Goal: Information Seeking & Learning: Learn about a topic

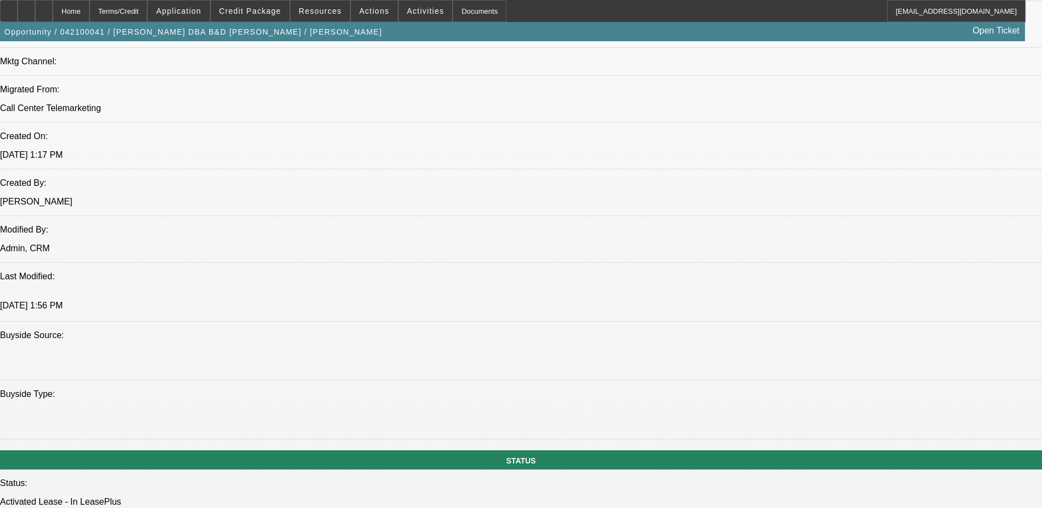
select select "0"
select select "2"
select select "0.1"
select select "0"
select select "2"
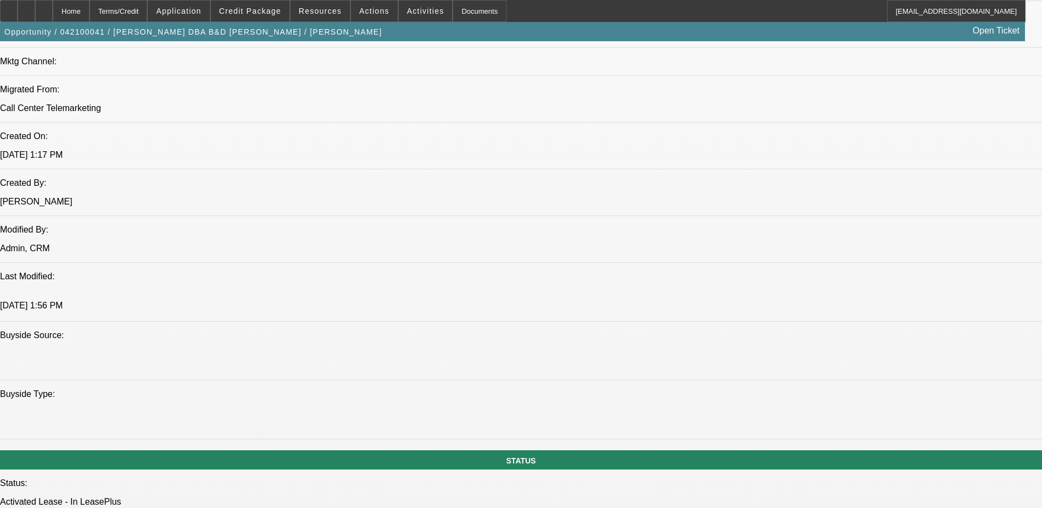
select select "0.1"
select select "0.15"
select select "2"
select select "0.1"
select select "0.15"
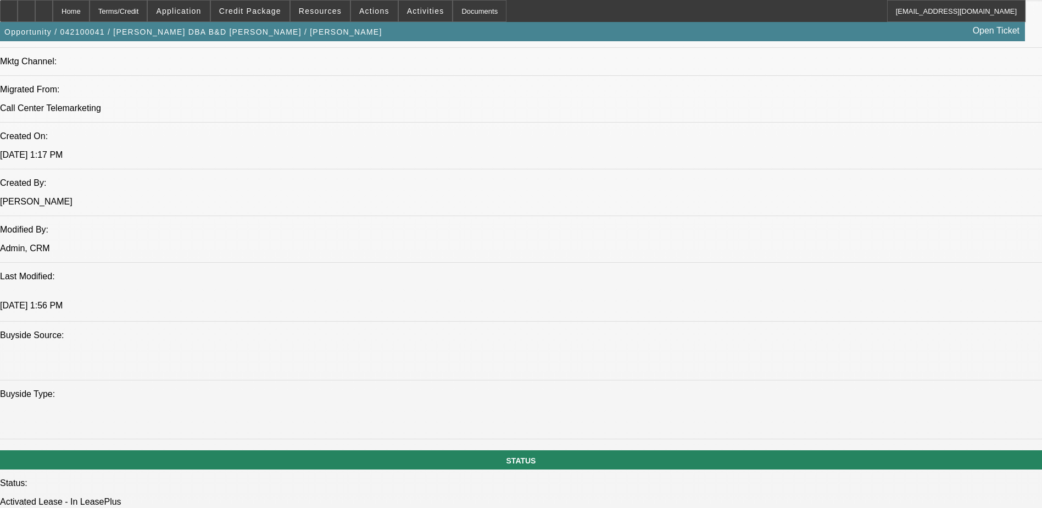
select select "2"
select select "0.1"
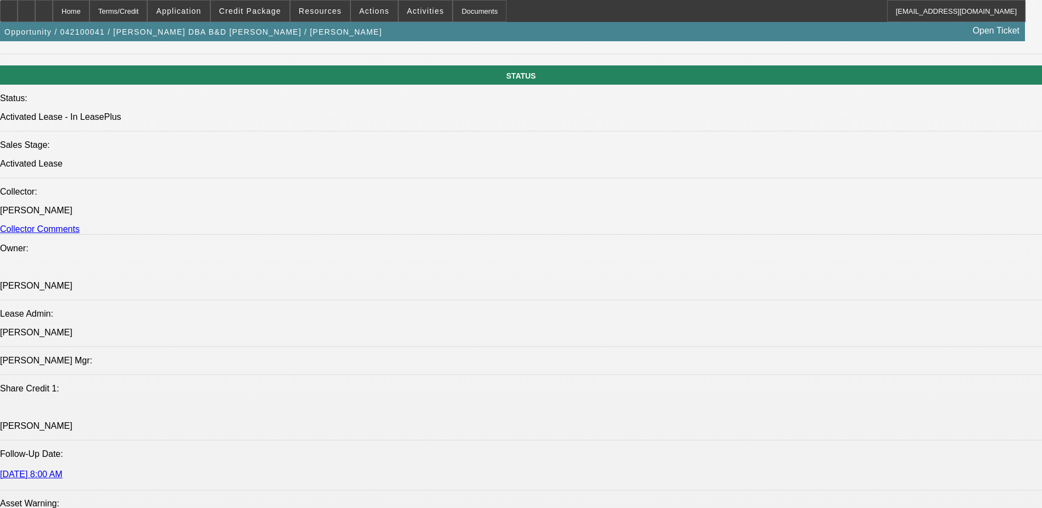
select select "1"
select select "2"
select select "4"
select select "1"
select select "2"
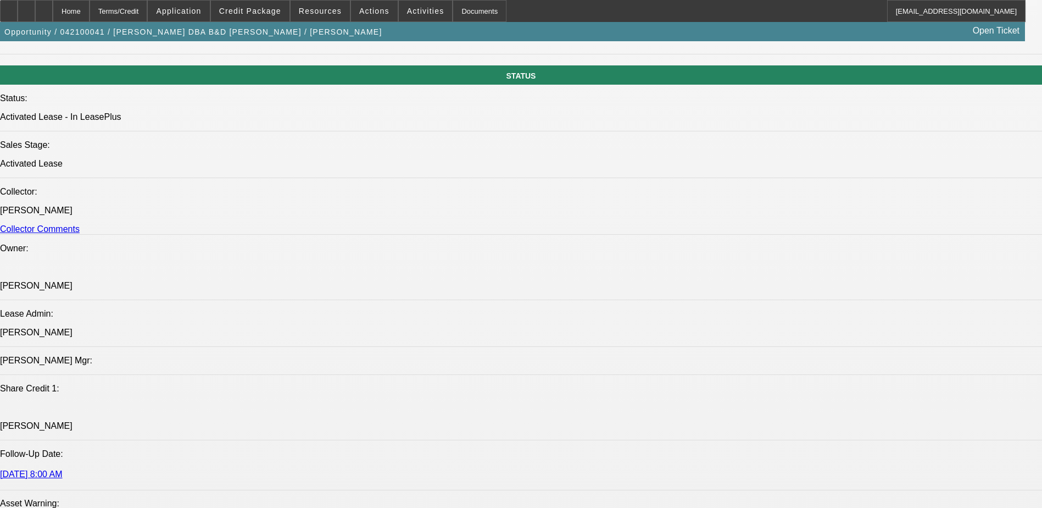
select select "4"
select select "1"
select select "2"
select select "4"
select select "1"
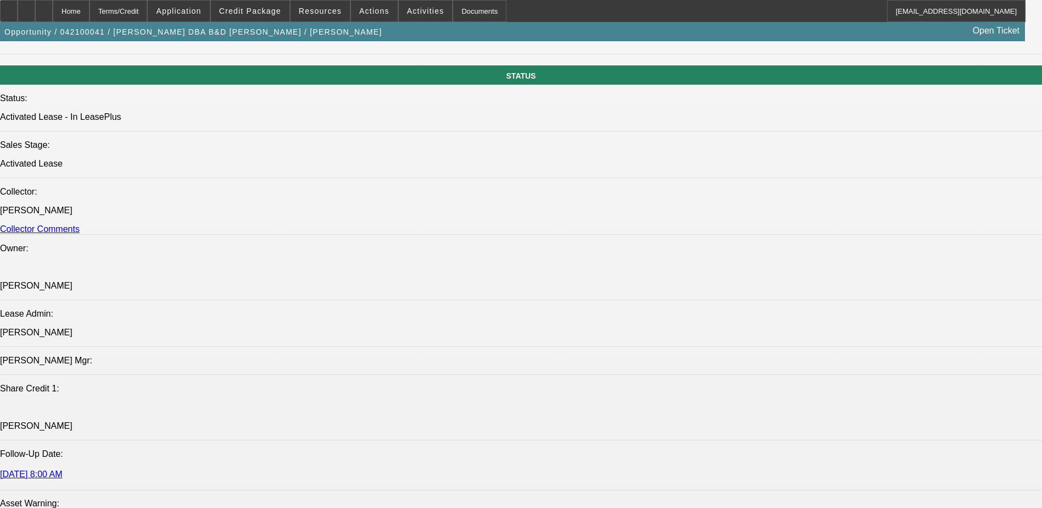
select select "2"
select select "4"
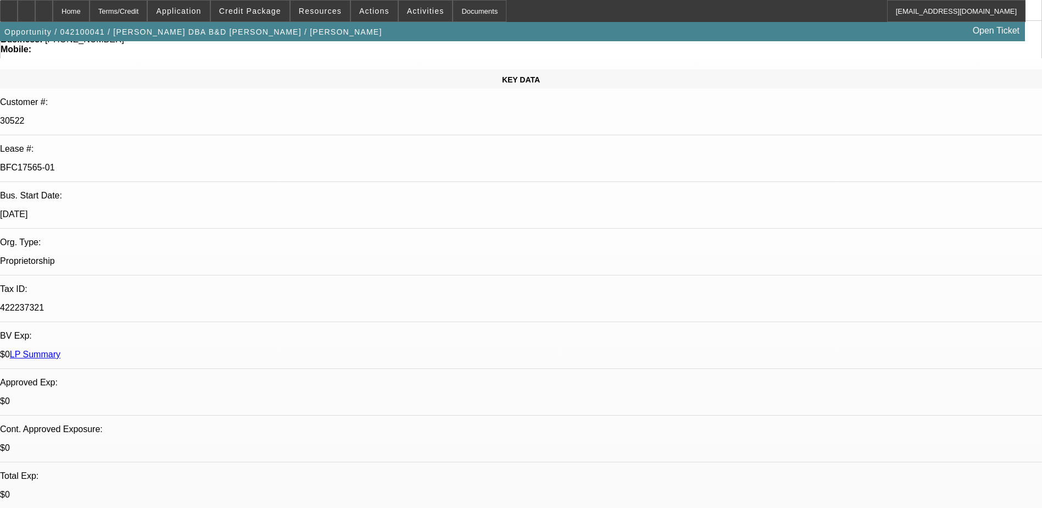
scroll to position [110, 0]
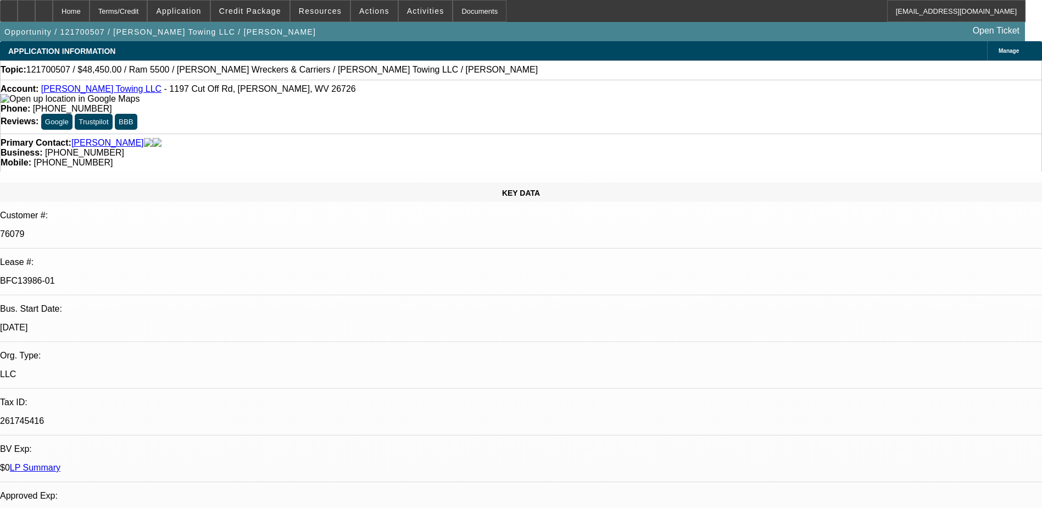
select select "0"
select select "2"
select select "0"
select select "2"
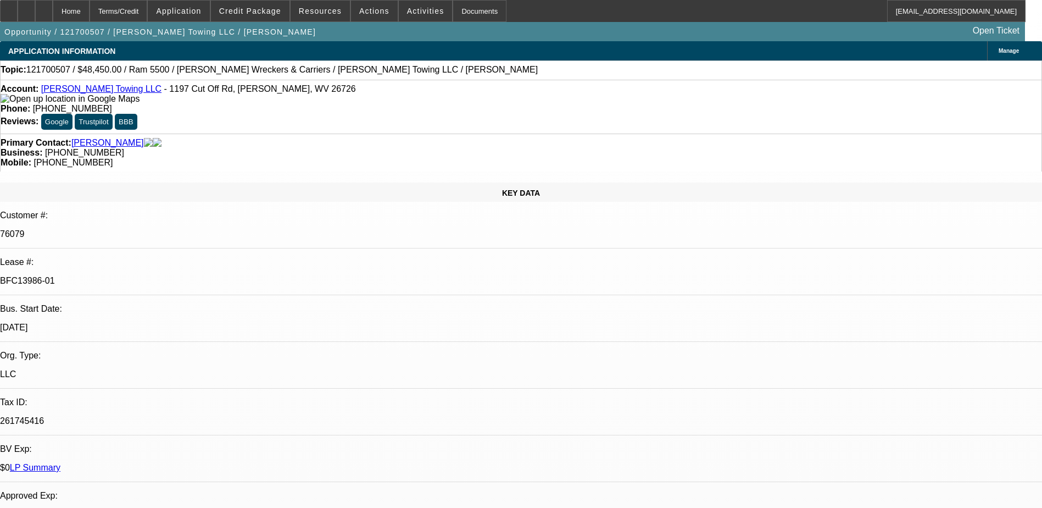
select select "0.1"
select select "0"
select select "2"
select select "0.1"
select select "0"
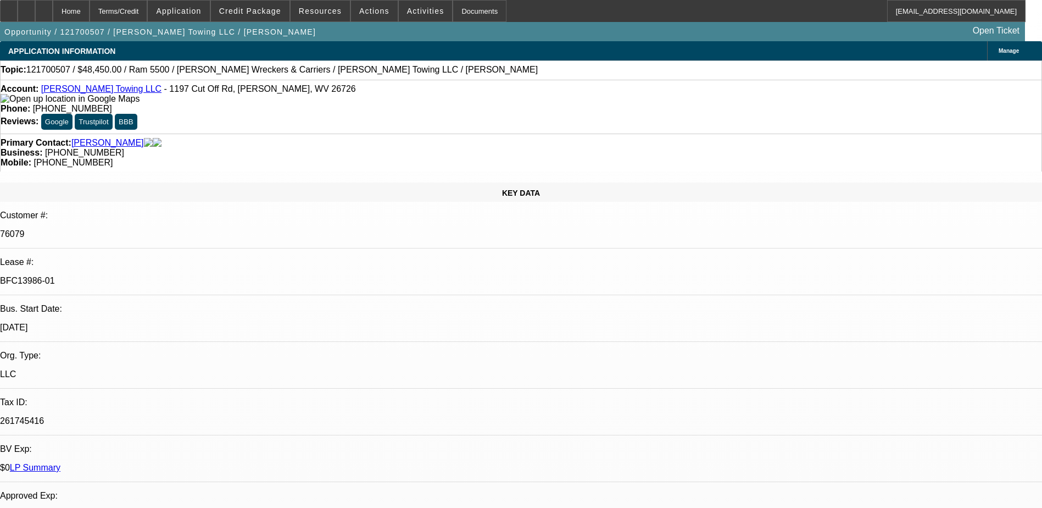
select select "2"
select select "0.1"
select select "1"
select select "2"
select select "6"
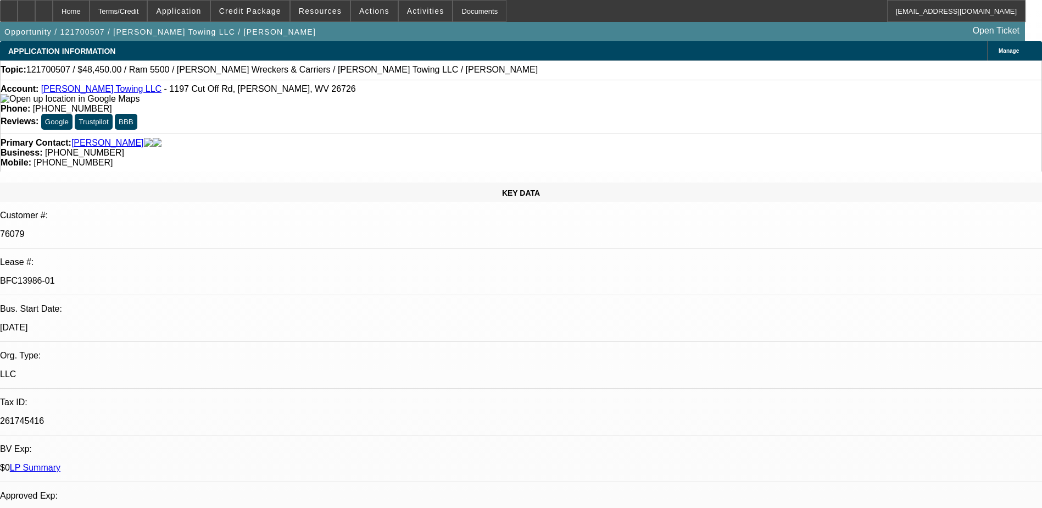
select select "1"
select select "2"
select select "4"
select select "1"
select select "2"
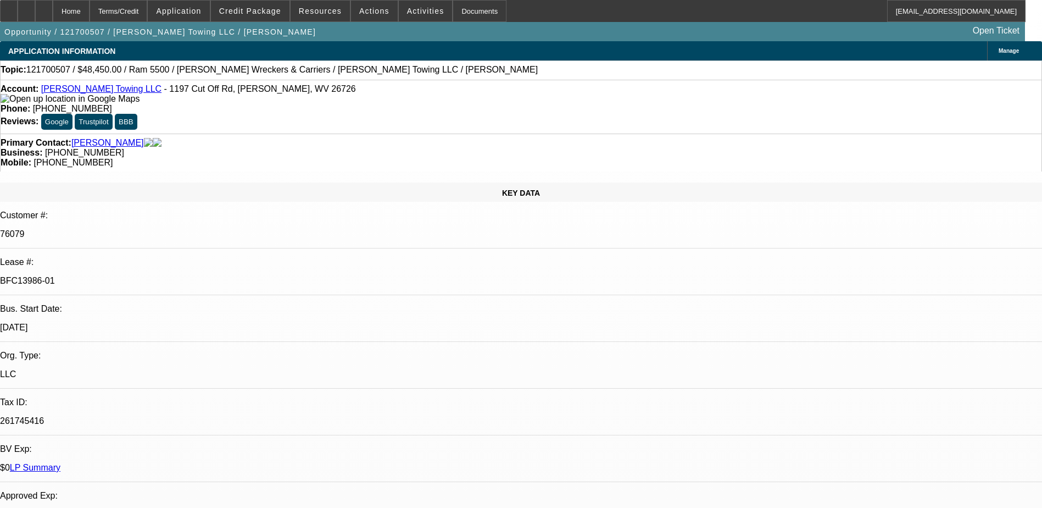
select select "4"
select select "1"
select select "2"
select select "4"
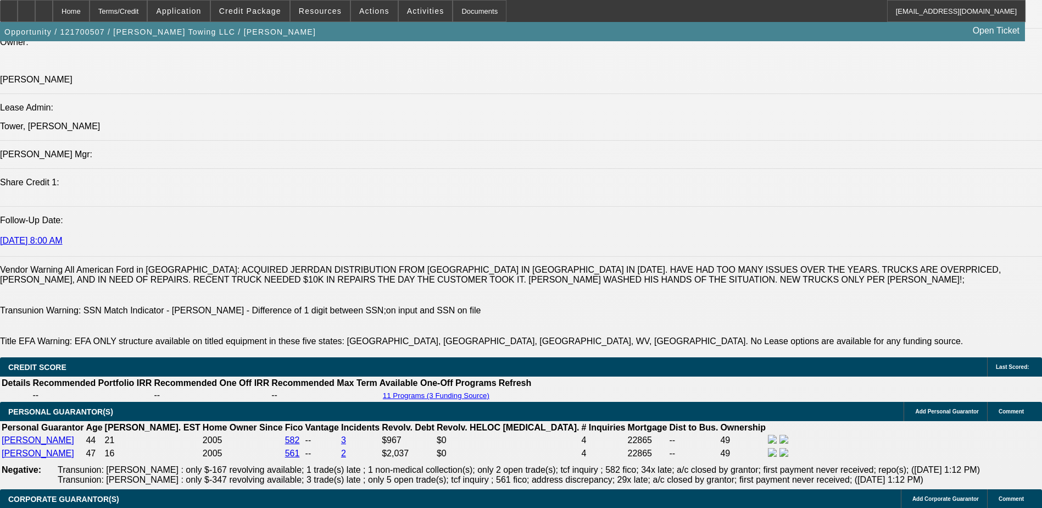
scroll to position [1319, 0]
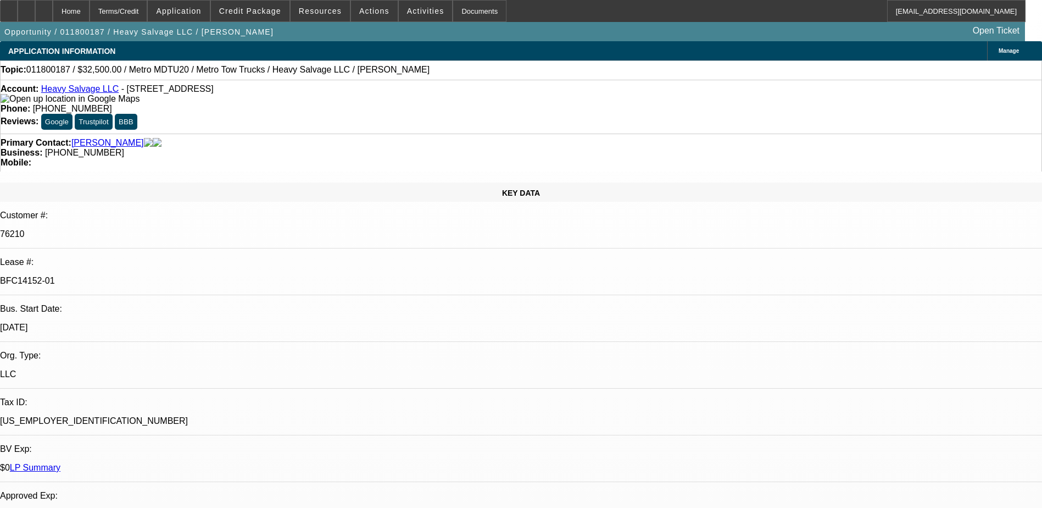
select select "0"
select select "2"
select select "0"
select select "2"
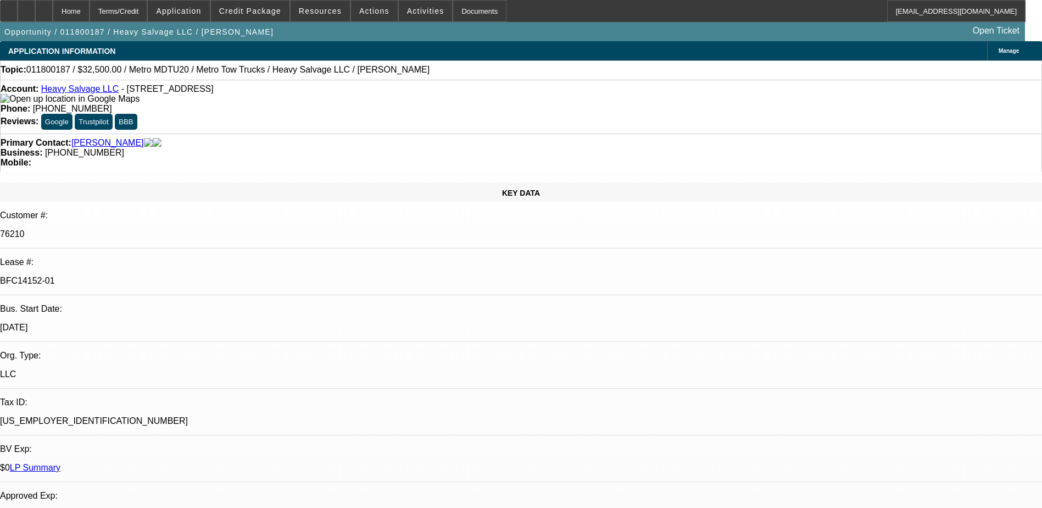
select select "0"
select select "2"
select select "0"
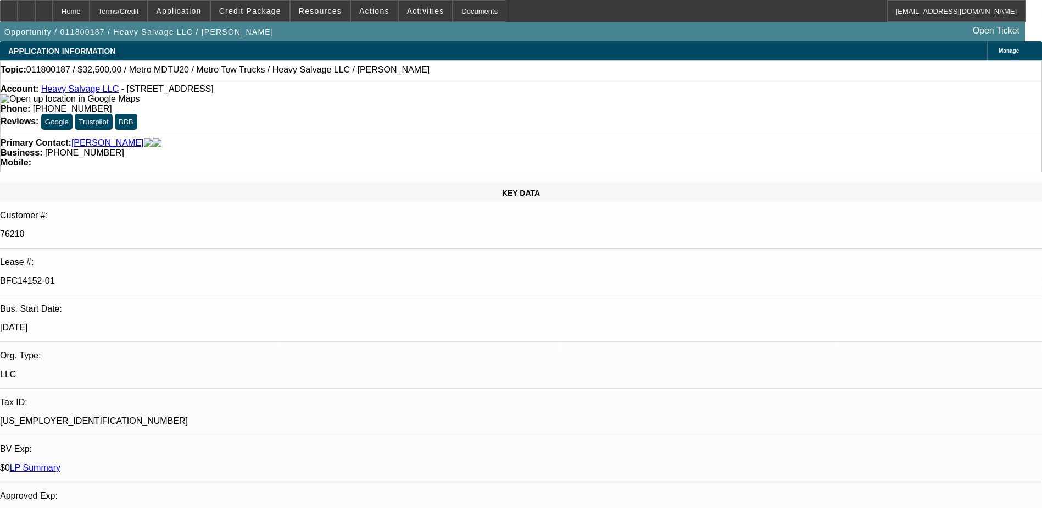
select select "0"
select select "1"
select select "2"
select select "6"
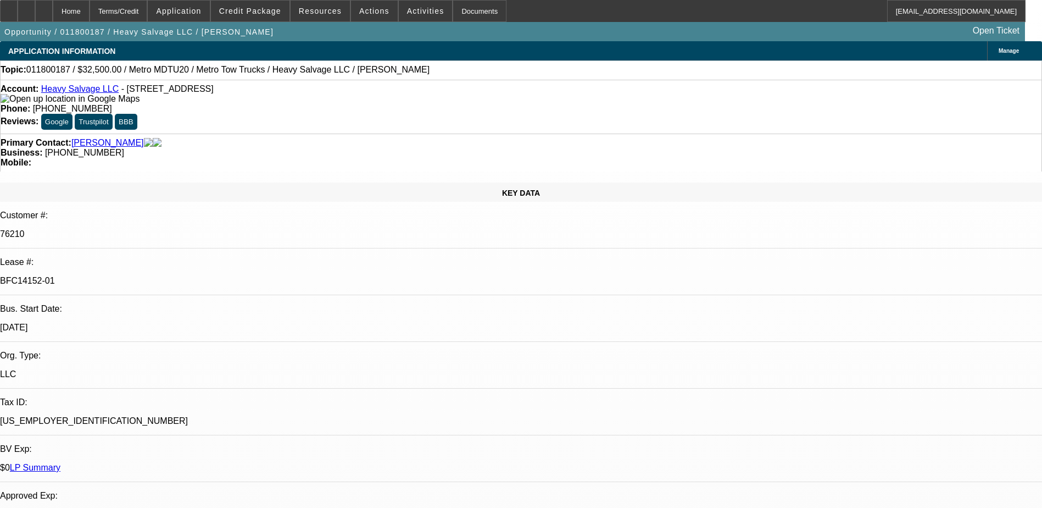
select select "1"
select select "2"
select select "6"
select select "1"
select select "2"
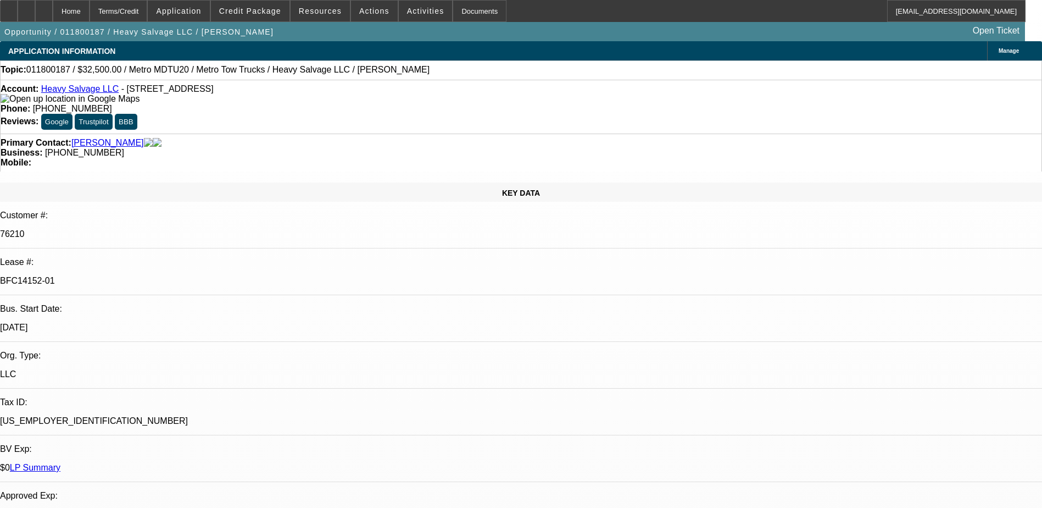
select select "5"
select select "1"
select select "6"
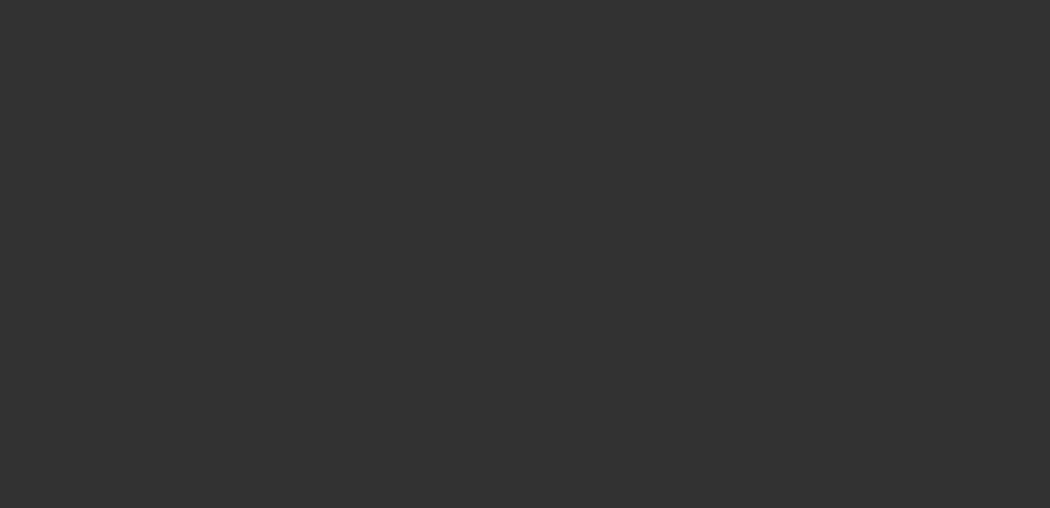
select select "0"
select select "2"
select select "0"
select select "6"
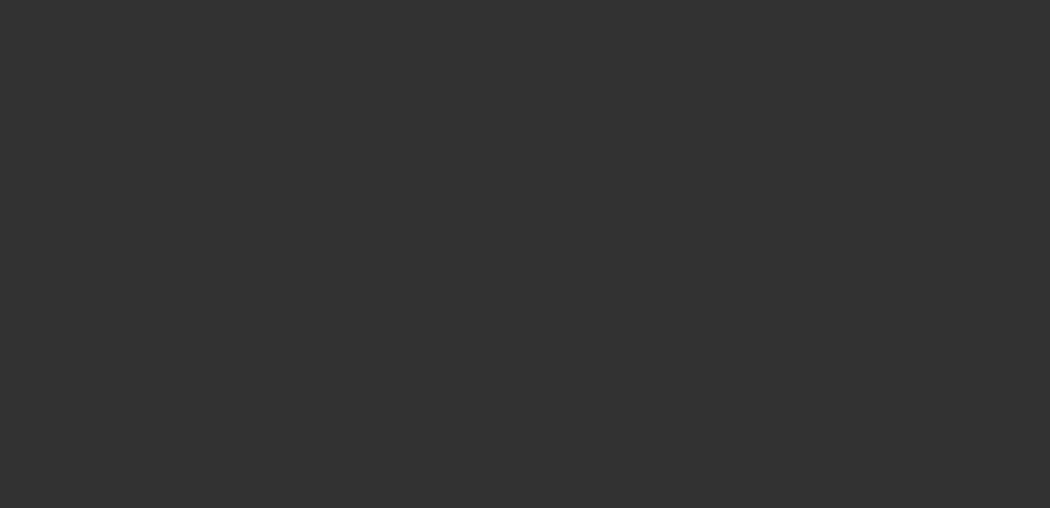
select select "0"
select select "2"
select select "0"
select select "6"
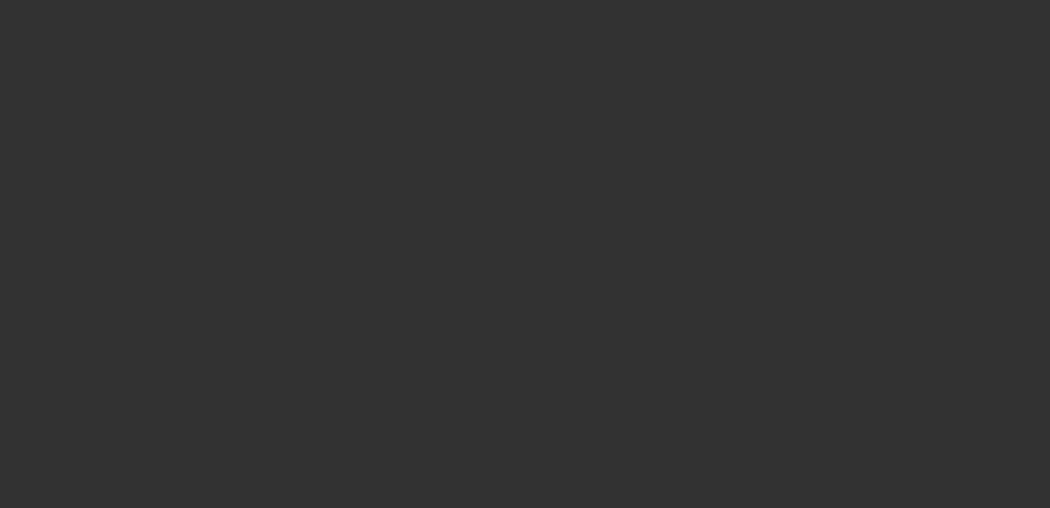
select select "0"
select select "2"
select select "0"
select select "6"
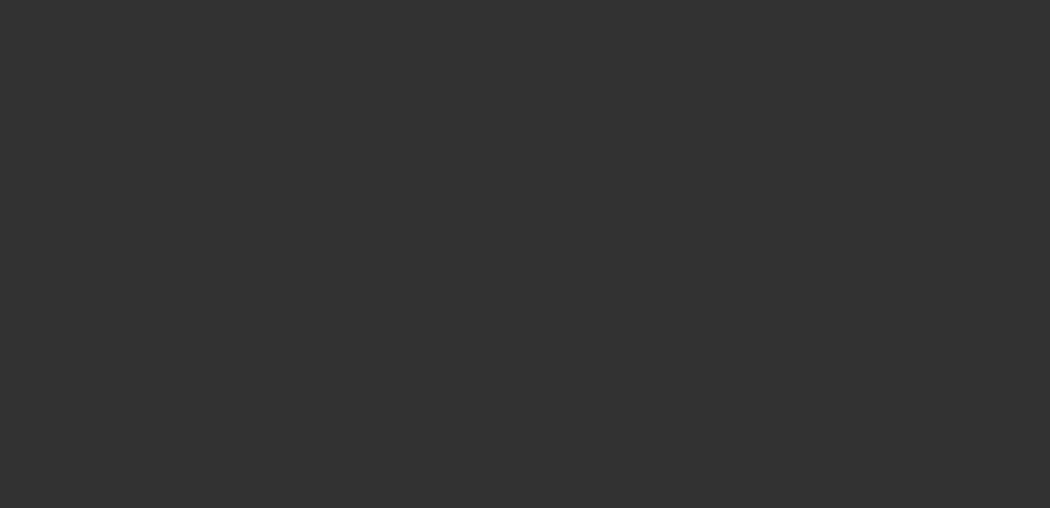
select select "0"
select select "2"
select select "0"
select select "6"
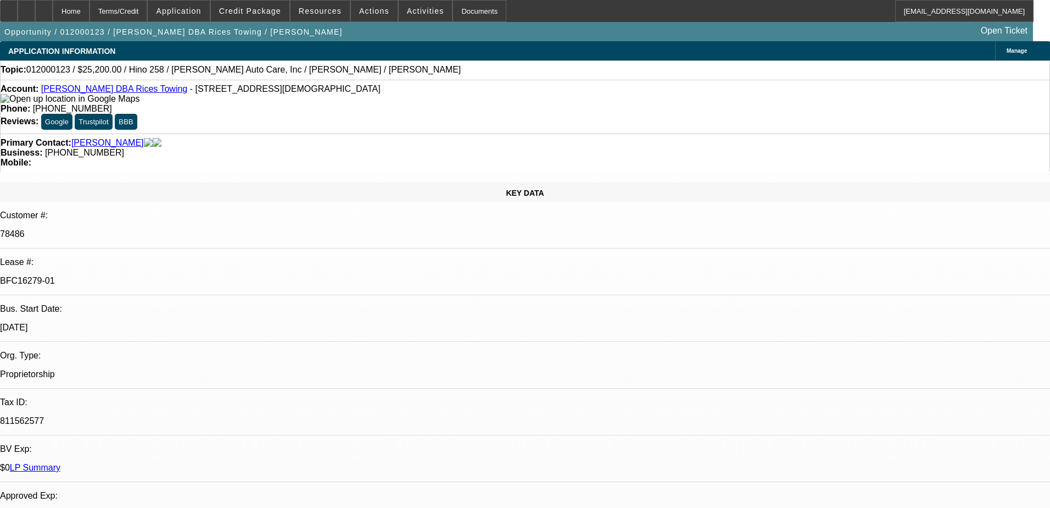
select select "0.1"
select select "2"
select select "0.1"
select select "4"
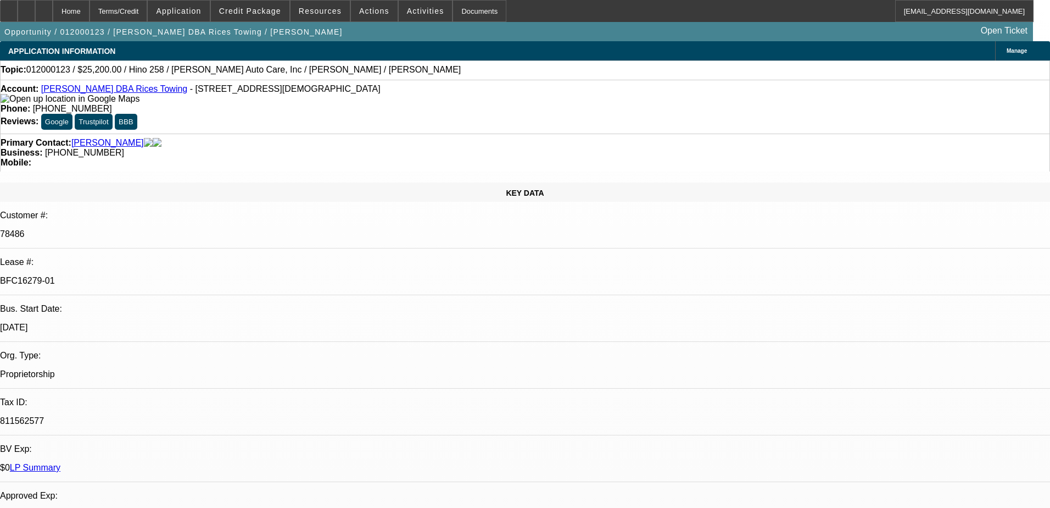
select select "0.1"
select select "2"
select select "0.1"
select select "4"
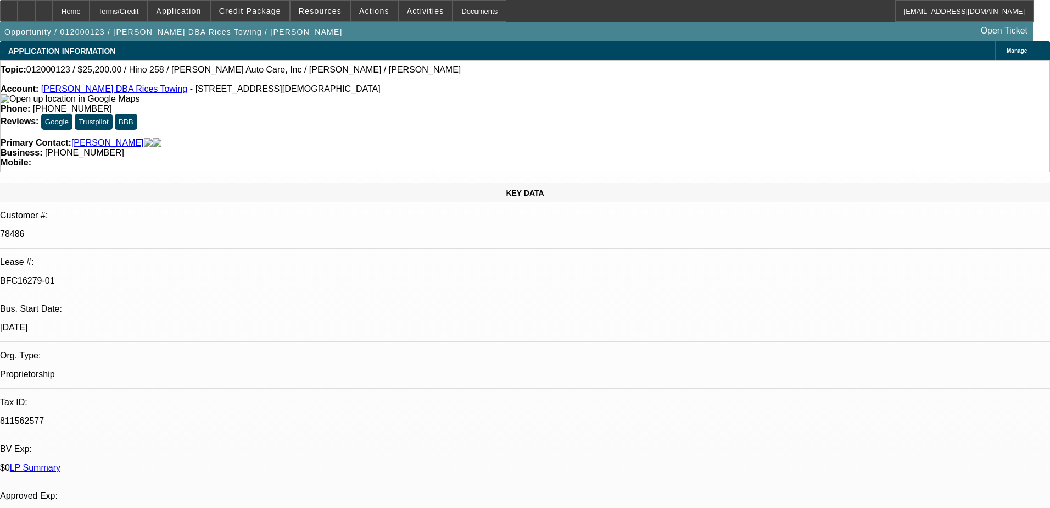
select select "0.1"
select select "2"
select select "0.1"
select select "4"
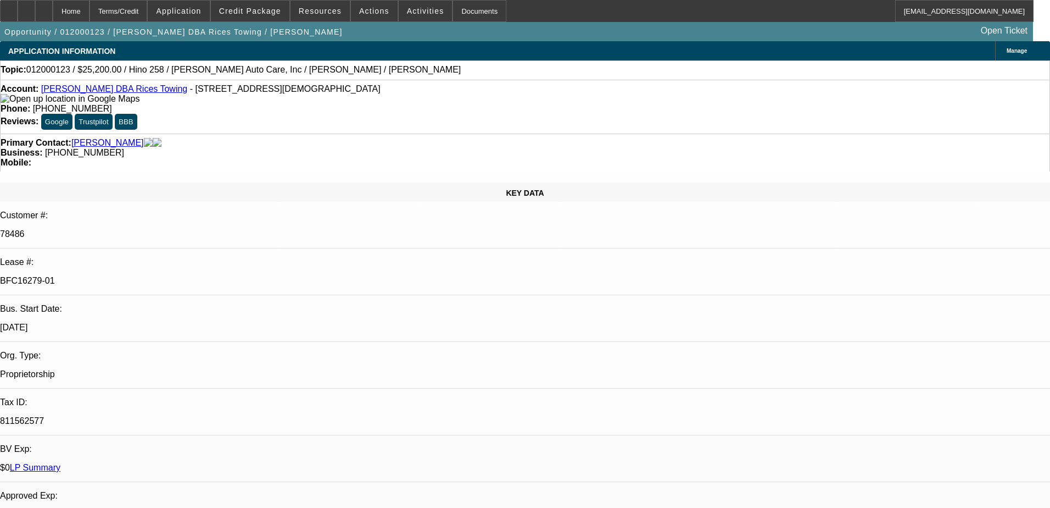
select select "0.1"
select select "2"
select select "0.1"
select select "4"
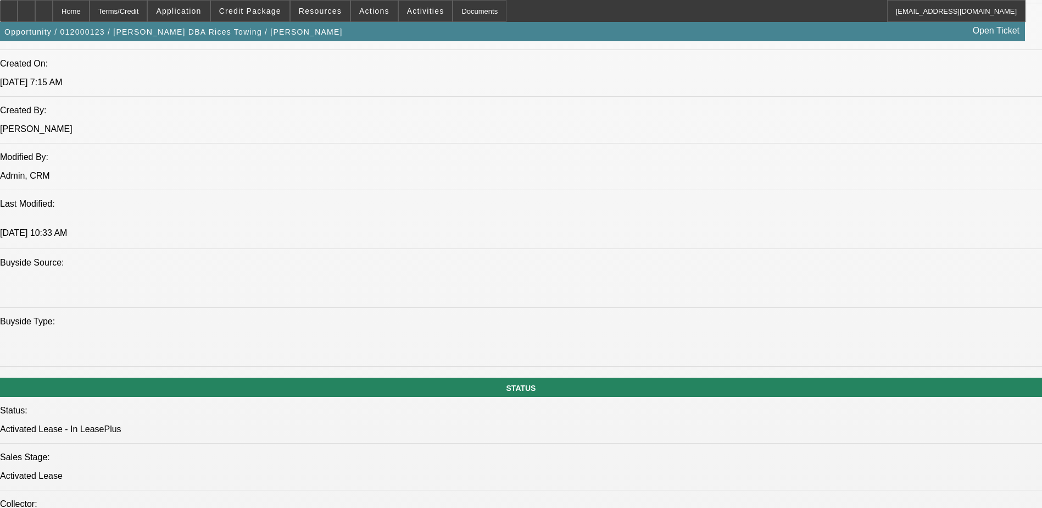
scroll to position [1044, 0]
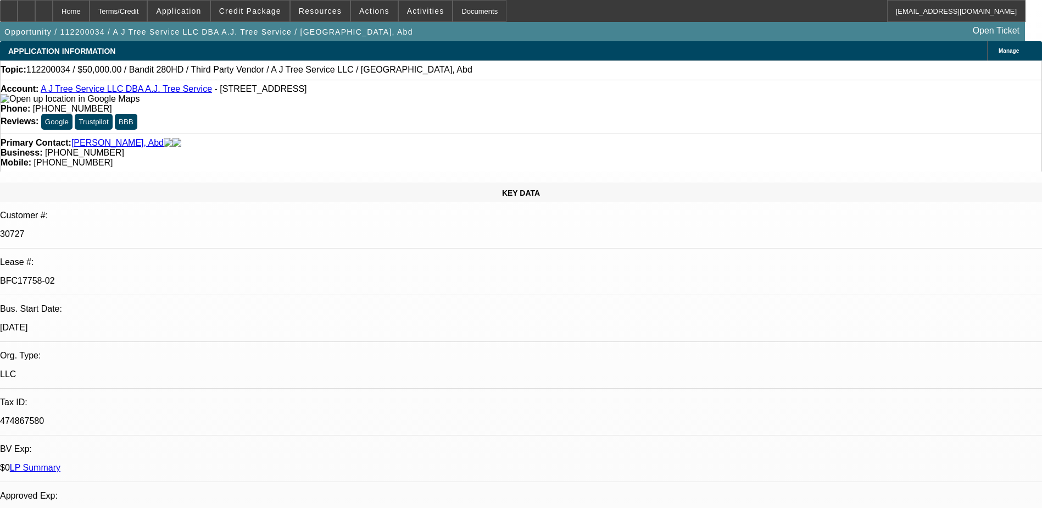
select select "0"
select select "2"
select select "0"
select select "2"
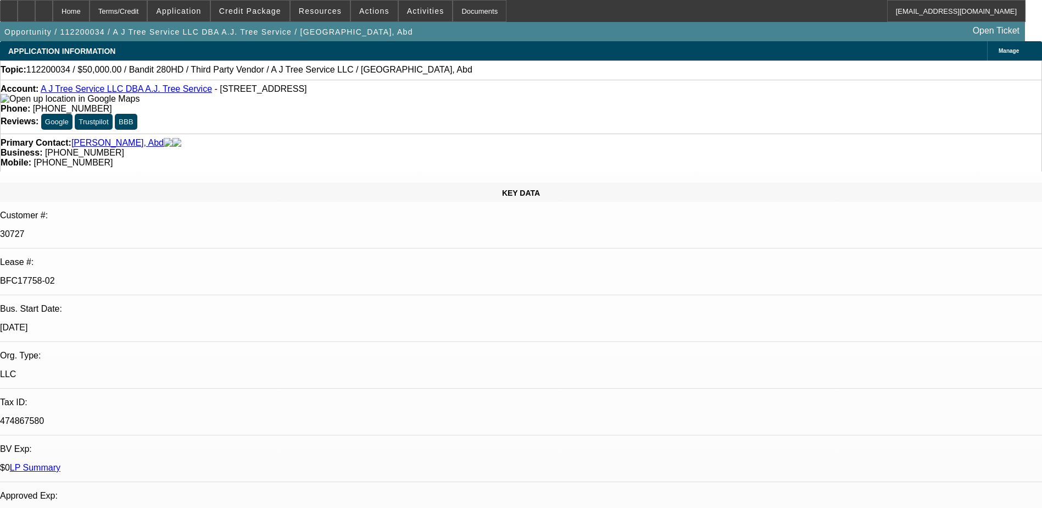
select select "0"
select select "2"
select select "0"
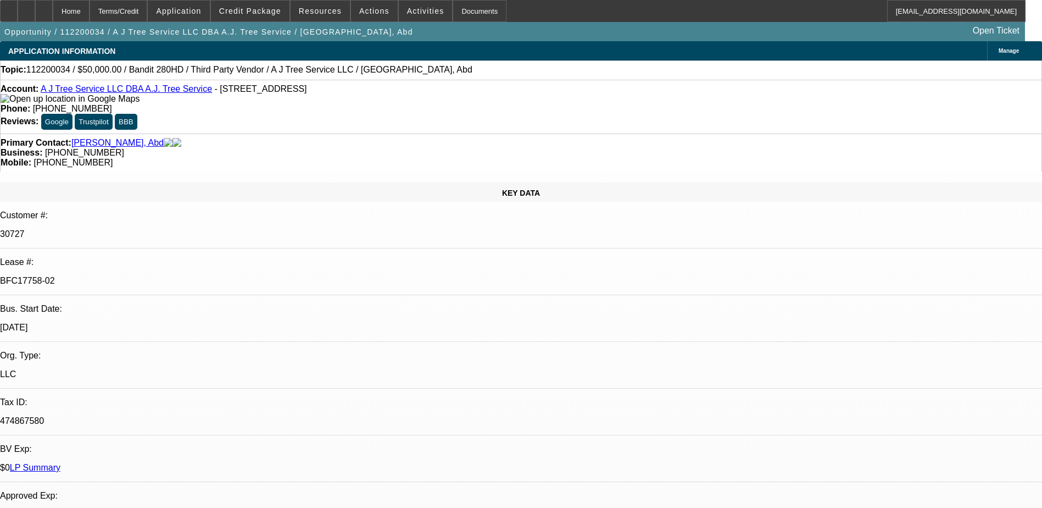
select select "2"
select select "0"
select select "1"
select select "2"
select select "6"
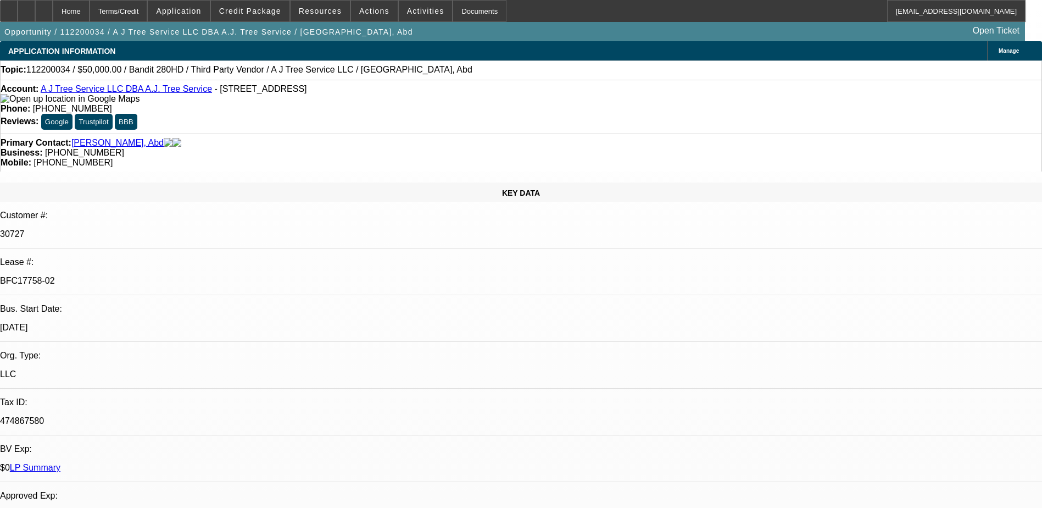
select select "1"
select select "2"
select select "6"
select select "1"
select select "2"
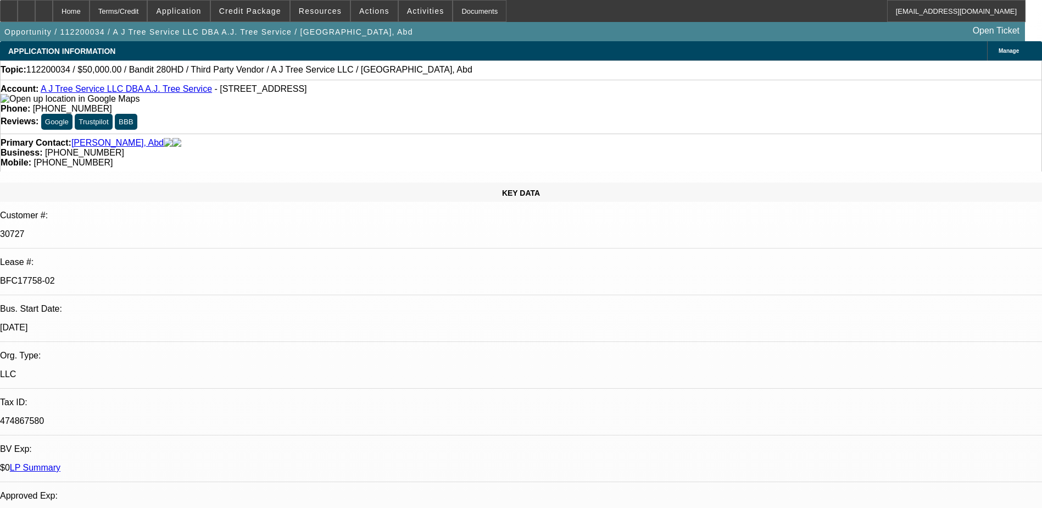
select select "6"
select select "1"
select select "2"
select select "6"
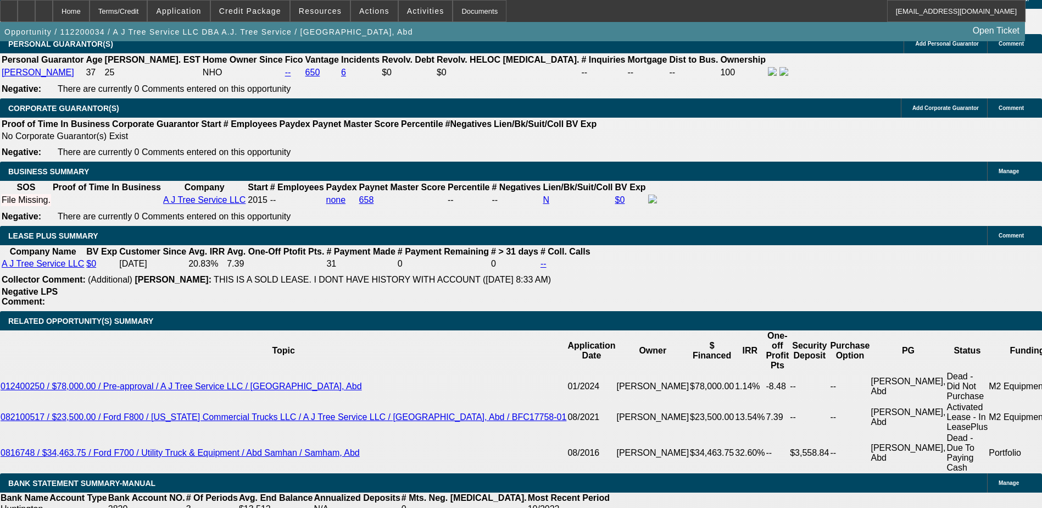
scroll to position [1868, 0]
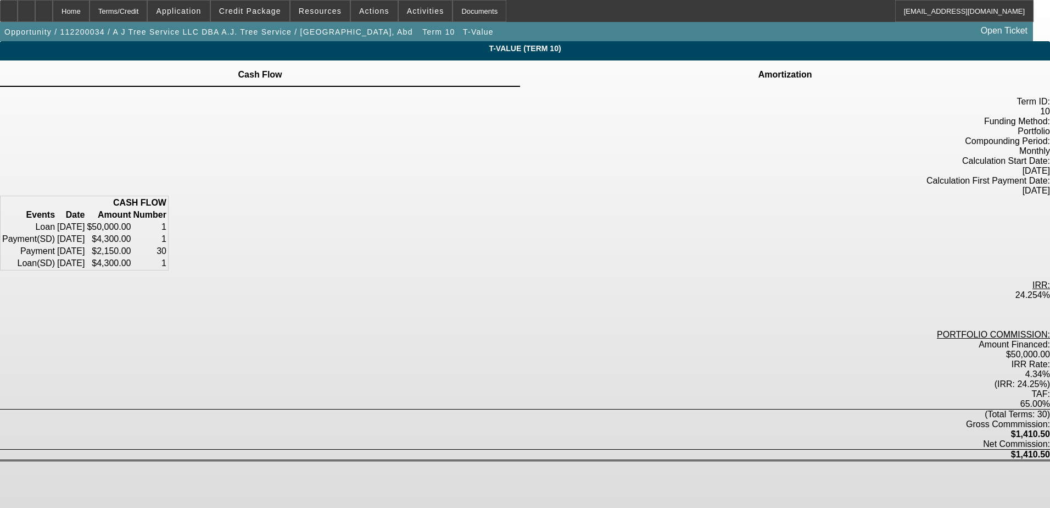
click at [758, 69] on td at bounding box center [785, 68] width 55 height 1
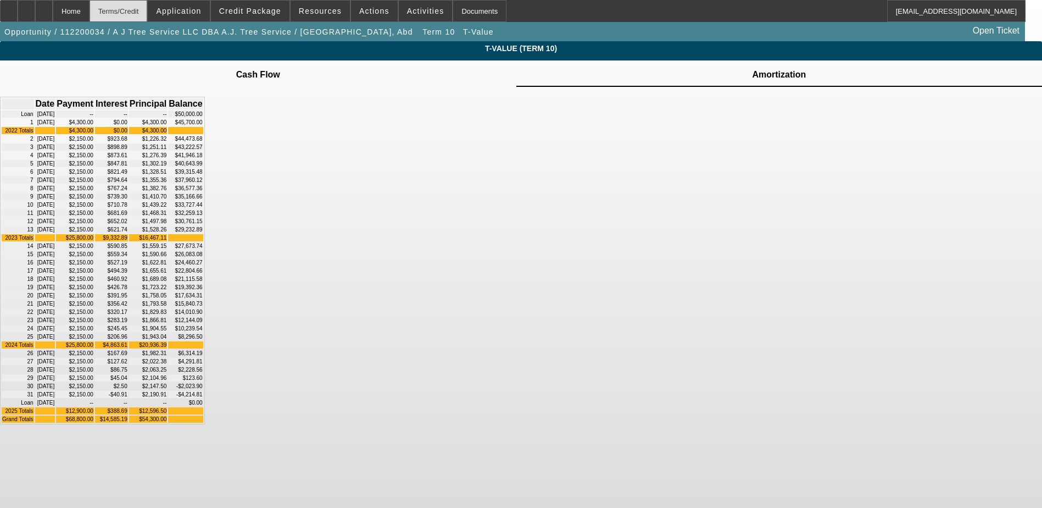
click at [136, 10] on div "Terms/Credit" at bounding box center [119, 11] width 58 height 22
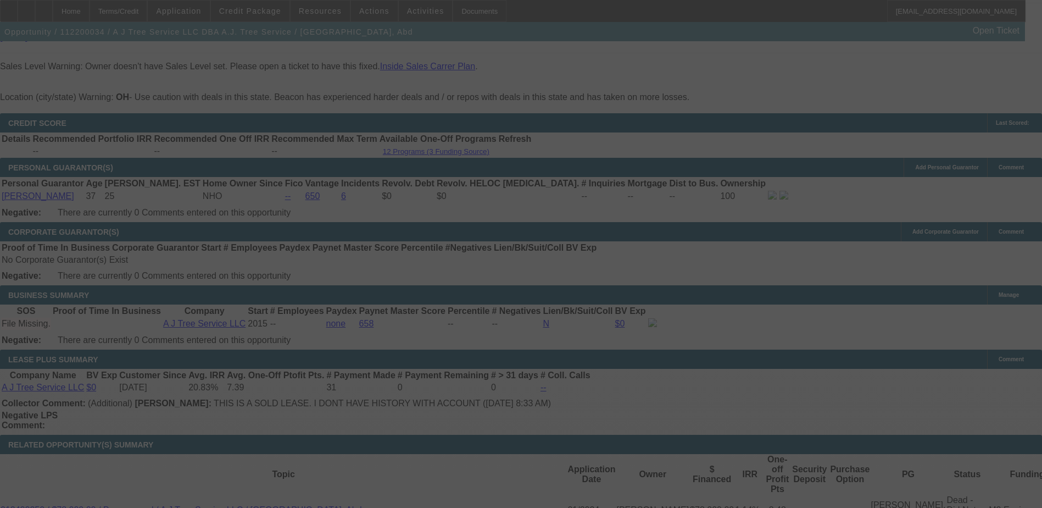
scroll to position [1426, 0]
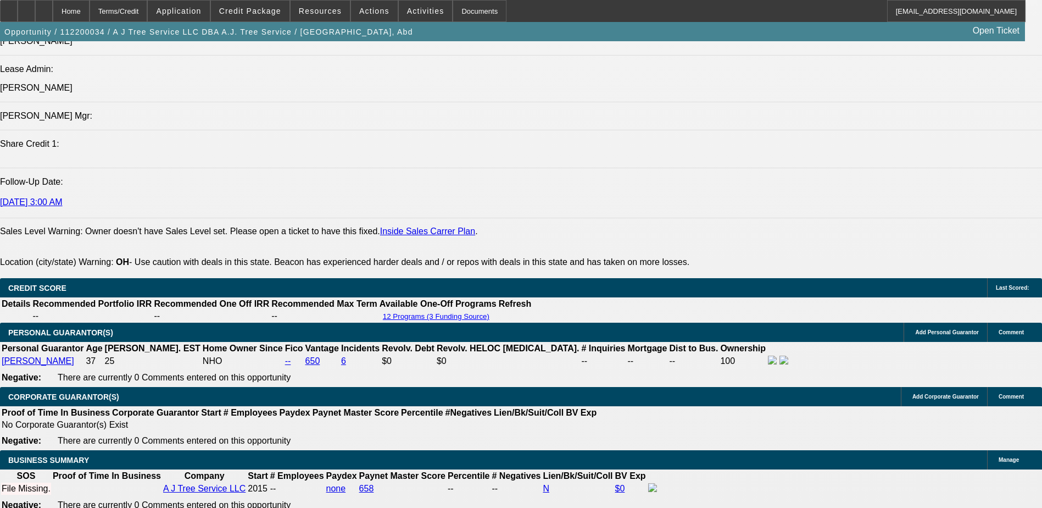
select select "0"
select select "2"
select select "0"
select select "6"
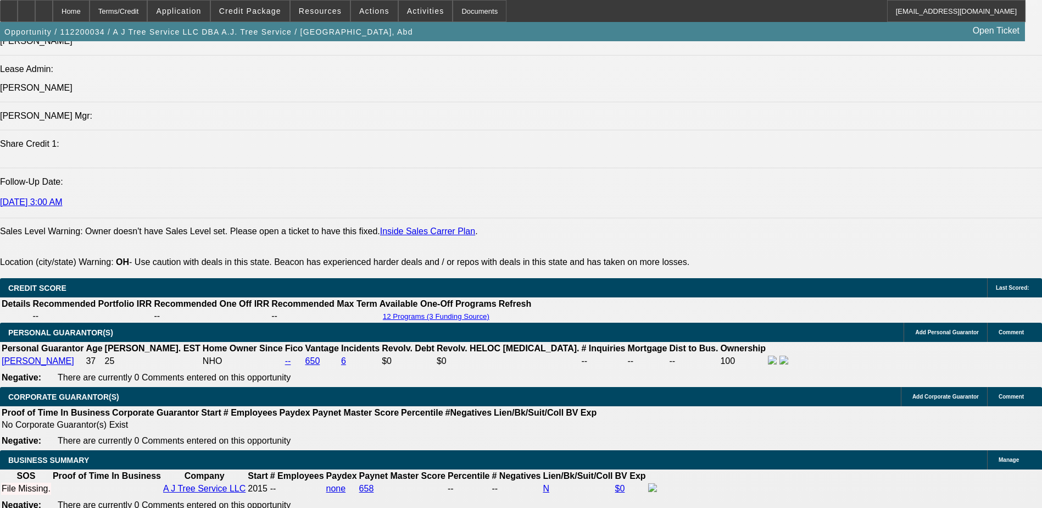
select select "0"
select select "2"
select select "0"
select select "6"
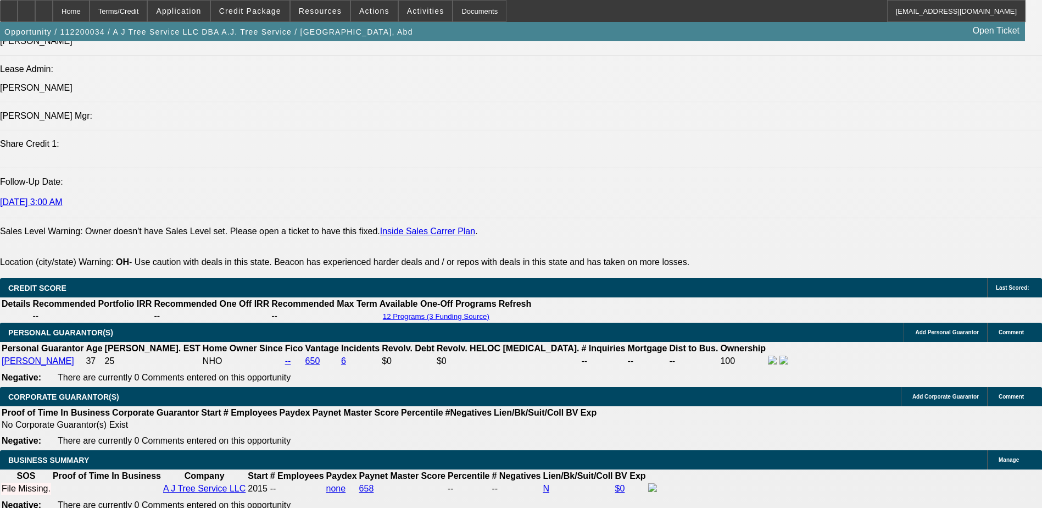
select select "0"
select select "2"
select select "0"
select select "6"
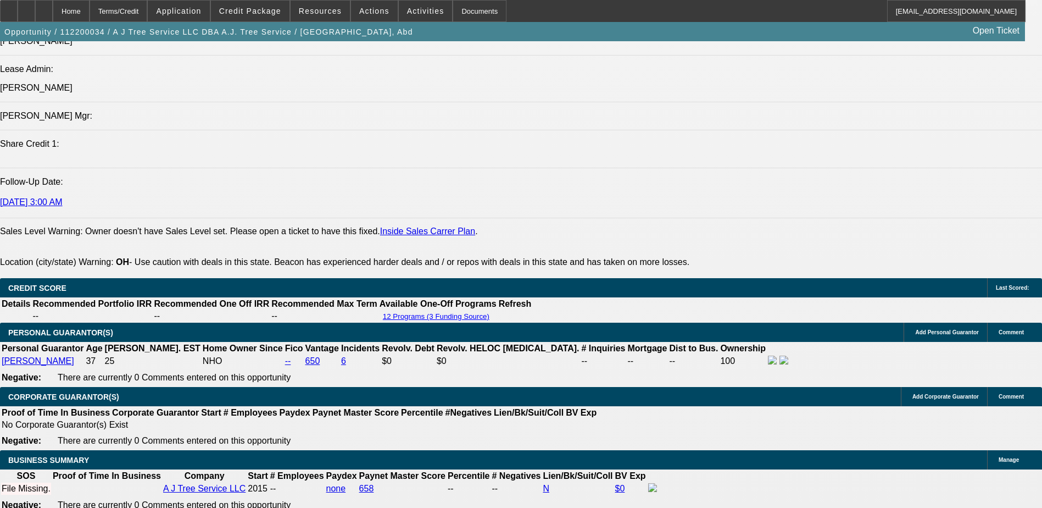
select select "0"
select select "2"
select select "0"
select select "6"
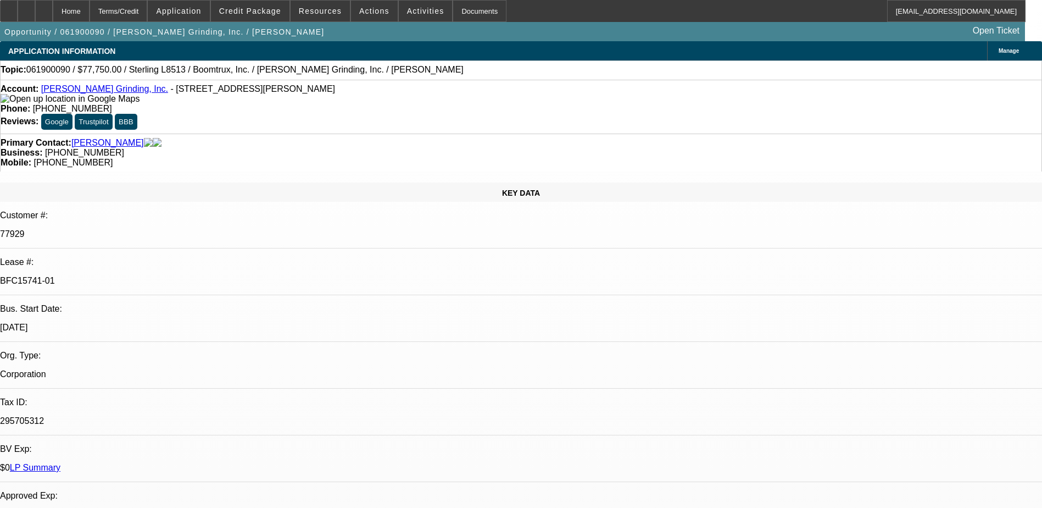
select select "0"
select select "0.1"
select select "0"
select select "0.1"
select select "0"
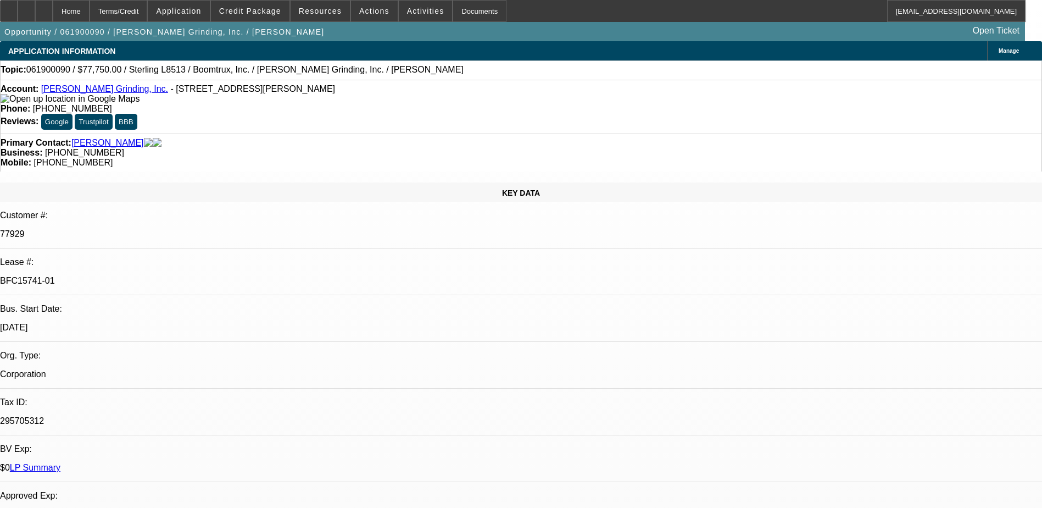
select select "2"
select select "0.1"
select select "2"
select select "0.1"
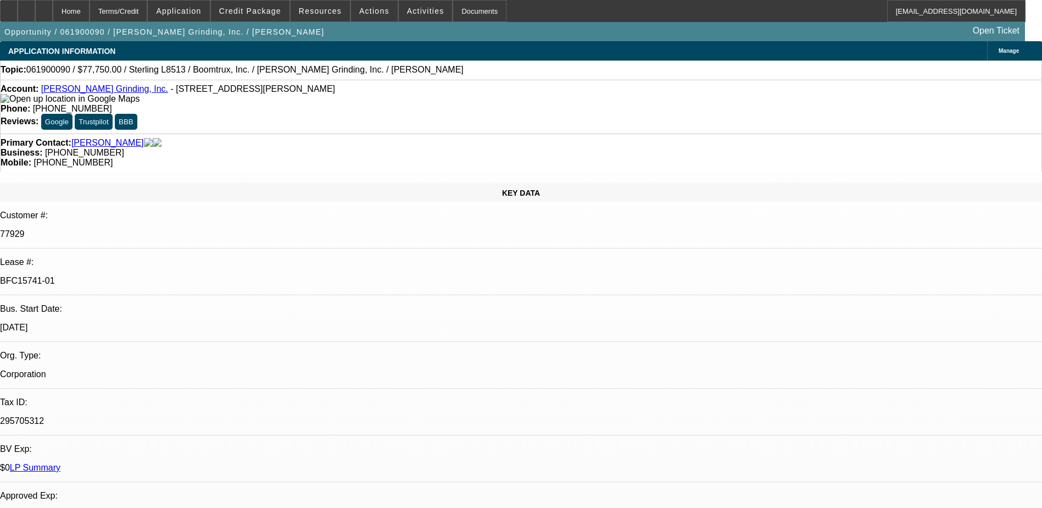
select select "1"
select select "2"
select select "4"
select select "1"
select select "2"
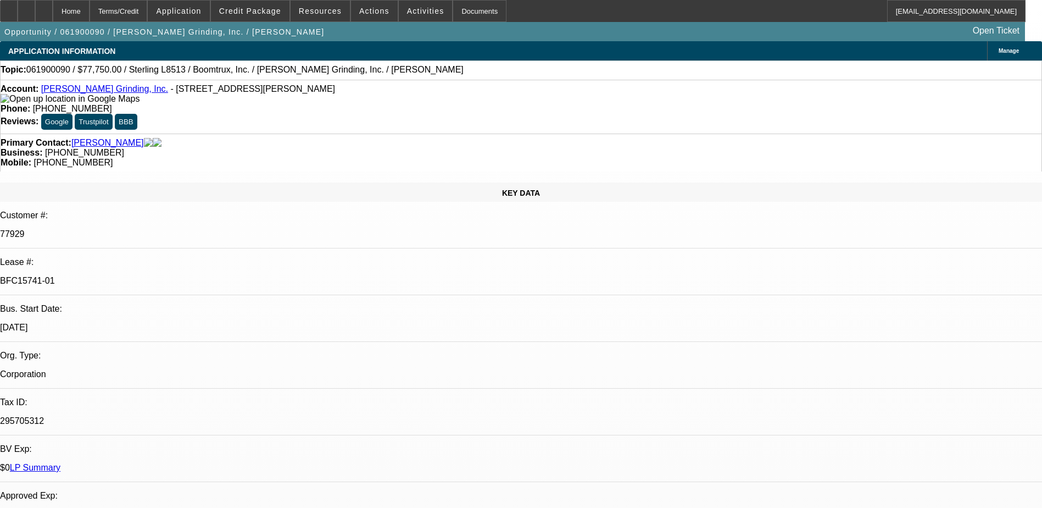
select select "4"
select select "1"
select select "2"
select select "4"
select select "1"
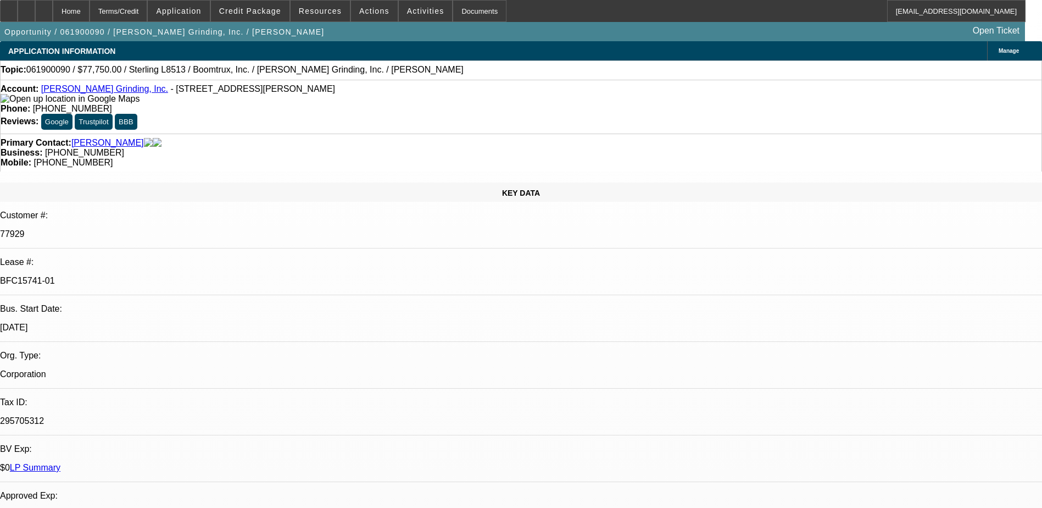
select select "2"
select select "4"
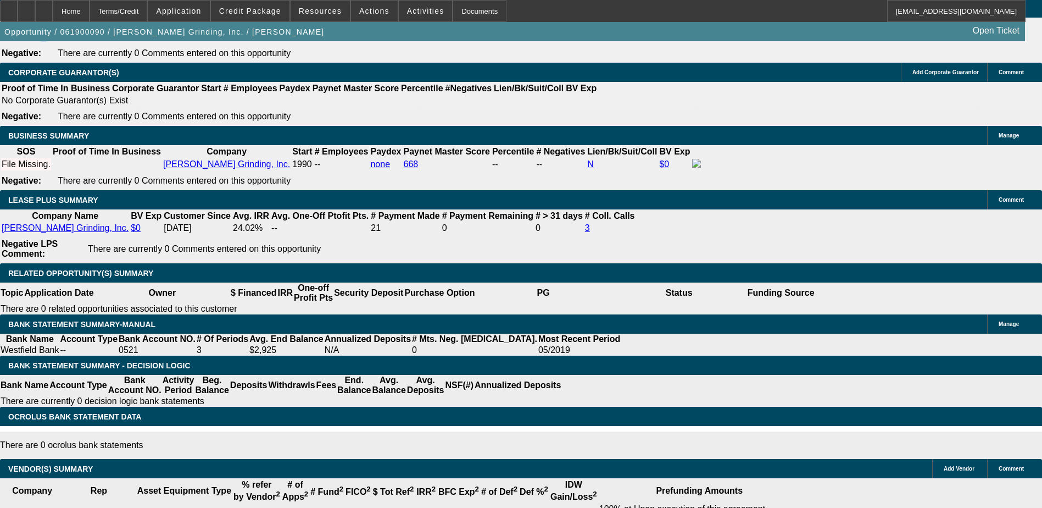
scroll to position [1868, 0]
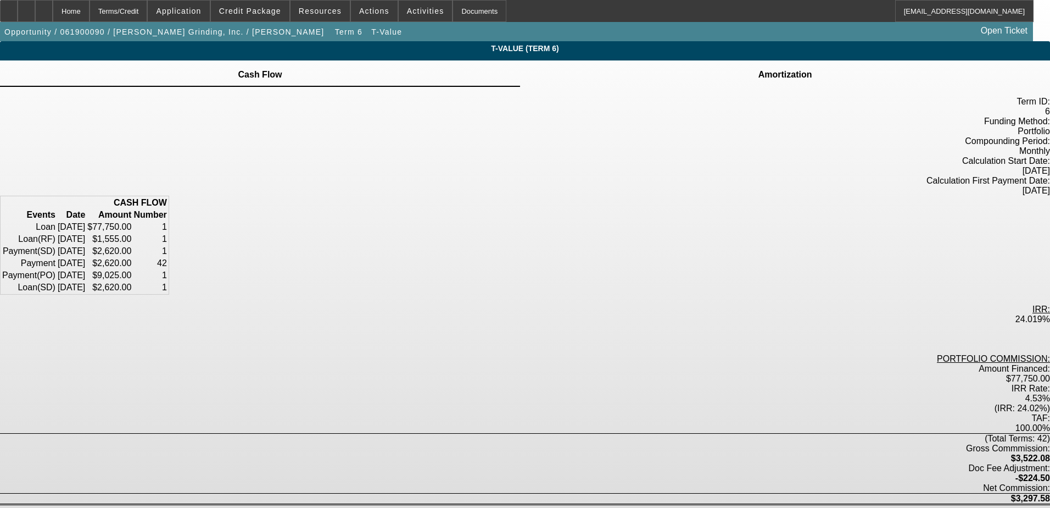
click at [613, 80] on div "Amortization" at bounding box center [785, 73] width 530 height 26
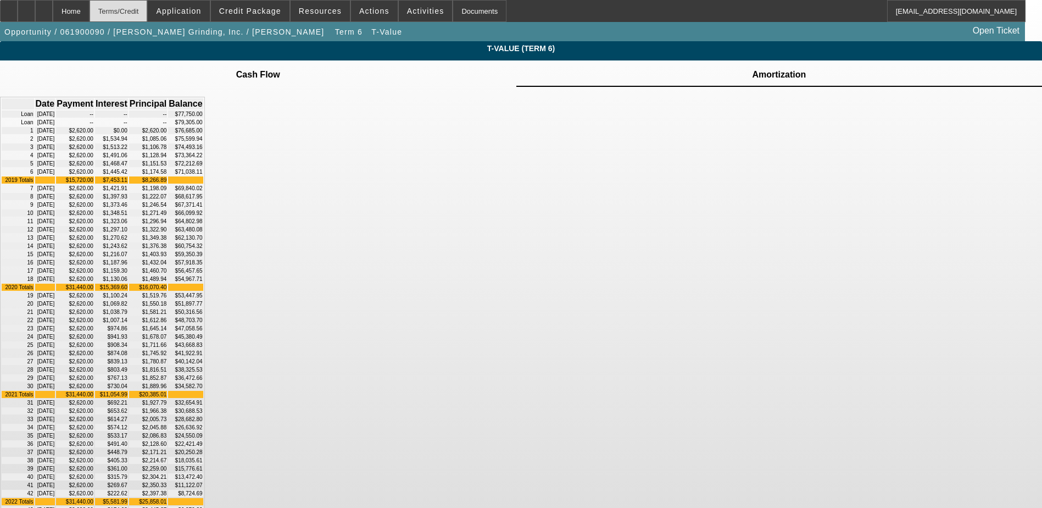
click at [147, 16] on div "Terms/Credit" at bounding box center [119, 11] width 58 height 22
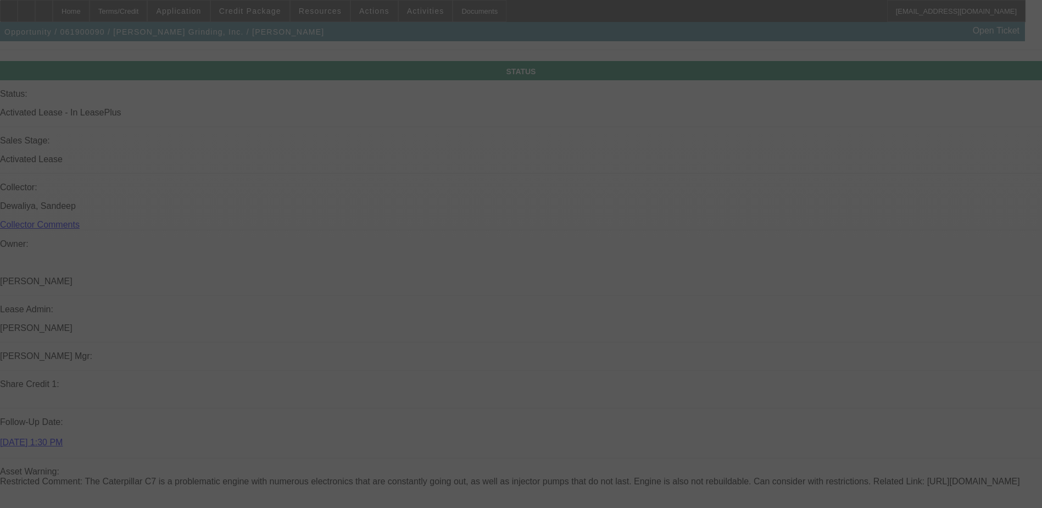
scroll to position [1117, 0]
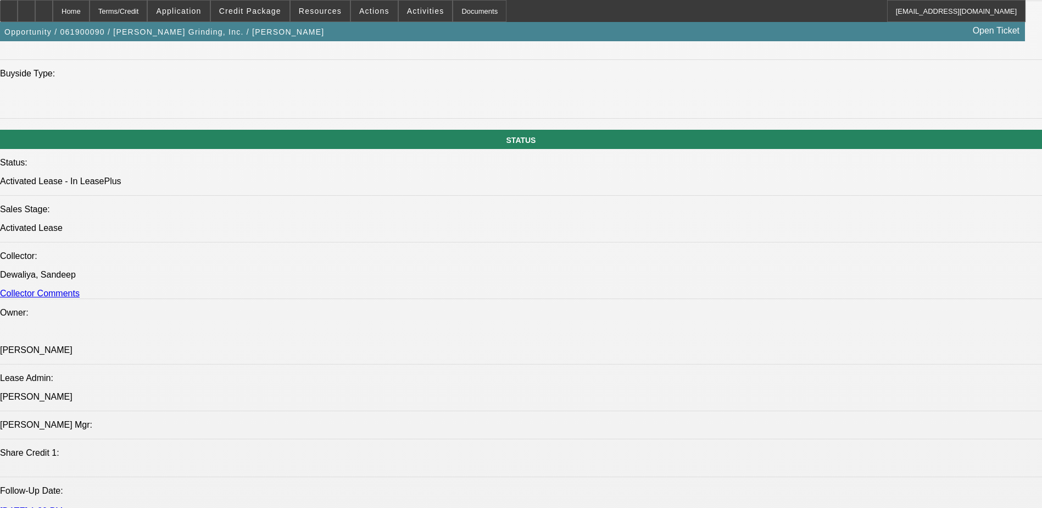
select select "0"
select select "2"
select select "0.1"
select select "4"
select select "0"
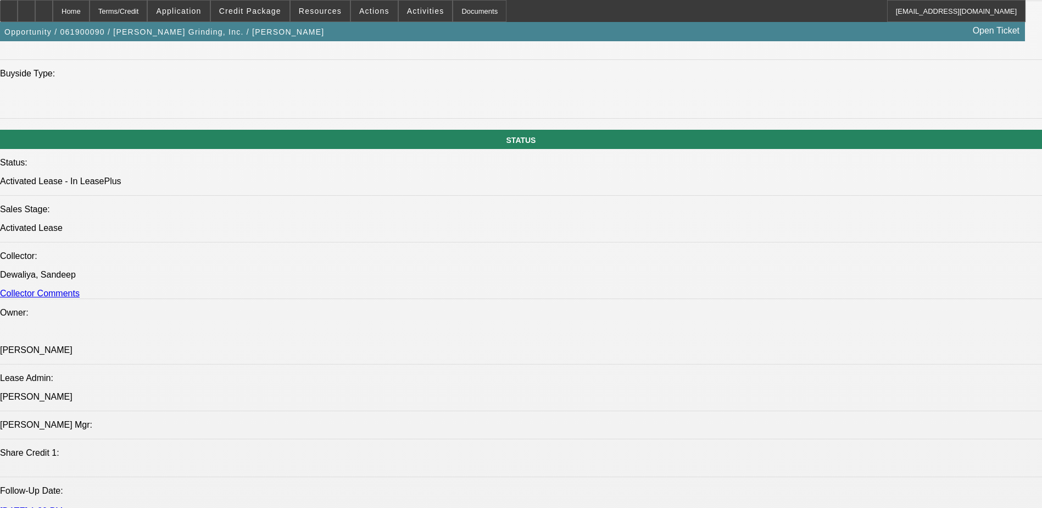
select select "2"
select select "0.1"
select select "4"
select select "0"
select select "2"
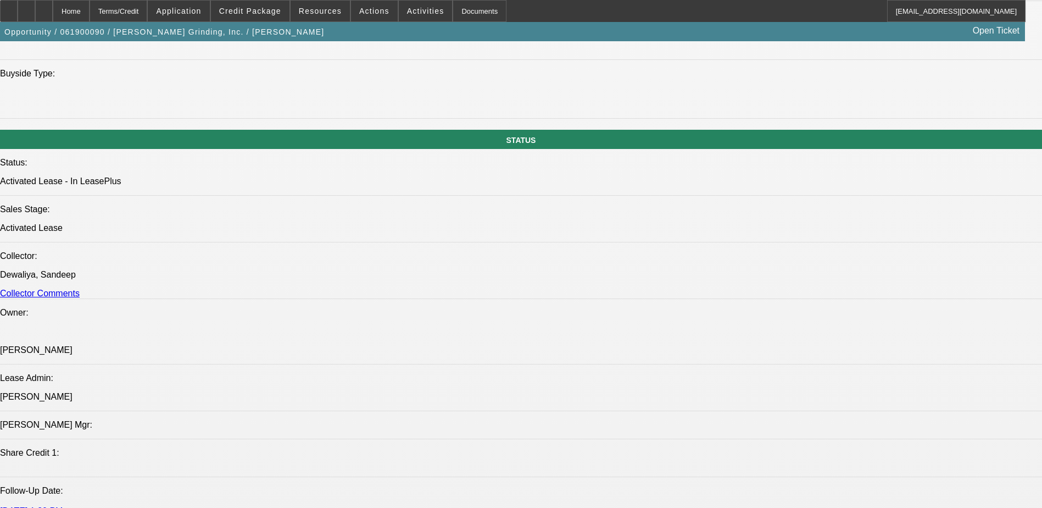
select select "2"
select select "0.1"
select select "4"
select select "0.1"
select select "2"
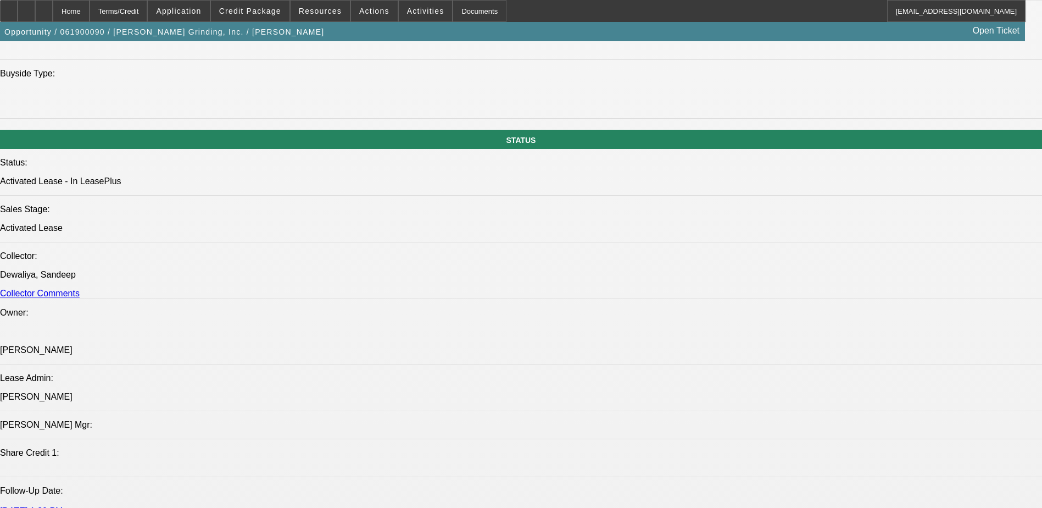
select select "2"
select select "0.1"
select select "4"
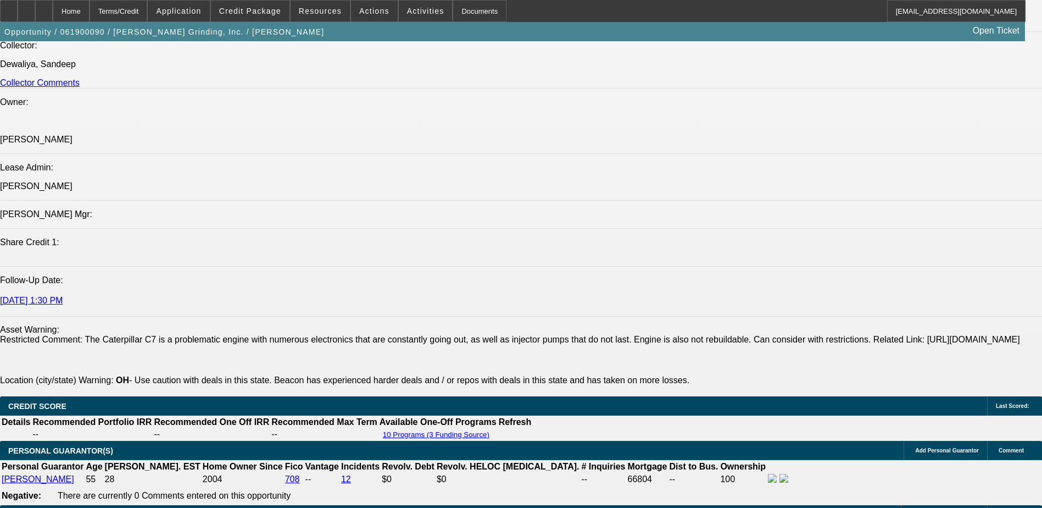
scroll to position [1502, 0]
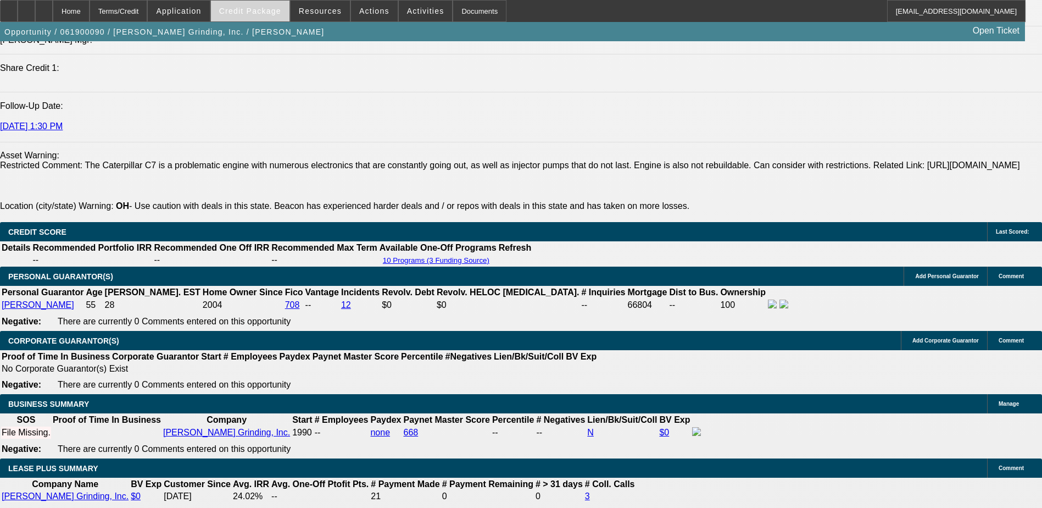
click at [263, 18] on span at bounding box center [250, 11] width 79 height 26
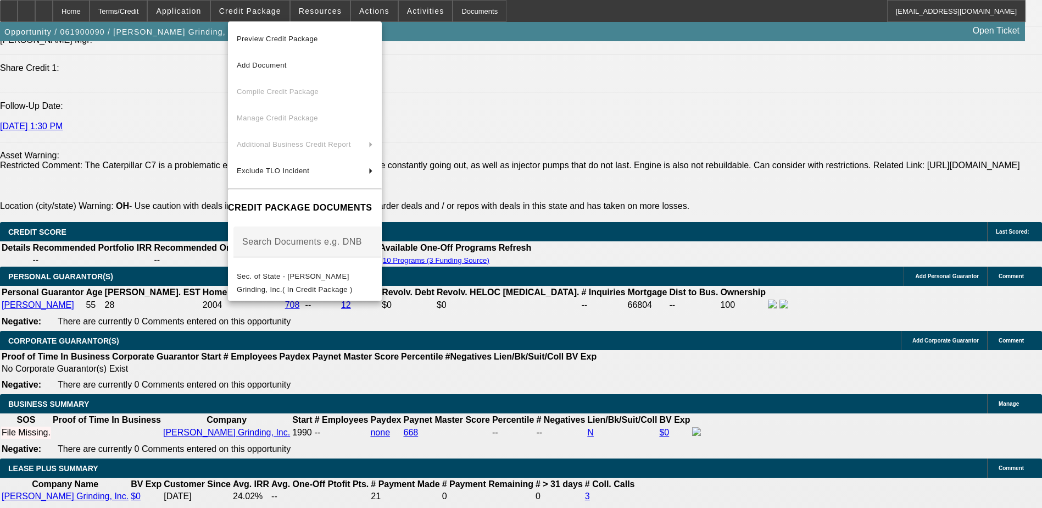
click at [561, 113] on div at bounding box center [521, 254] width 1042 height 508
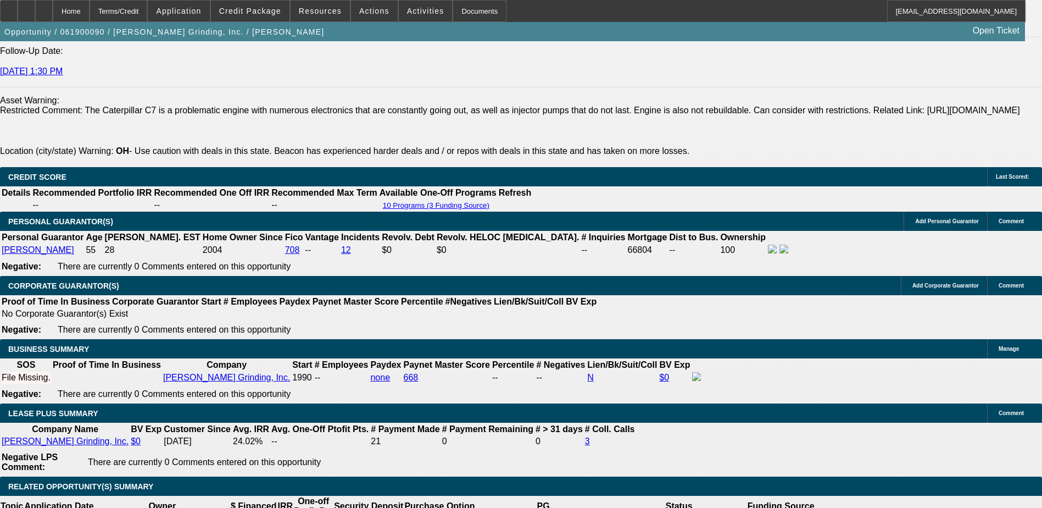
scroll to position [1282, 0]
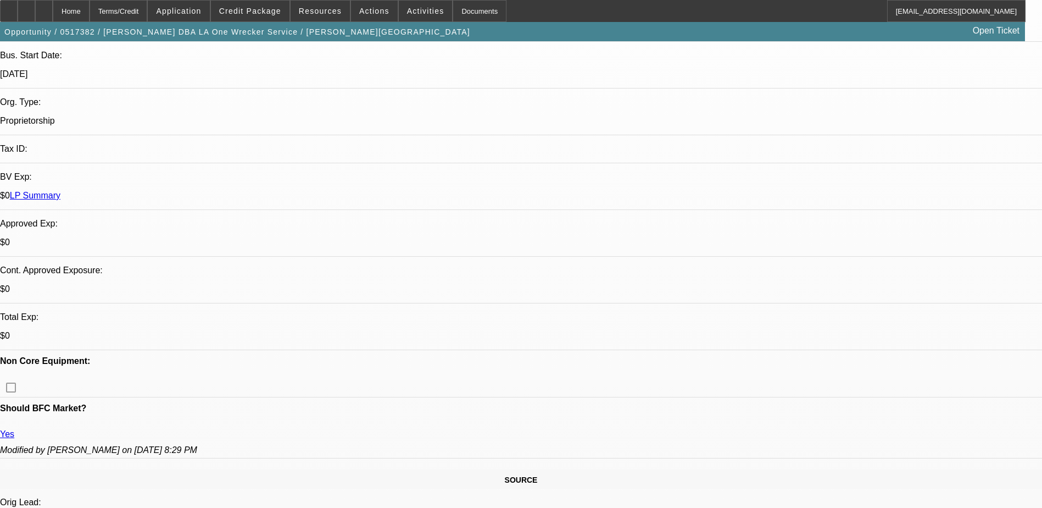
select select "0"
select select "2"
select select "0"
select select "2"
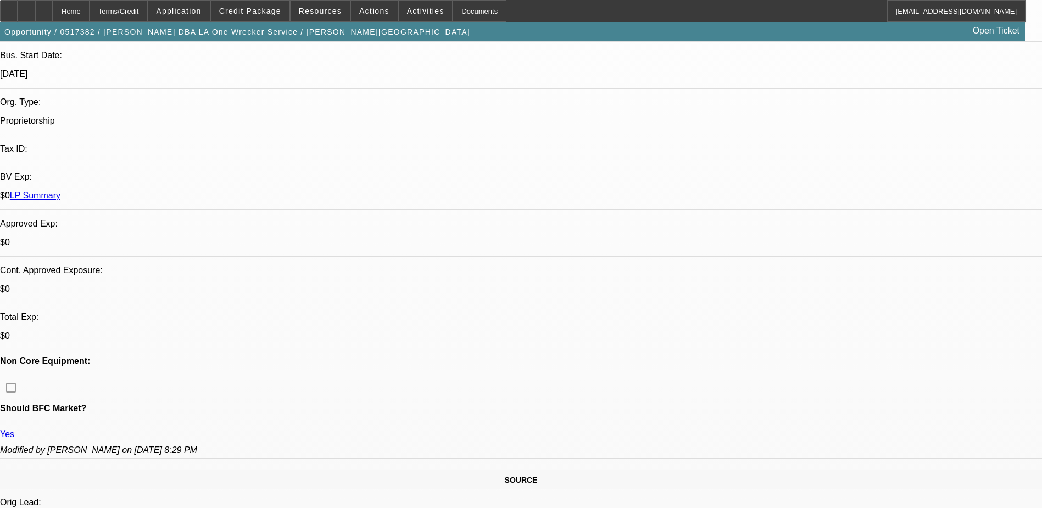
select select "0"
select select "2"
select select "0"
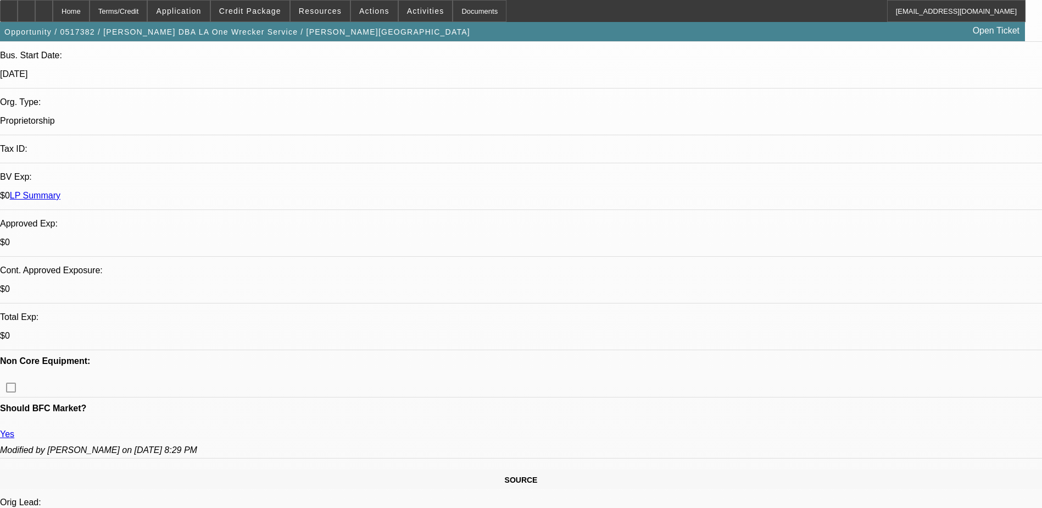
select select "2"
select select "0"
select select "1"
select select "2"
select select "6"
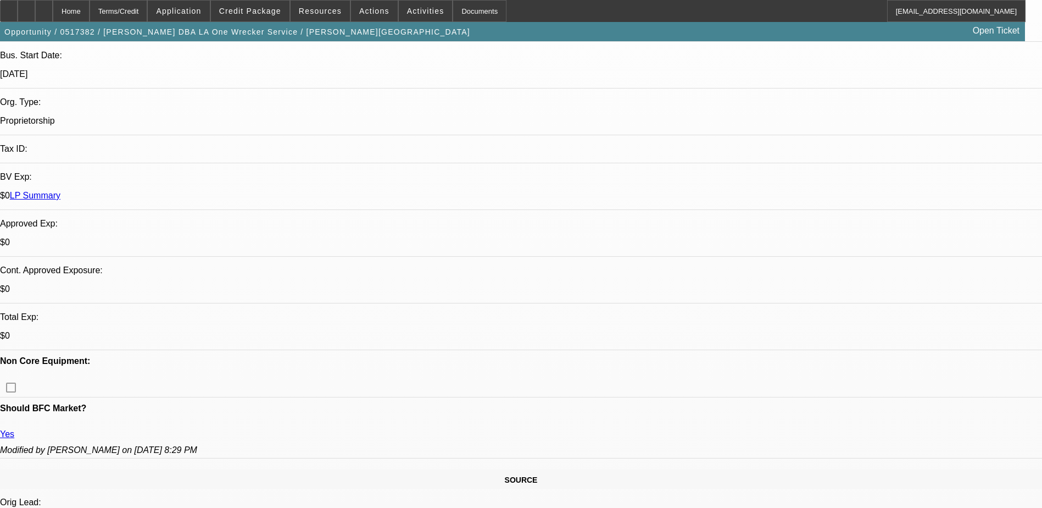
select select "1"
select select "2"
select select "6"
select select "1"
select select "2"
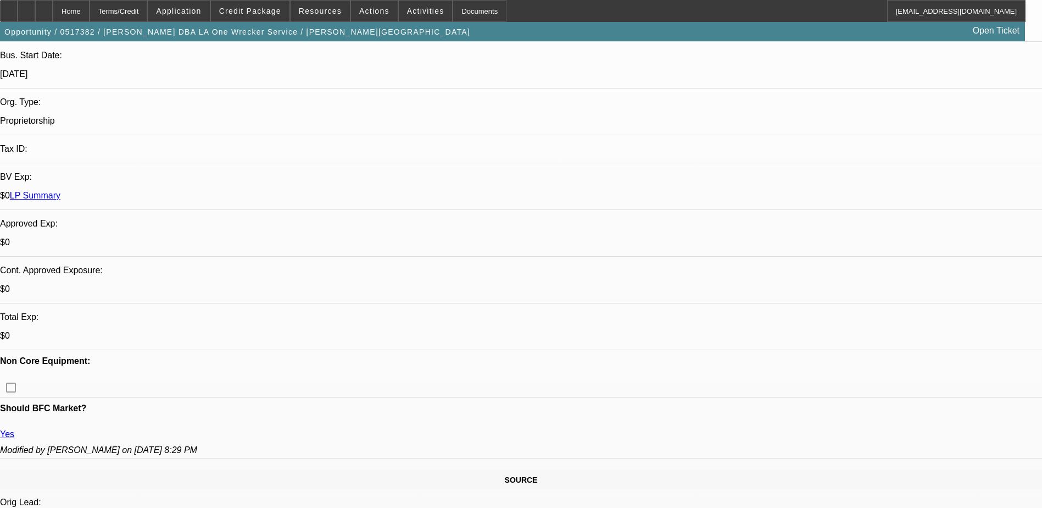
select select "6"
select select "1"
select select "2"
select select "6"
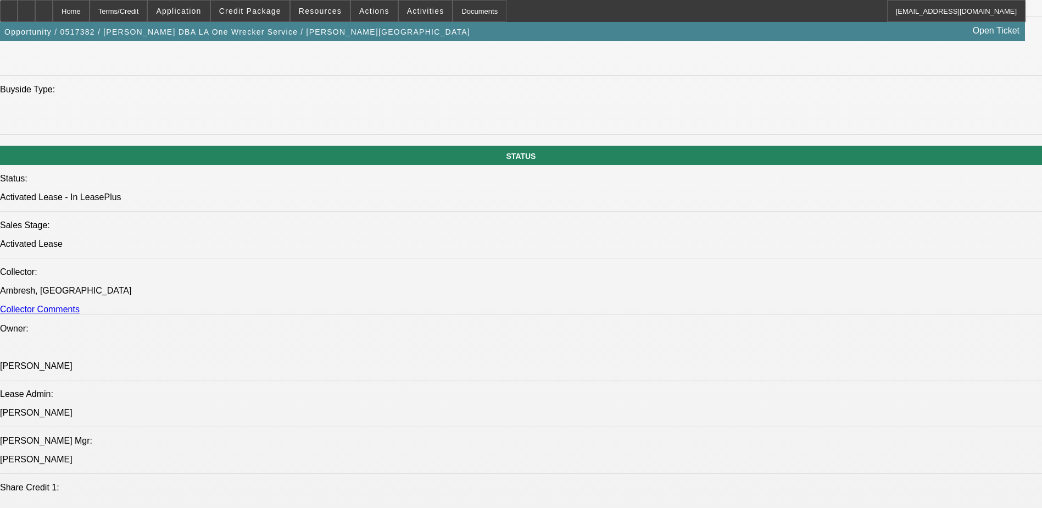
scroll to position [1099, 0]
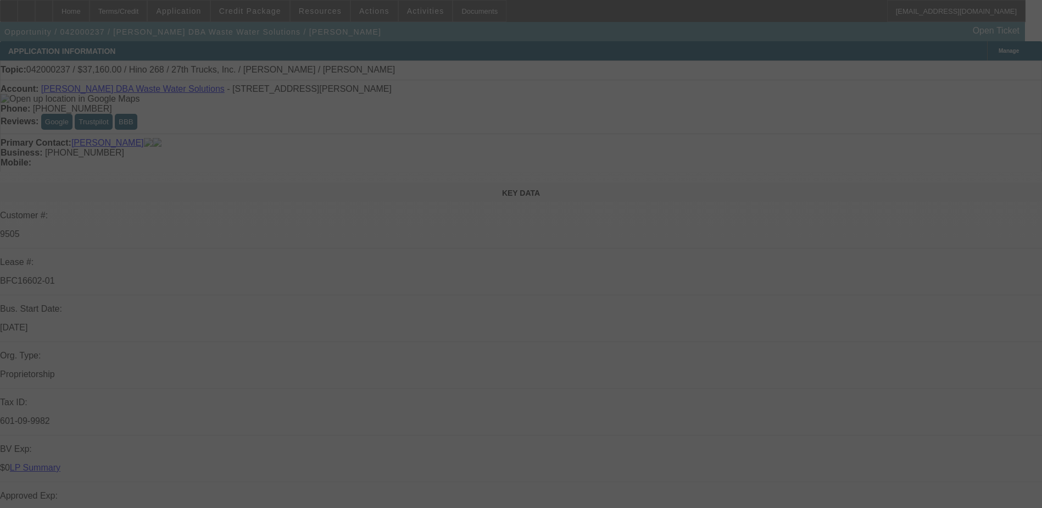
select select "0"
select select "2"
select select "0"
select select "2"
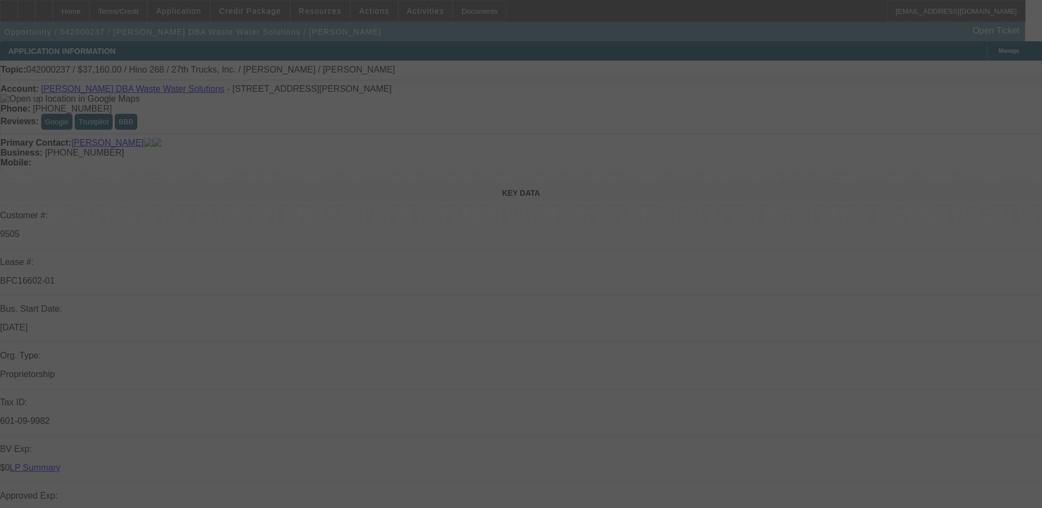
select select "0"
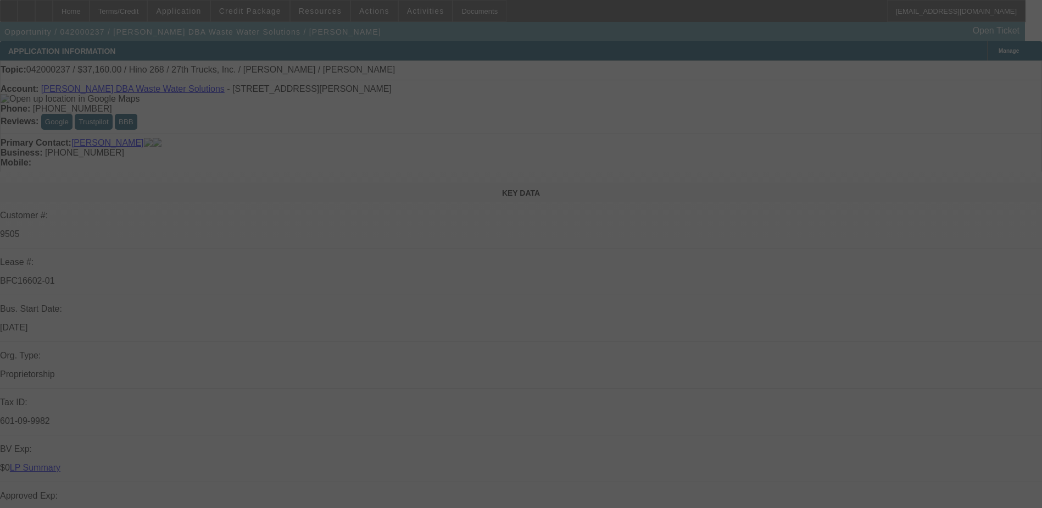
select select "2"
select select "0"
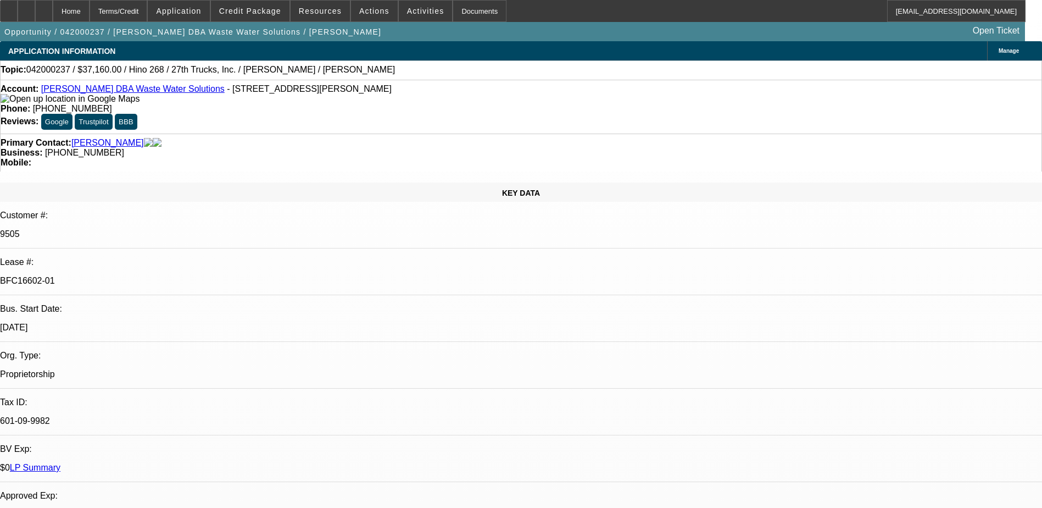
select select "1"
select select "2"
select select "6"
select select "1"
select select "2"
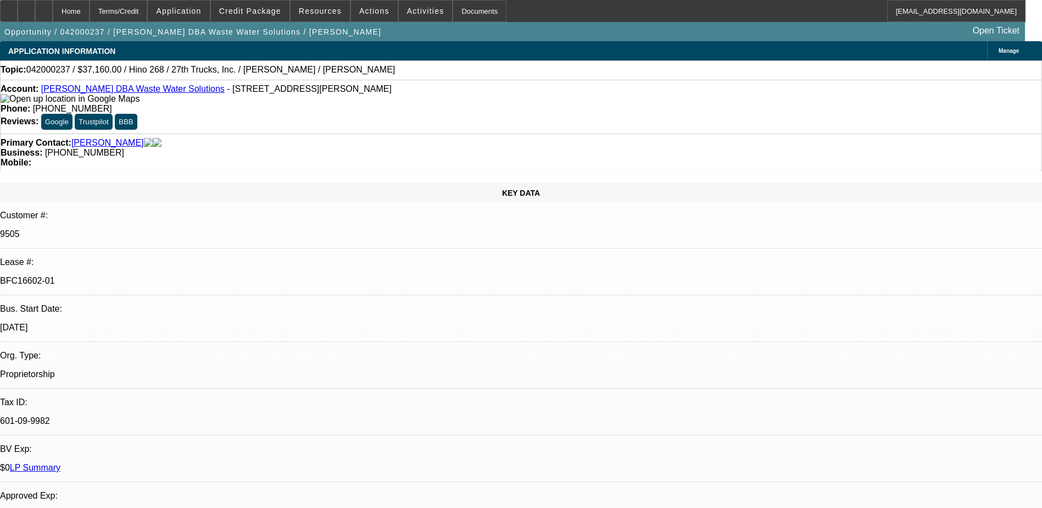
select select "6"
select select "1"
select select "6"
select select "1"
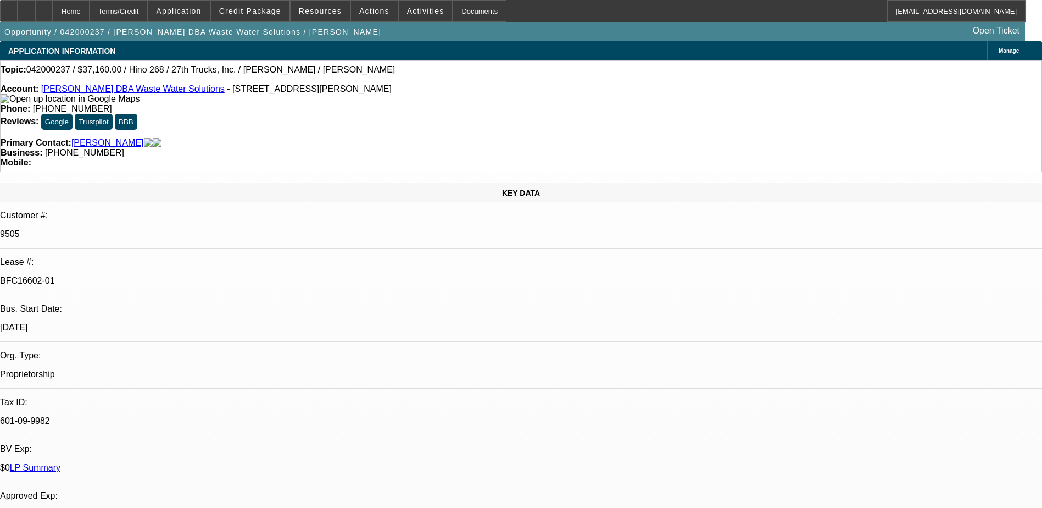
select select "2"
select select "6"
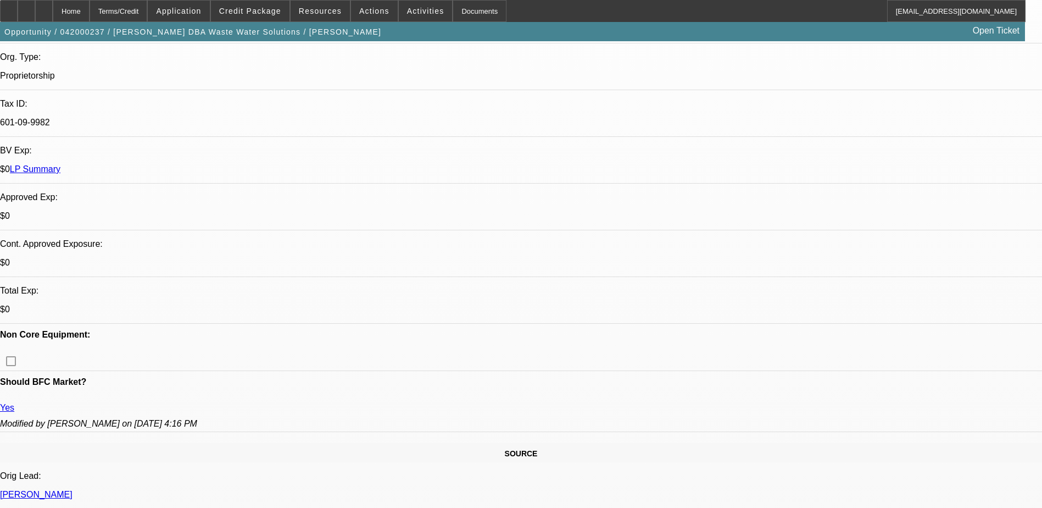
scroll to position [385, 0]
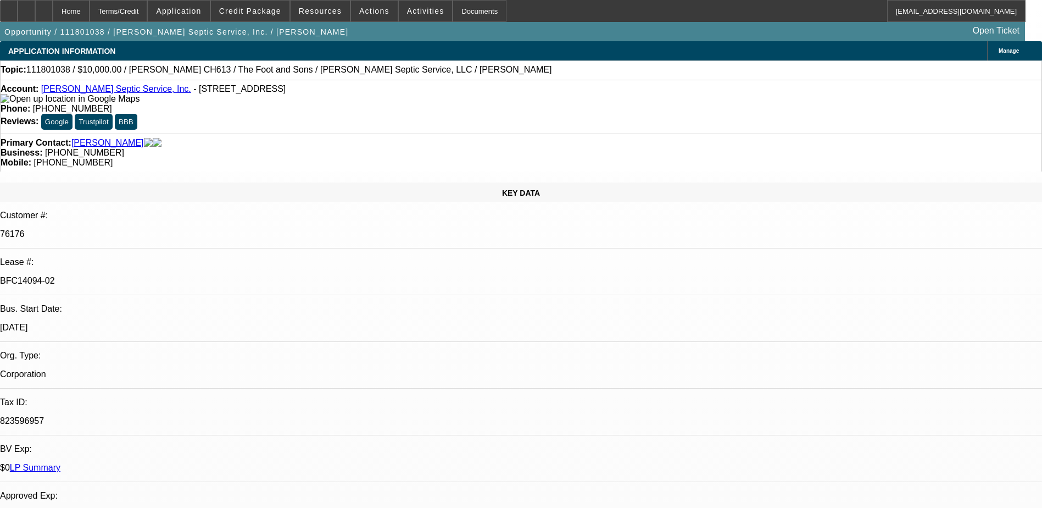
select select "0"
select select "1.5"
select select "0"
select select "1.5"
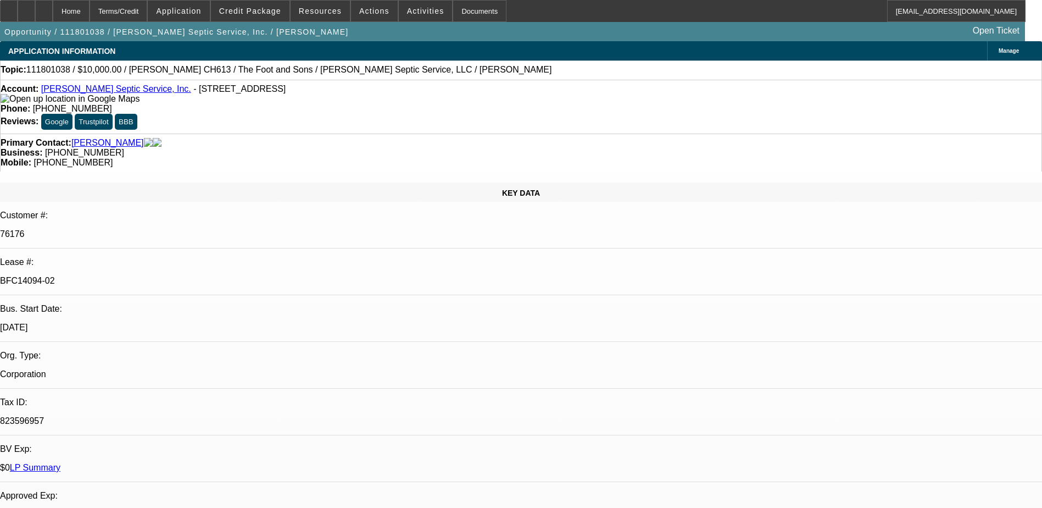
select select "0"
select select "1.5"
select select "0"
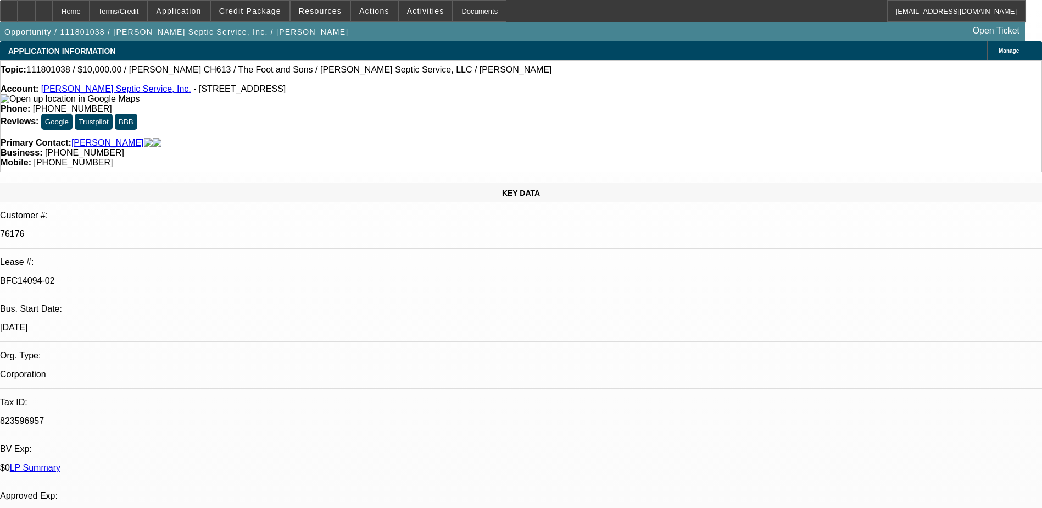
select select "2"
select select "0"
select select "1"
select select "2"
select select "6"
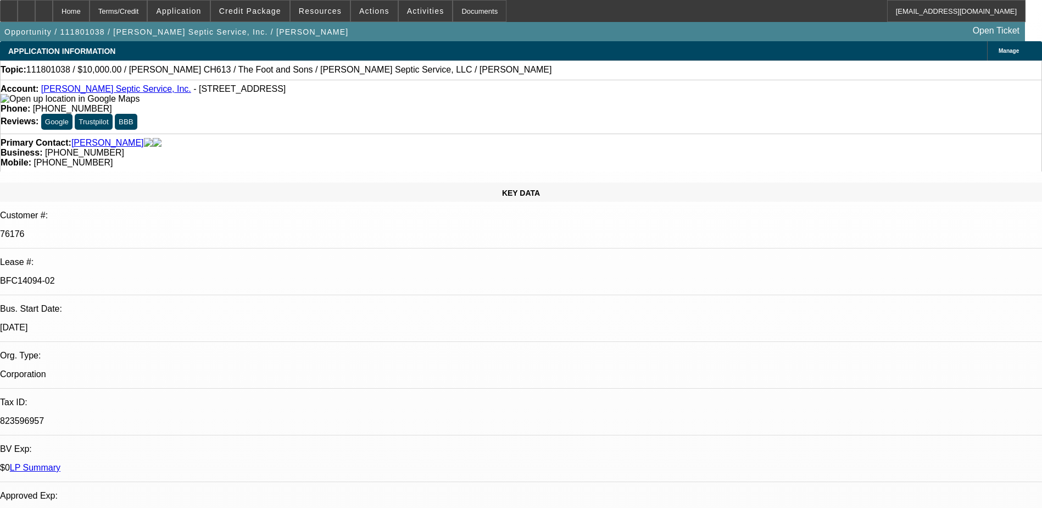
select select "1"
select select "2"
select select "6"
select select "1"
select select "2"
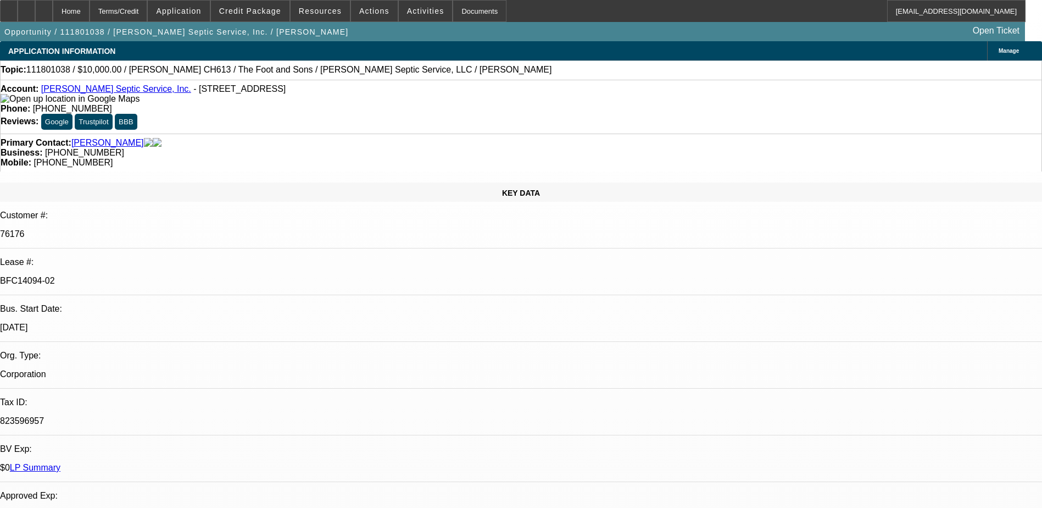
select select "6"
select select "1"
select select "2"
select select "6"
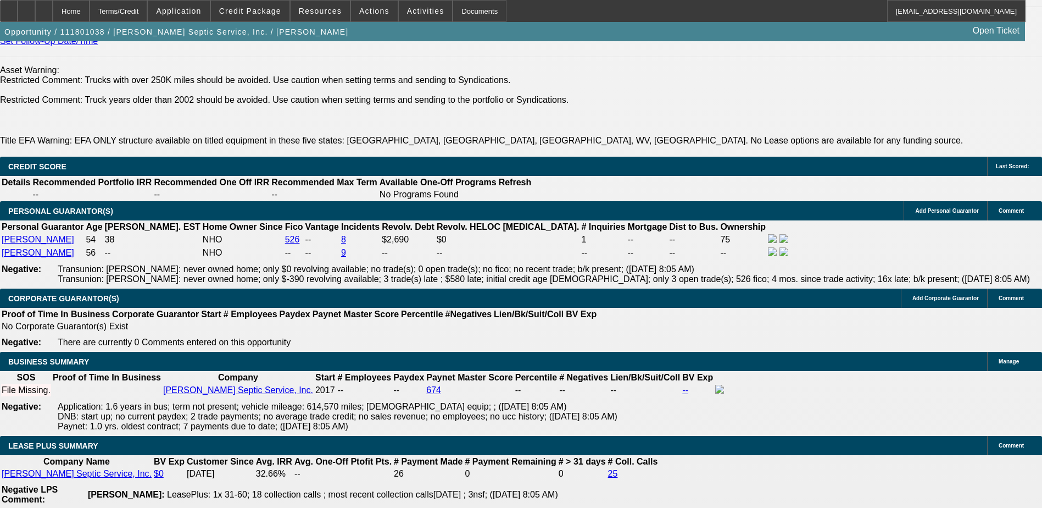
scroll to position [1648, 0]
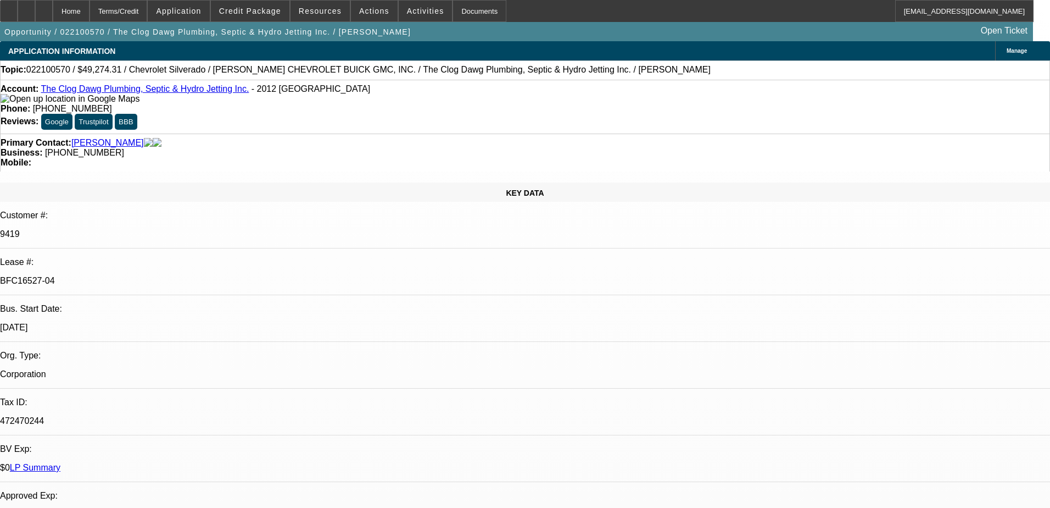
select select "0"
select select "6"
select select "0"
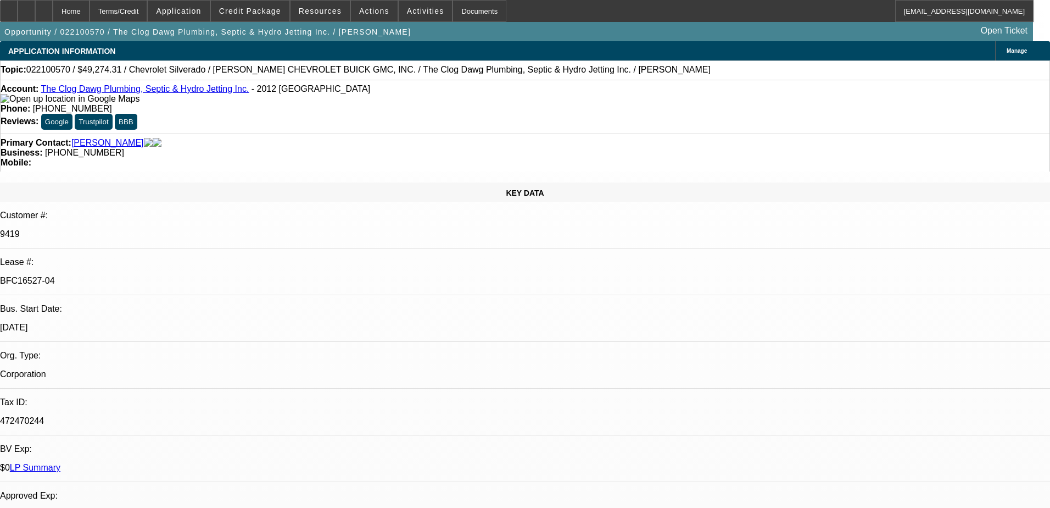
select select "0"
select select "2"
select select "0"
select select "6"
select select "0"
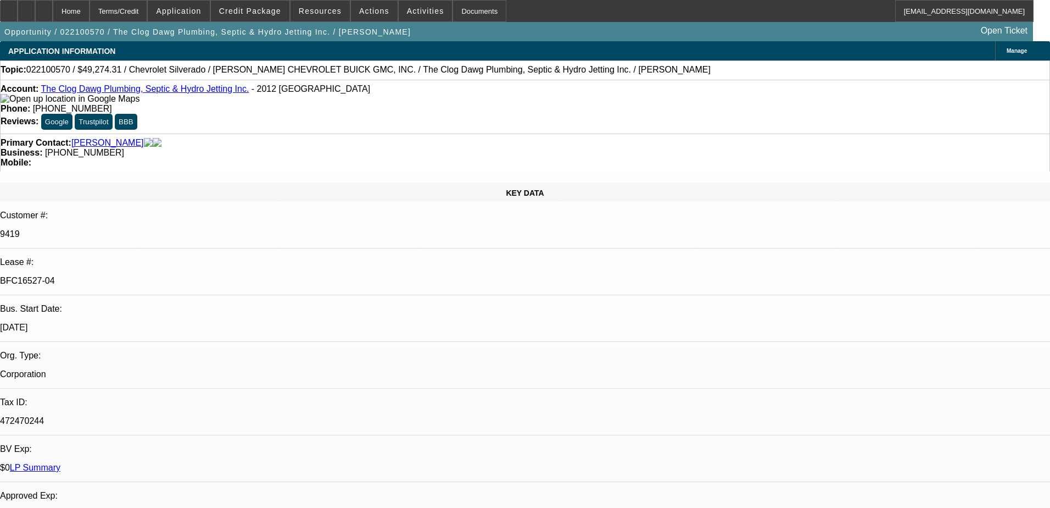
select select "0"
select select "2"
select select "0"
select select "6"
select select "0"
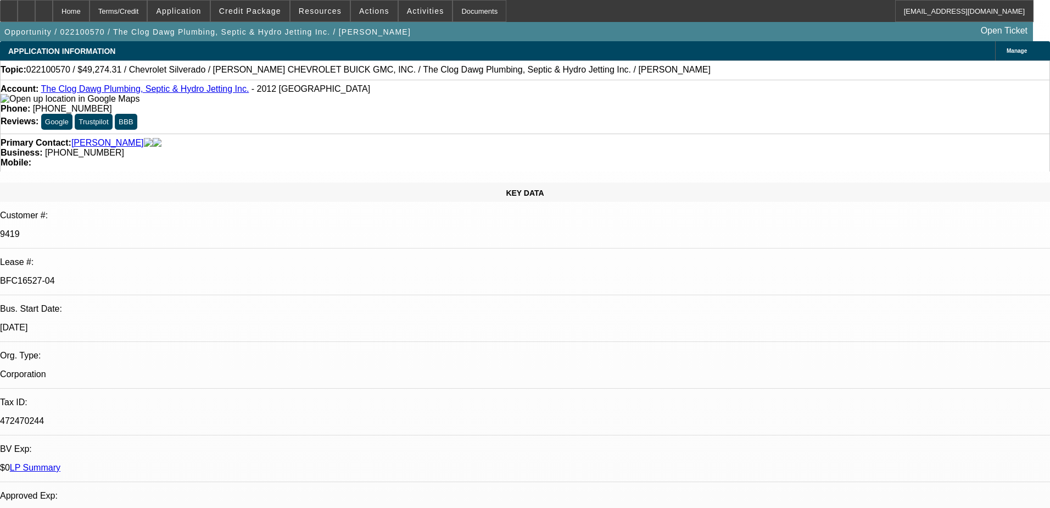
select select "0"
select select "2"
select select "0"
select select "6"
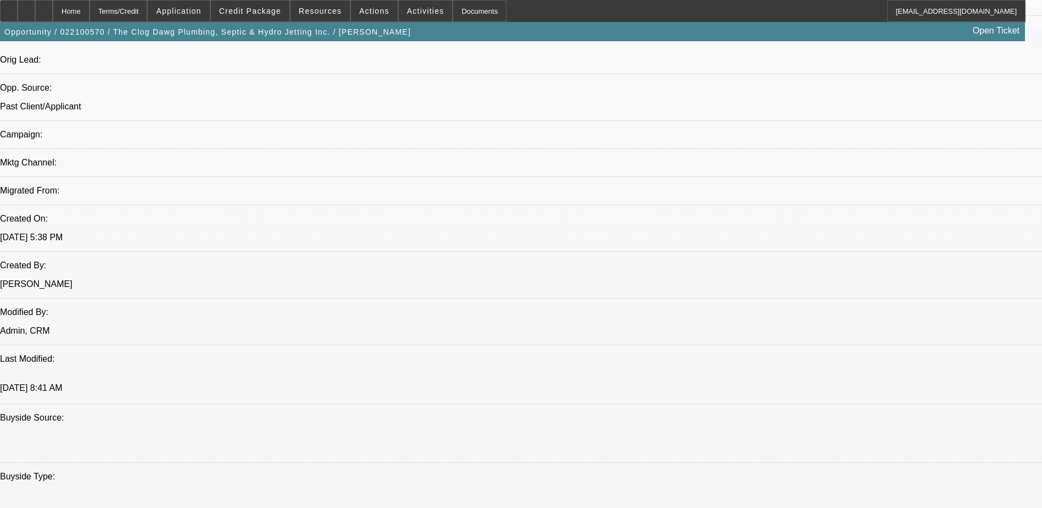
scroll to position [989, 0]
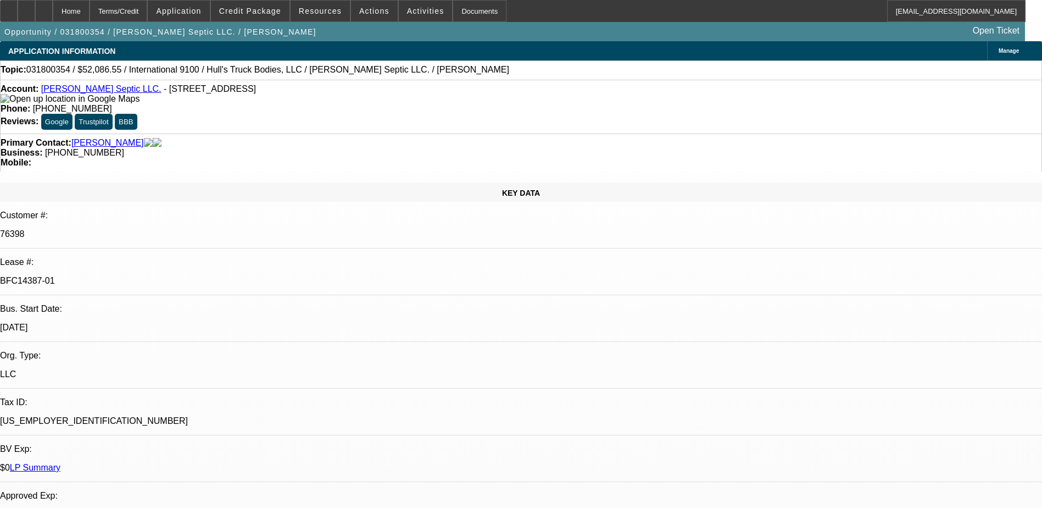
select select "0"
select select "2"
select select "0"
select select "2"
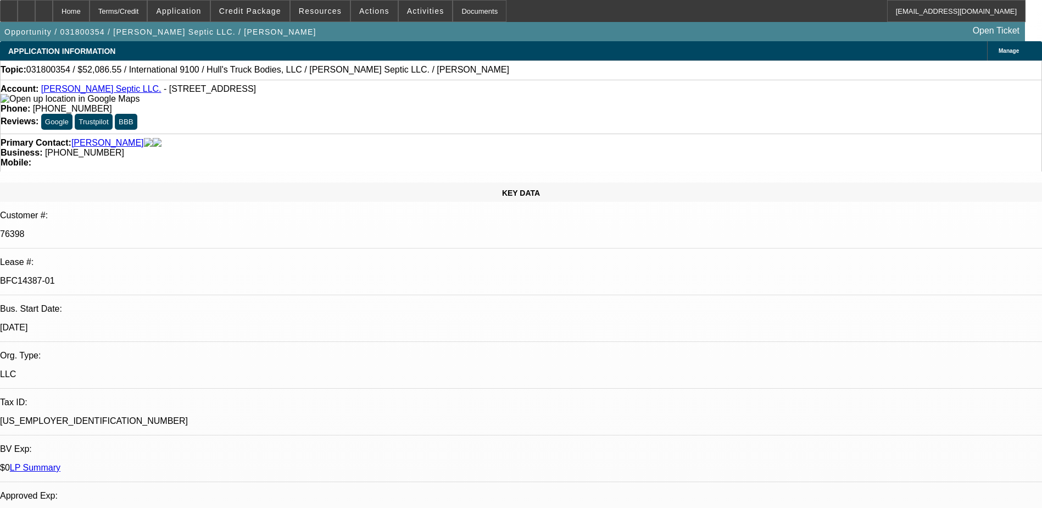
select select "0"
select select "2"
select select "0"
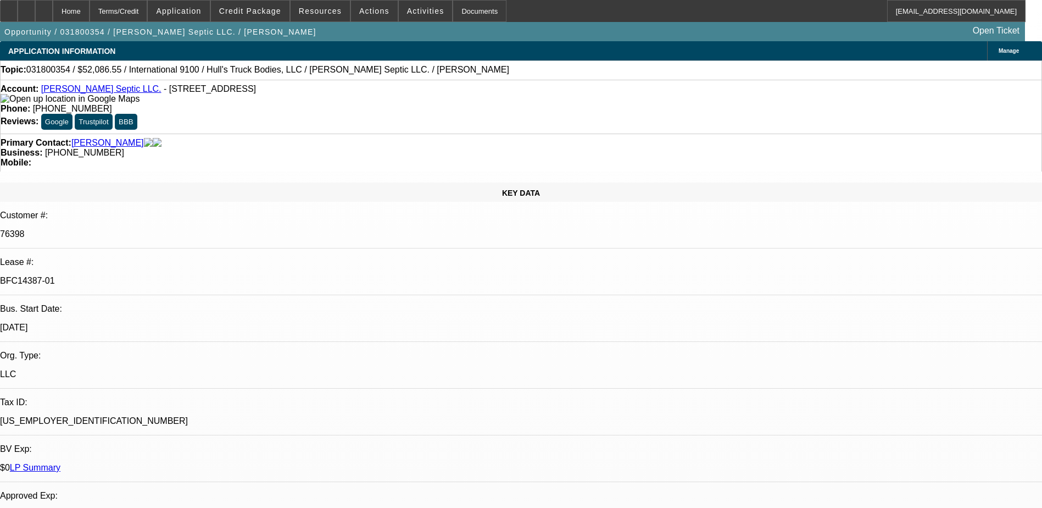
select select "2"
select select "0"
select select "1"
select select "2"
select select "6"
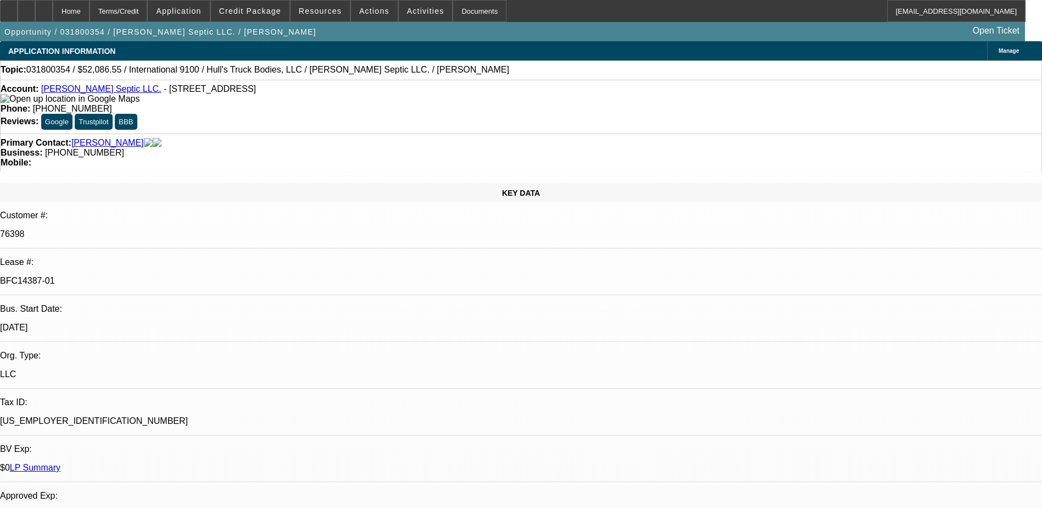
select select "1"
select select "2"
select select "6"
select select "1"
select select "2"
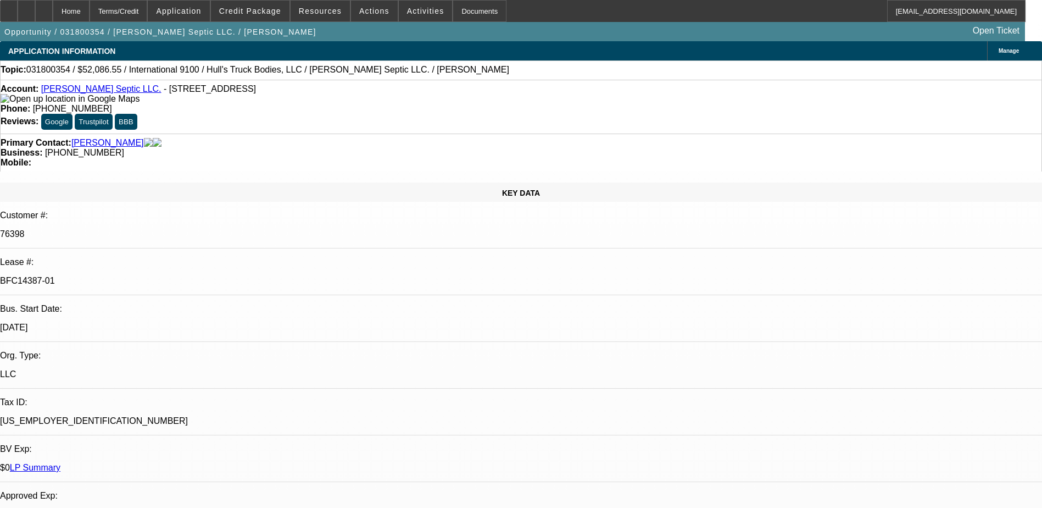
select select "6"
select select "1"
select select "2"
select select "6"
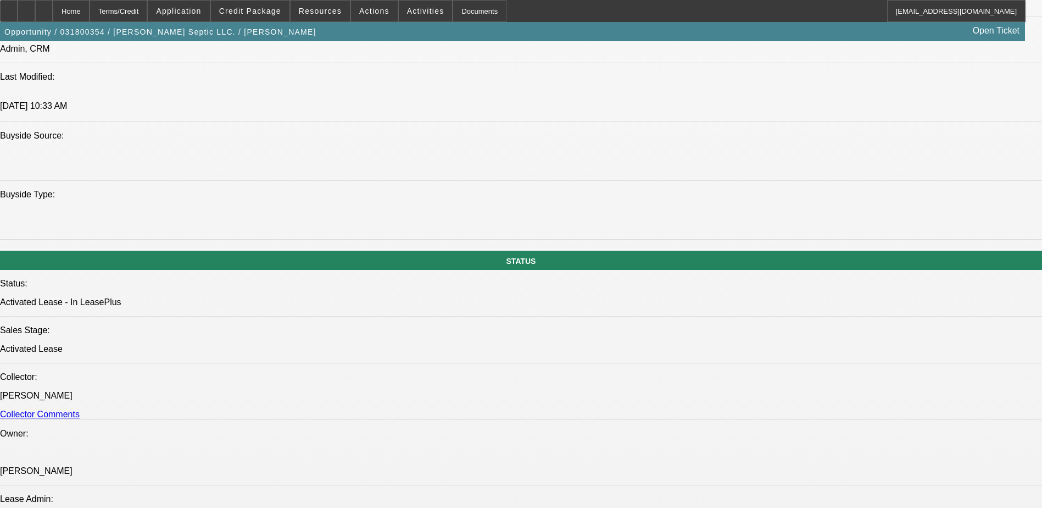
scroll to position [824, 0]
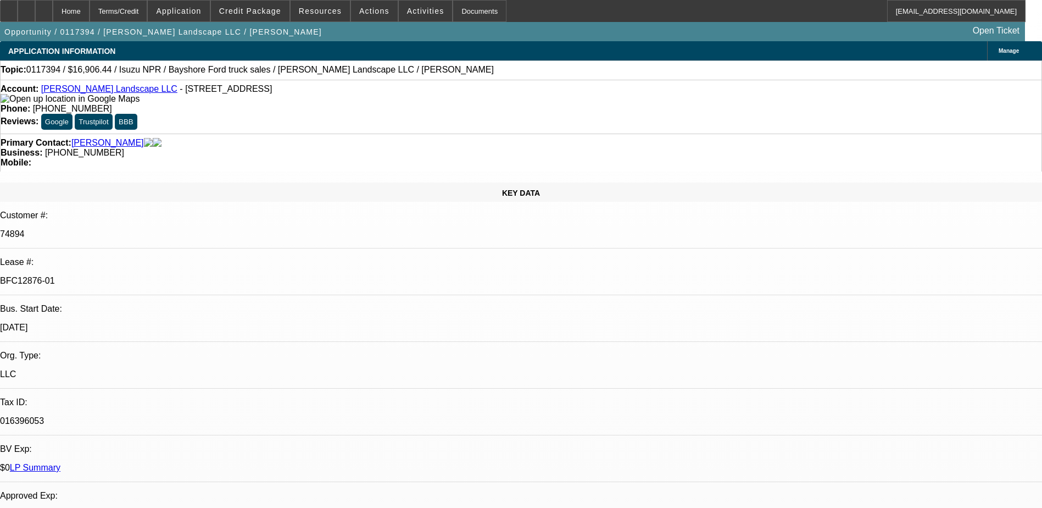
select select "0"
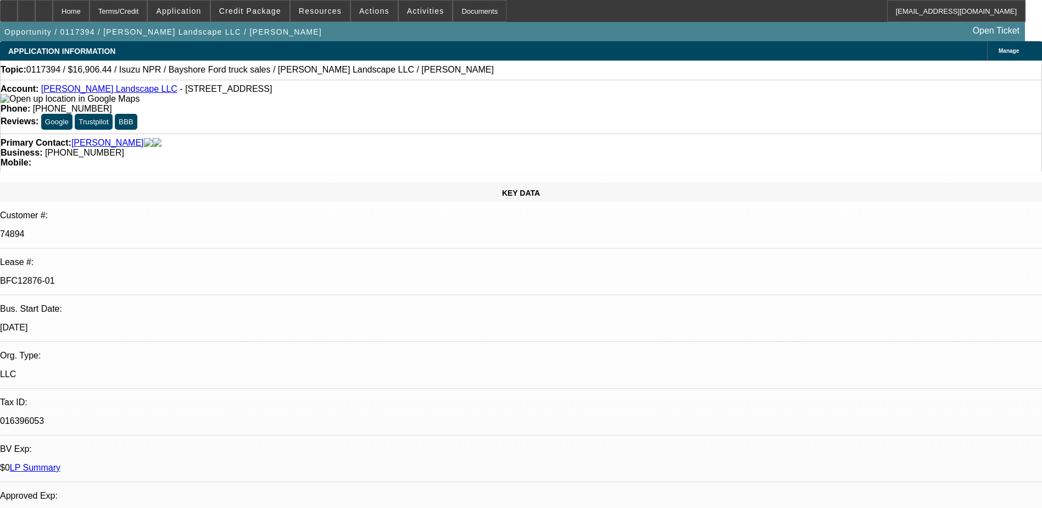
select select "0"
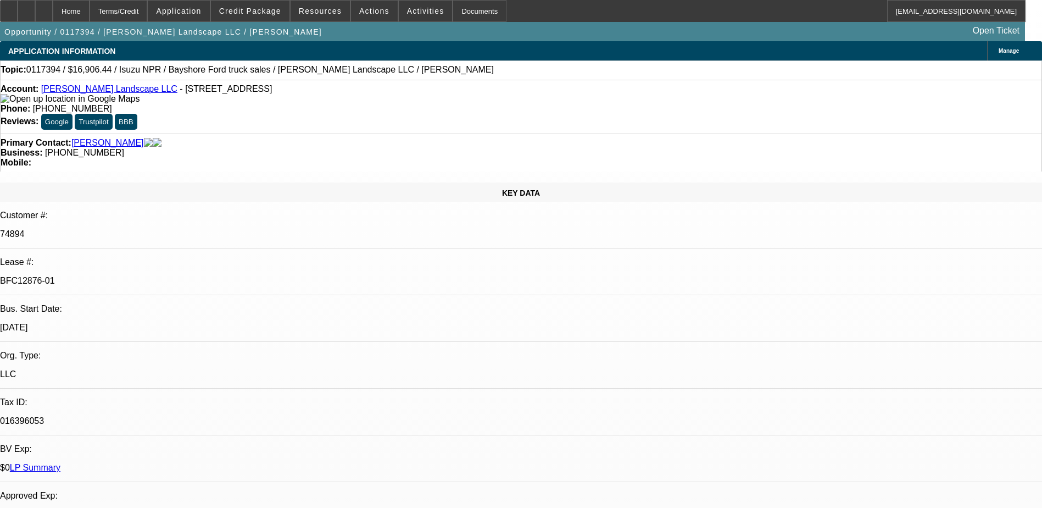
select select "0"
select select "1"
select select "6"
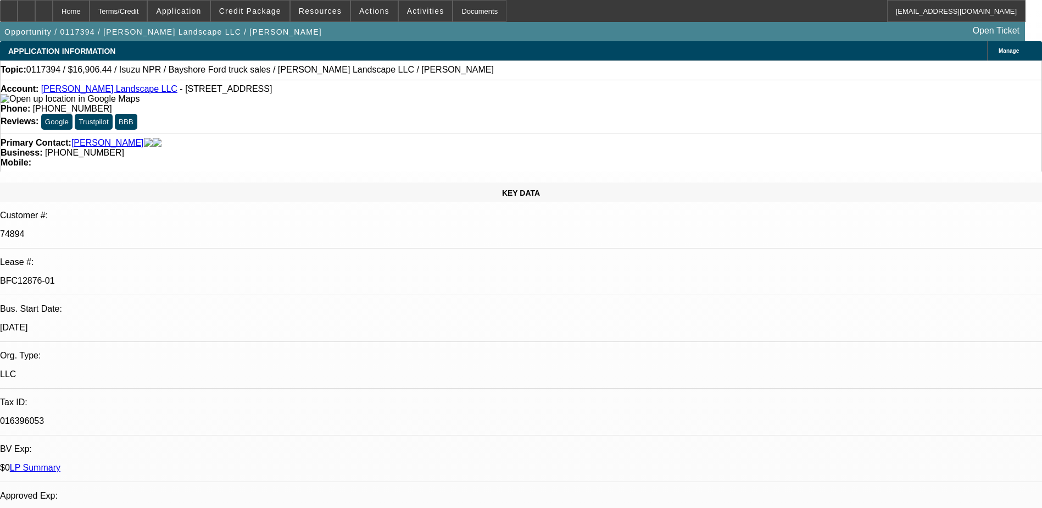
select select "1"
select select "6"
select select "1"
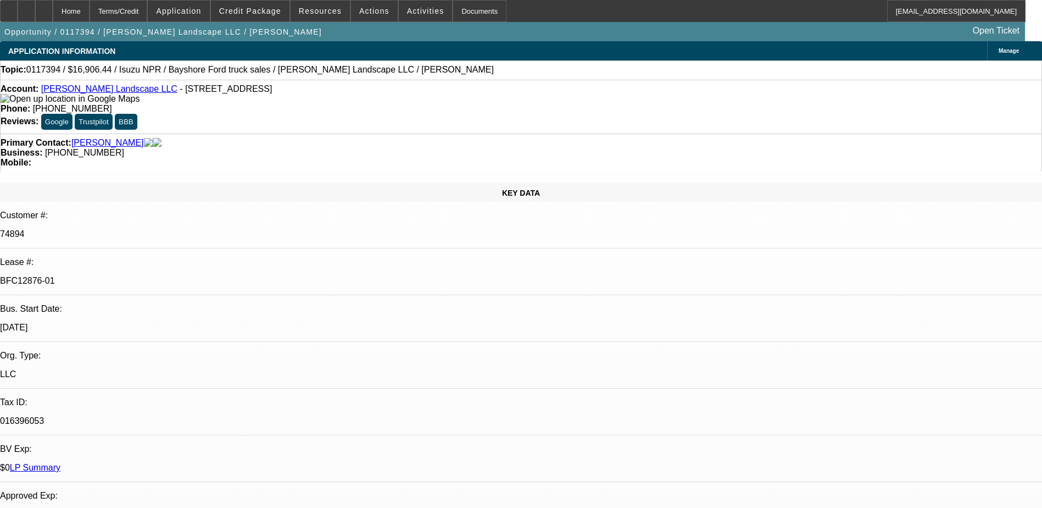
select select "6"
select select "1"
select select "6"
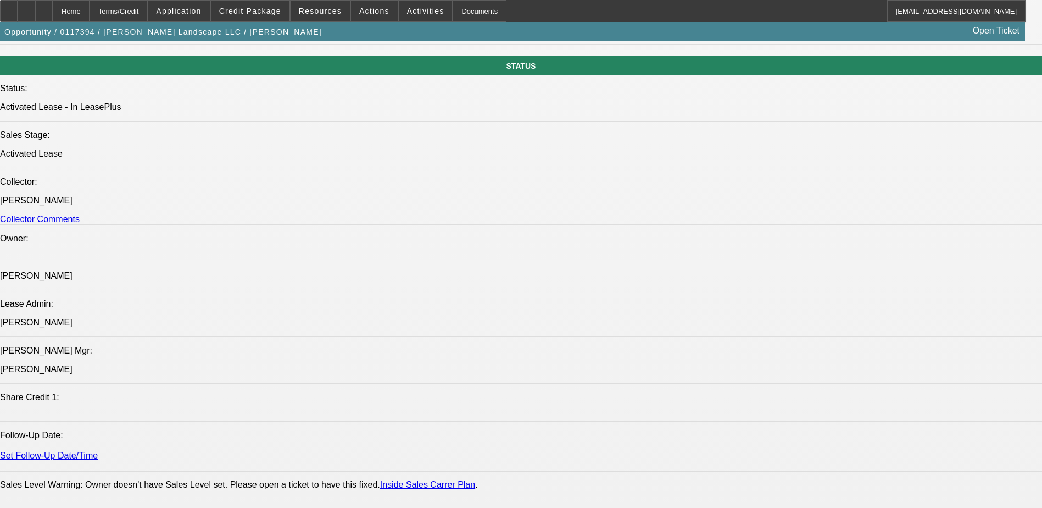
scroll to position [1154, 0]
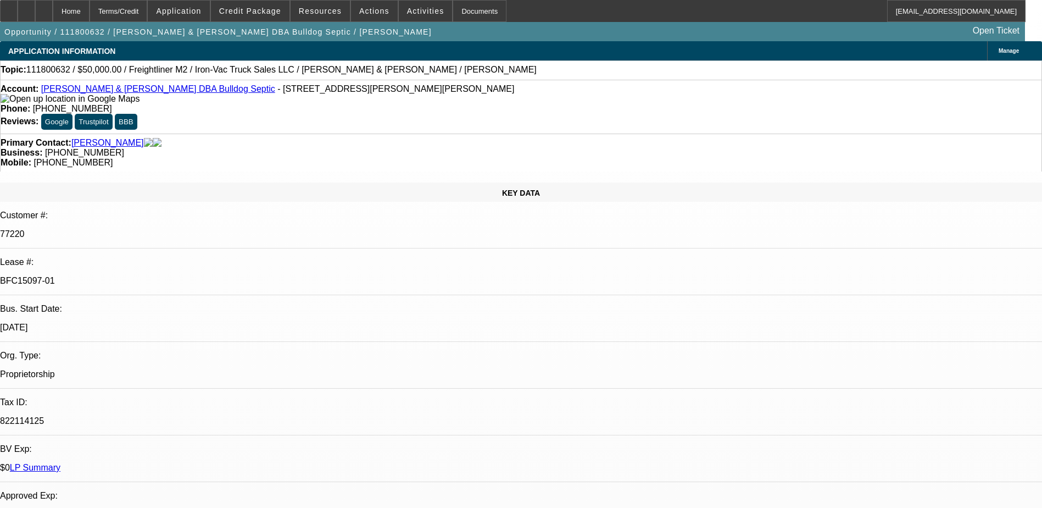
select select "0"
select select "2"
select select "0.1"
select select "0"
select select "2"
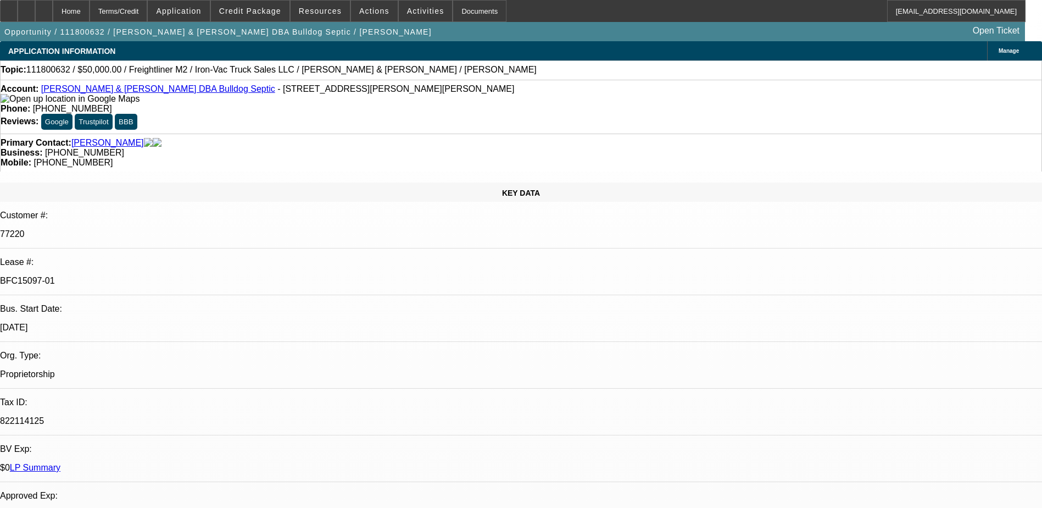
select select "0.1"
select select "0"
select select "2"
select select "0.1"
select select "0"
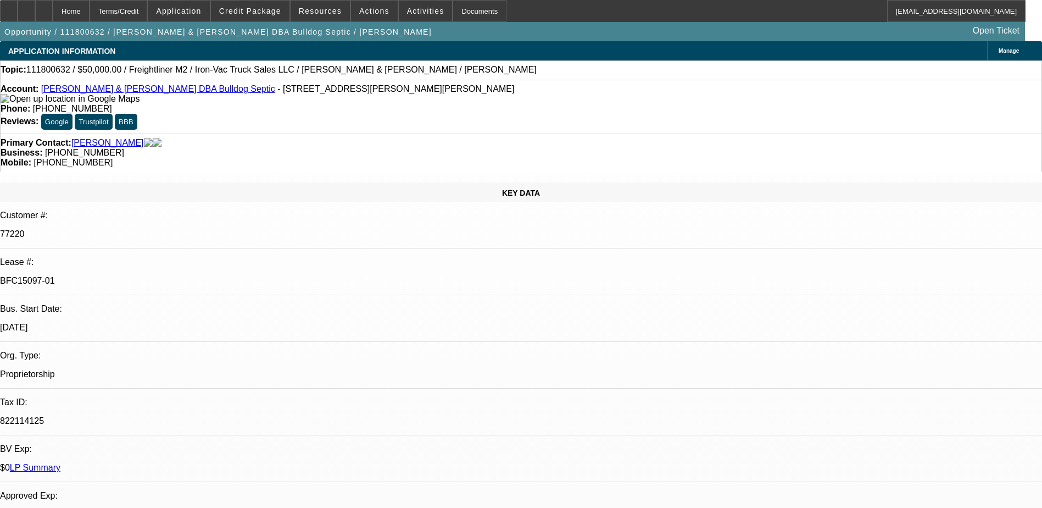
select select "2"
select select "0.1"
select select "1"
select select "2"
select select "4"
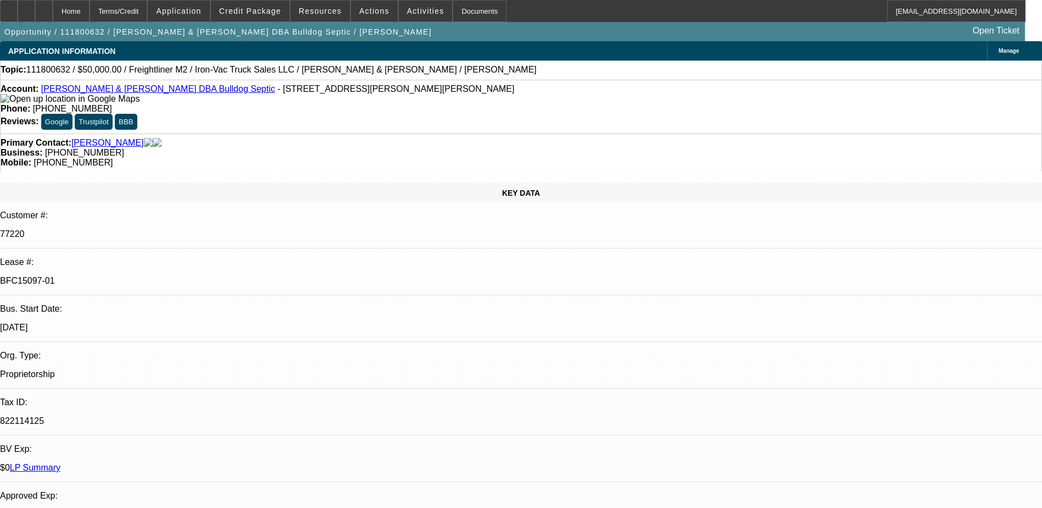
select select "1"
select select "2"
select select "4"
select select "1"
select select "2"
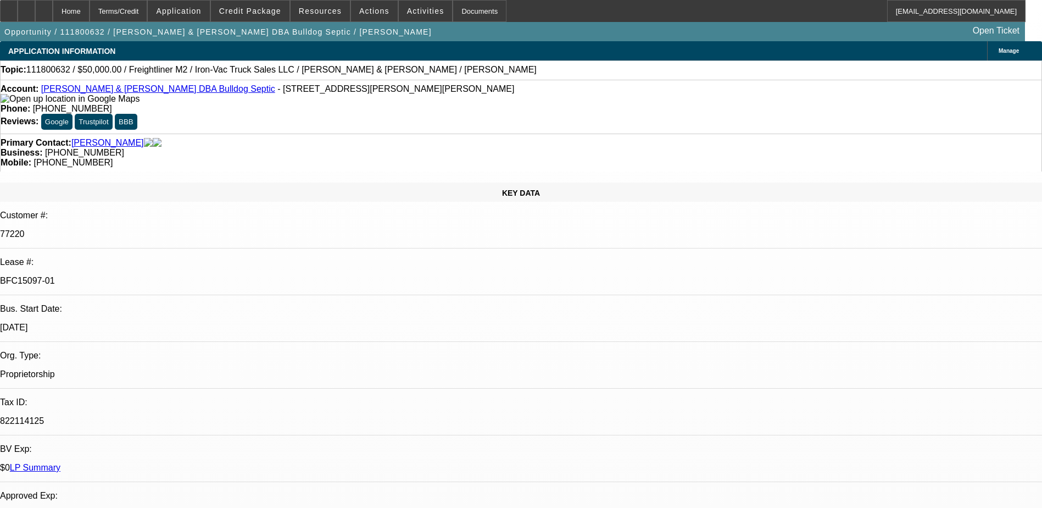
select select "4"
select select "1"
select select "2"
select select "4"
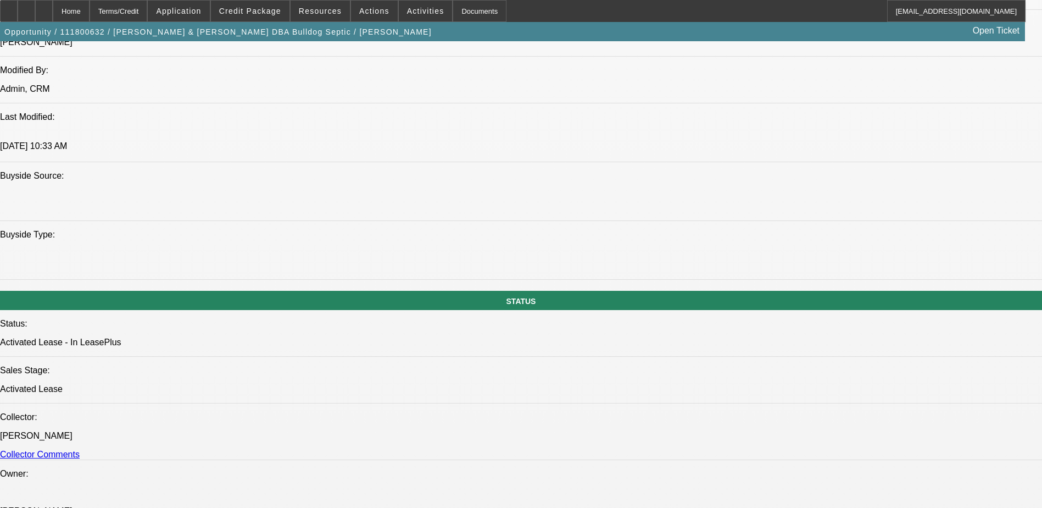
scroll to position [1099, 0]
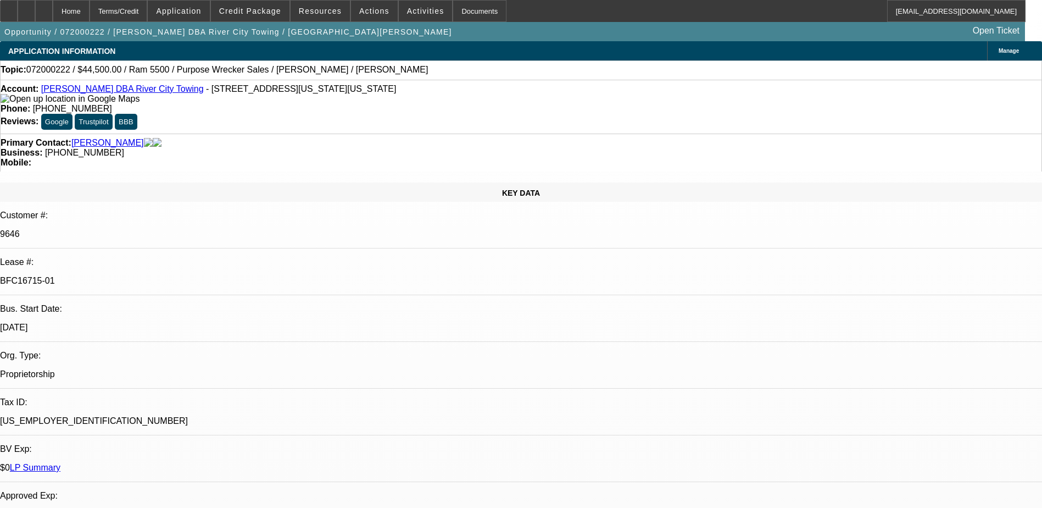
select select "0"
select select "2"
select select "0"
select select "2"
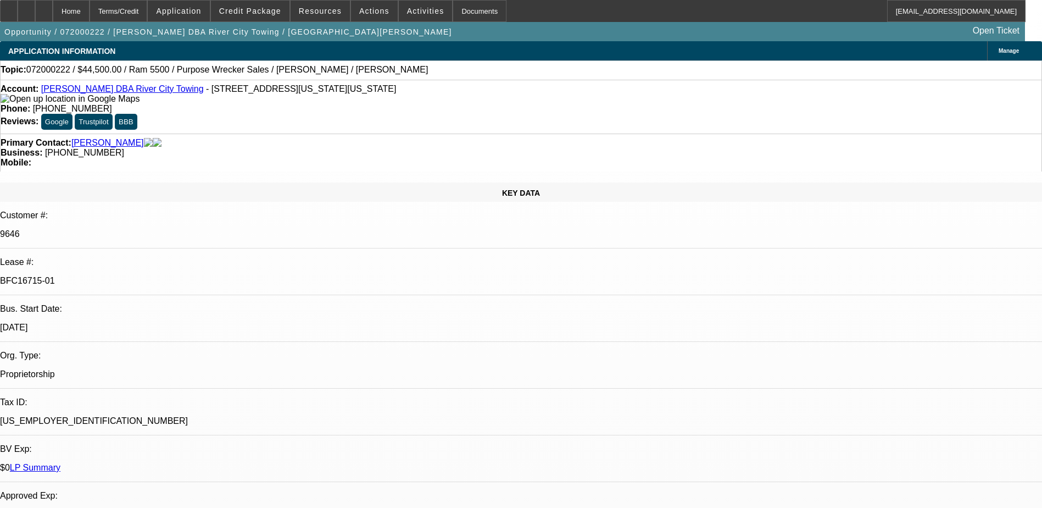
select select "0"
select select "2"
select select "0"
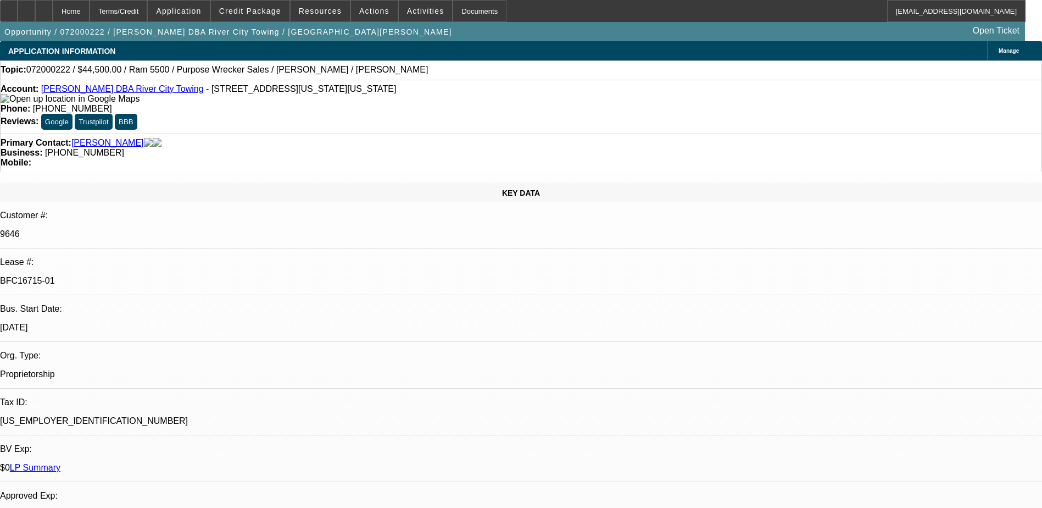
select select "2"
select select "0"
select select "1"
select select "2"
select select "6"
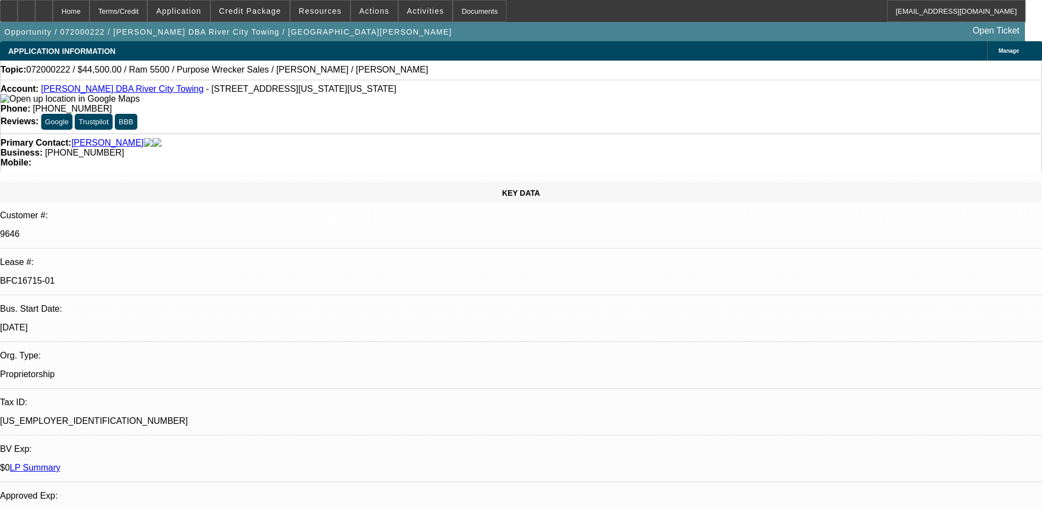
select select "1"
select select "2"
select select "6"
select select "1"
select select "2"
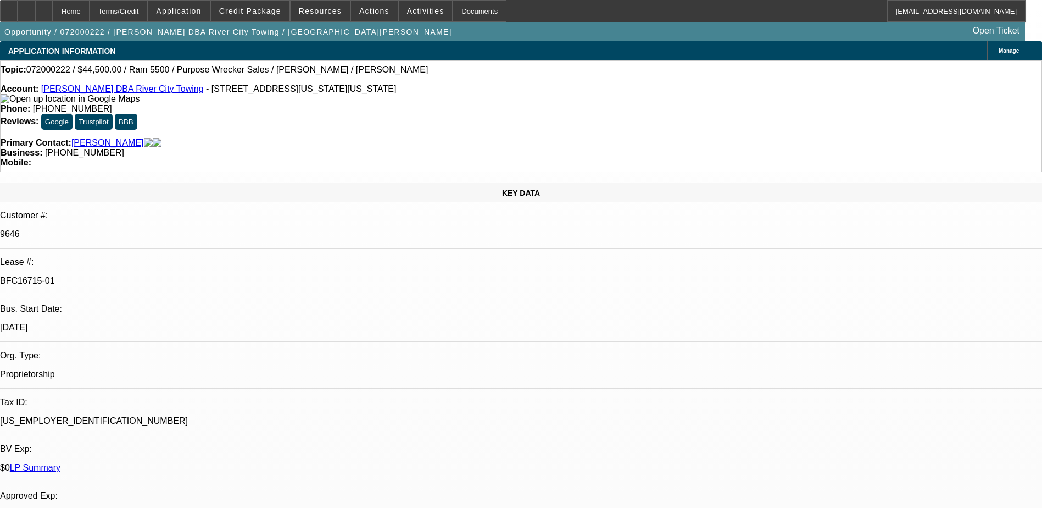
select select "6"
select select "1"
select select "2"
select select "6"
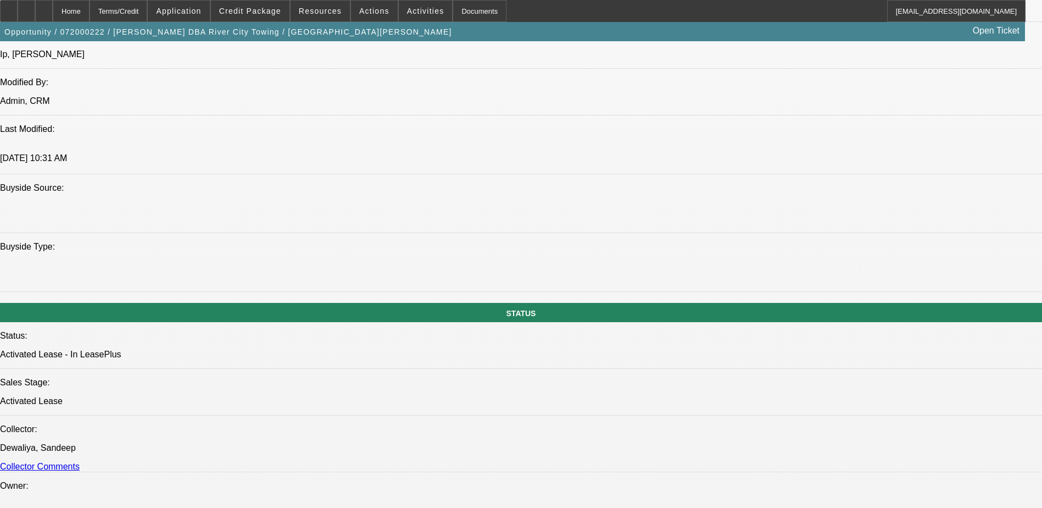
scroll to position [1044, 0]
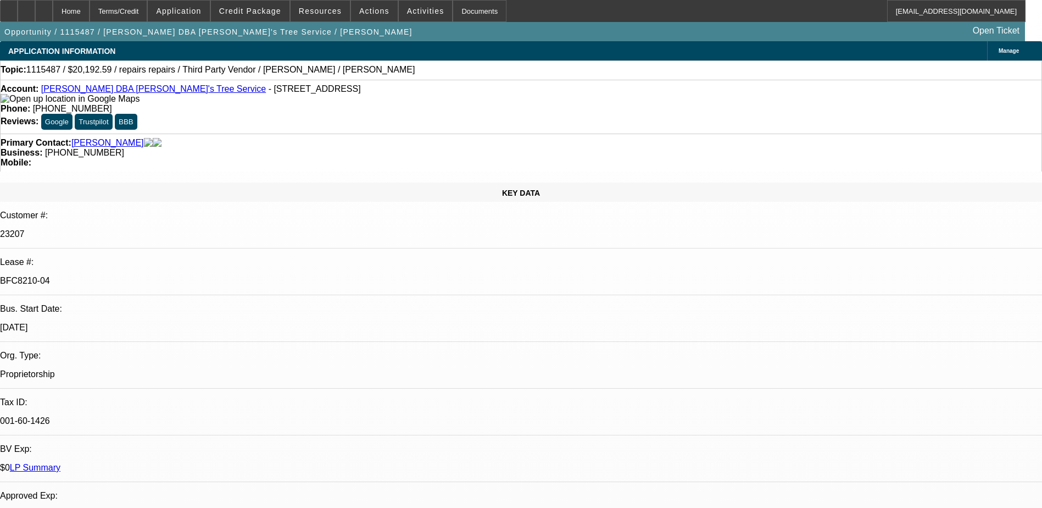
select select "0"
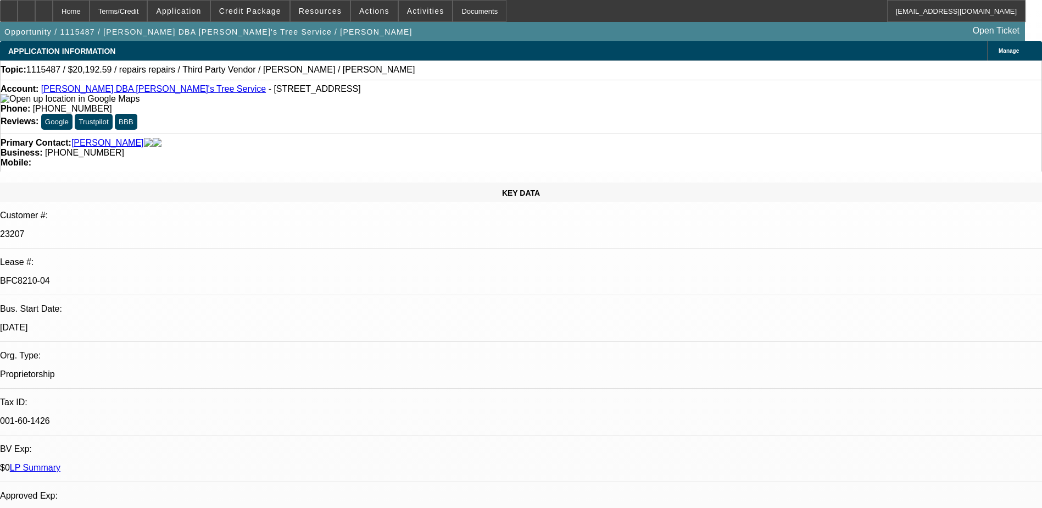
select select "0"
select select "2"
select select "0"
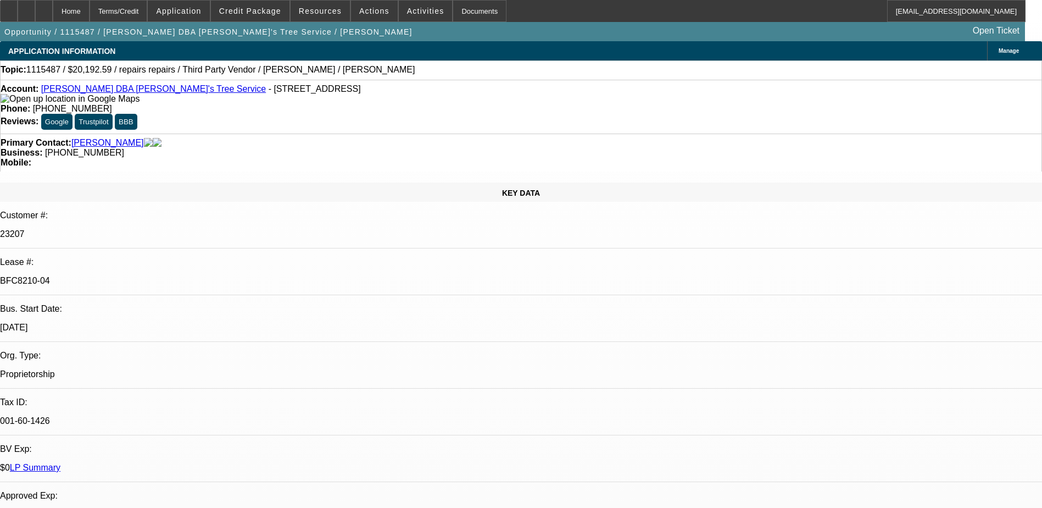
select select "2"
select select "0"
select select "1"
select select "2"
select select "6"
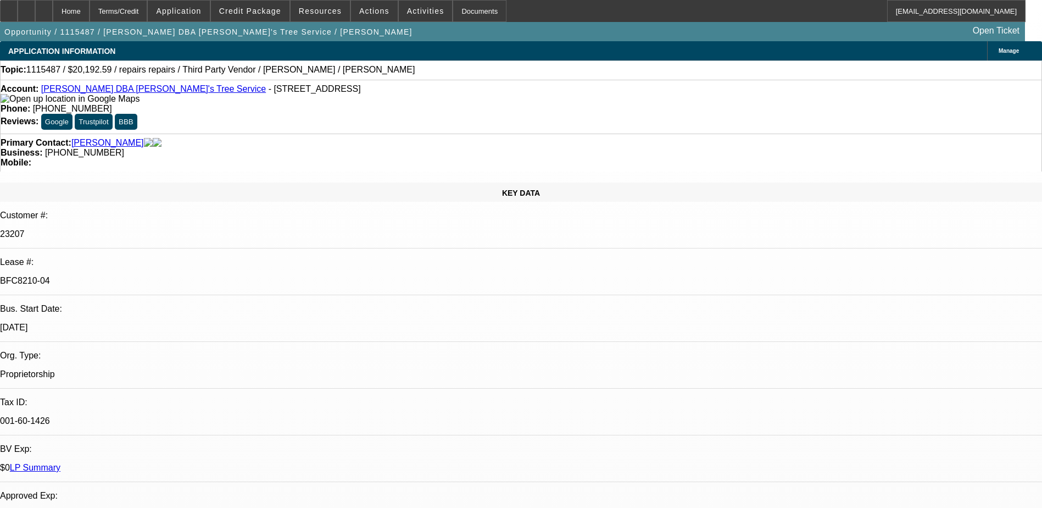
select select "1"
select select "2"
select select "6"
select select "1"
select select "2"
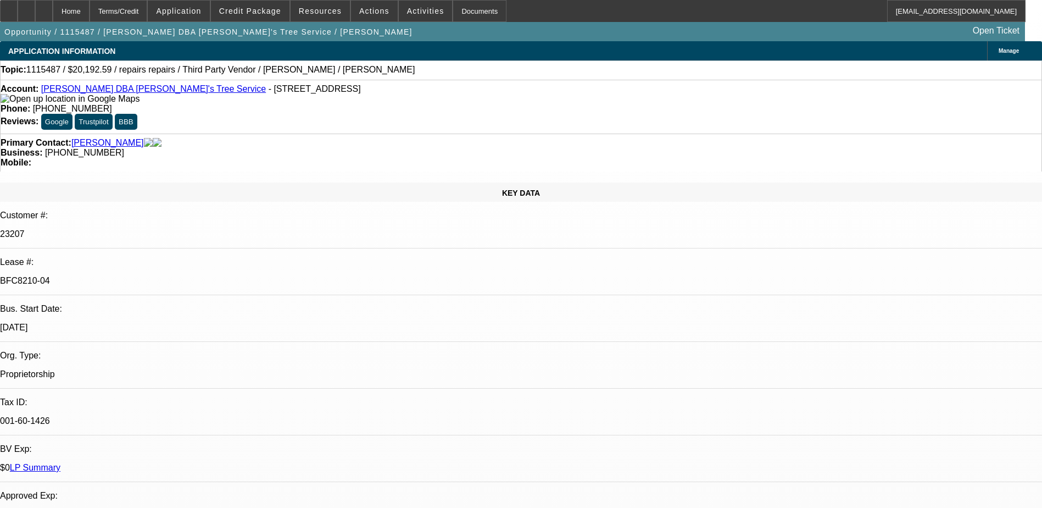
select select "6"
select select "1"
select select "2"
select select "6"
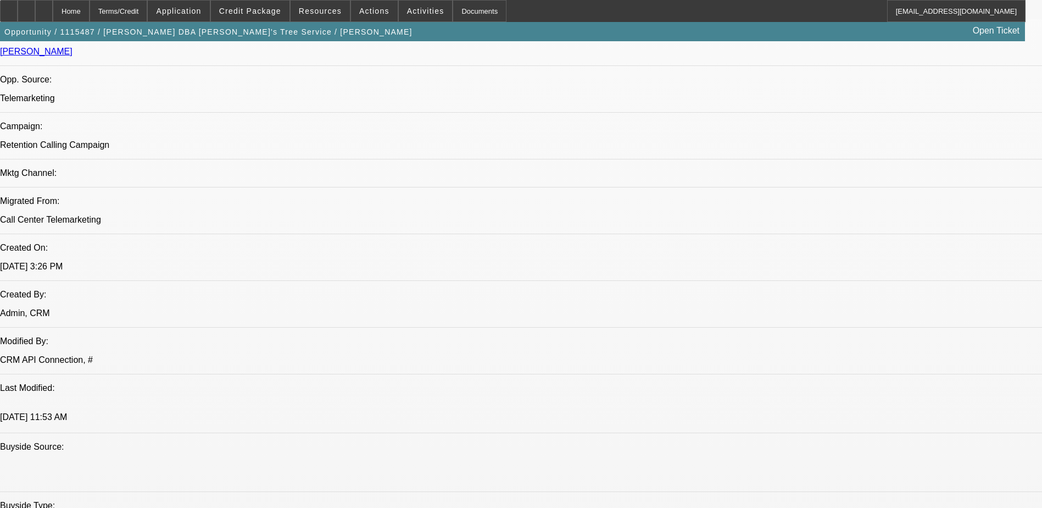
scroll to position [714, 0]
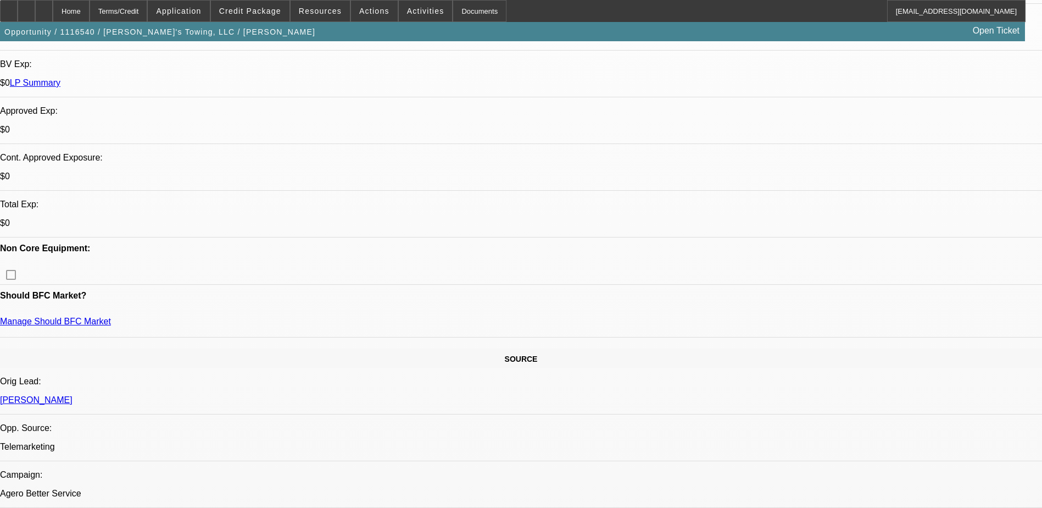
select select "0"
select select "2"
select select "0"
select select "2"
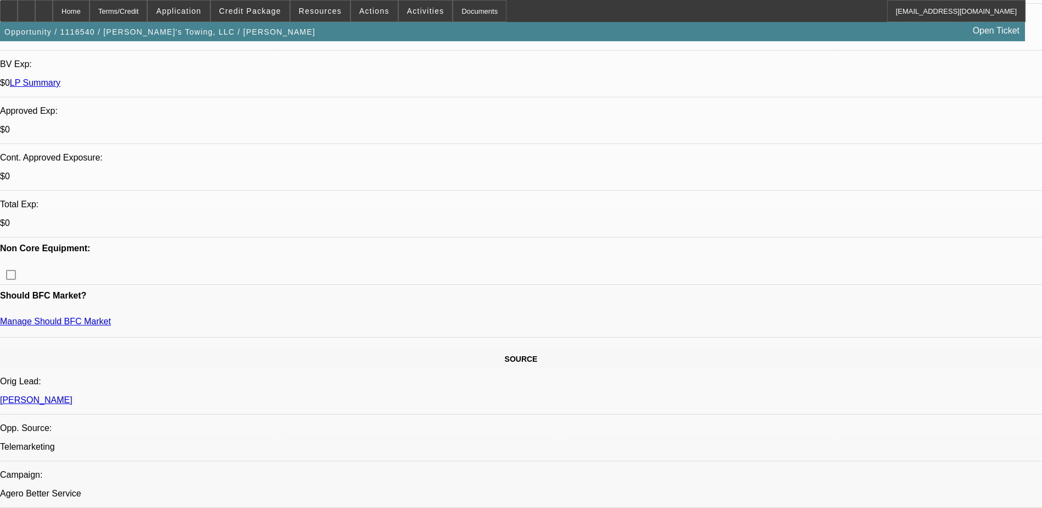
select select "0"
select select "2"
select select "0"
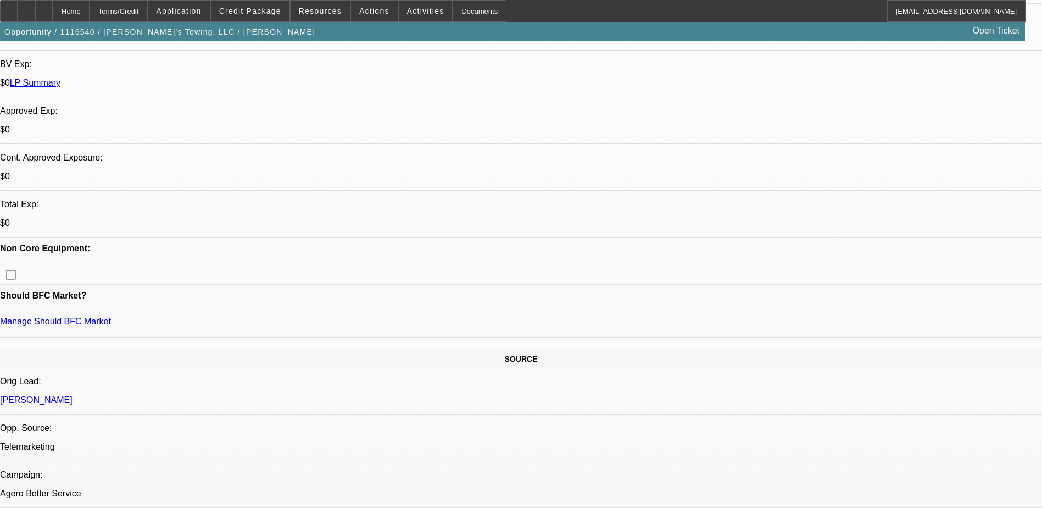
select select "2"
select select "0"
select select "1"
select select "2"
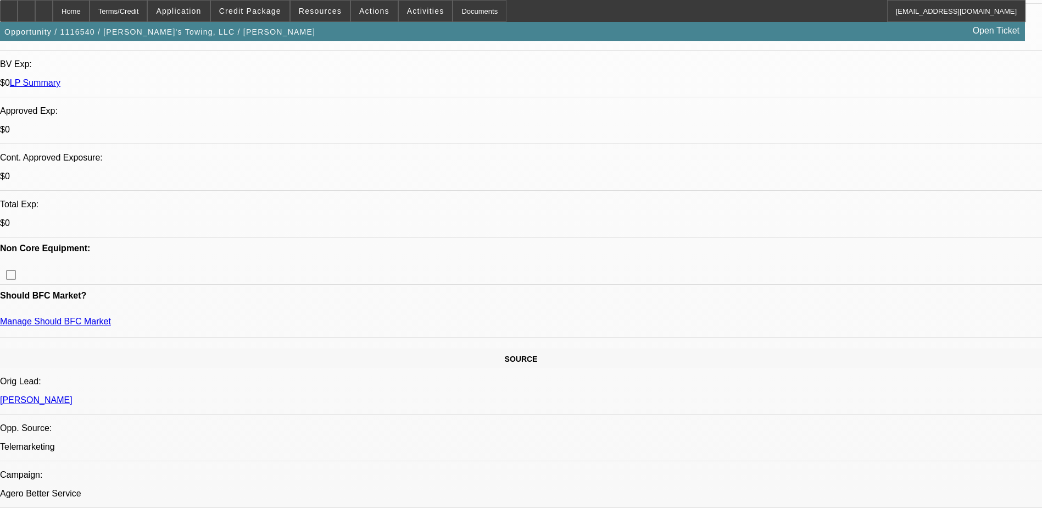
select select "1"
select select "2"
select select "1"
select select "2"
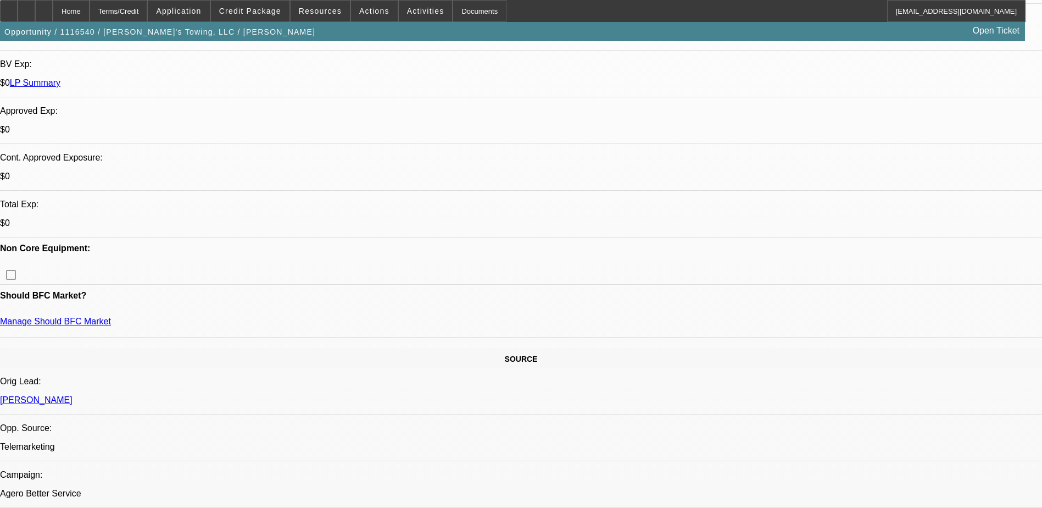
select select "2"
select select "1"
select select "2"
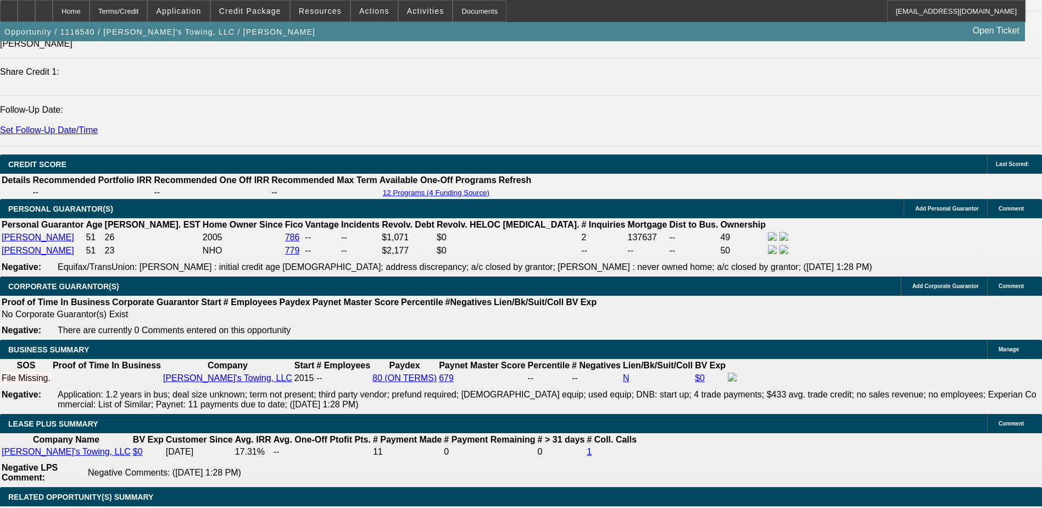
scroll to position [1483, 0]
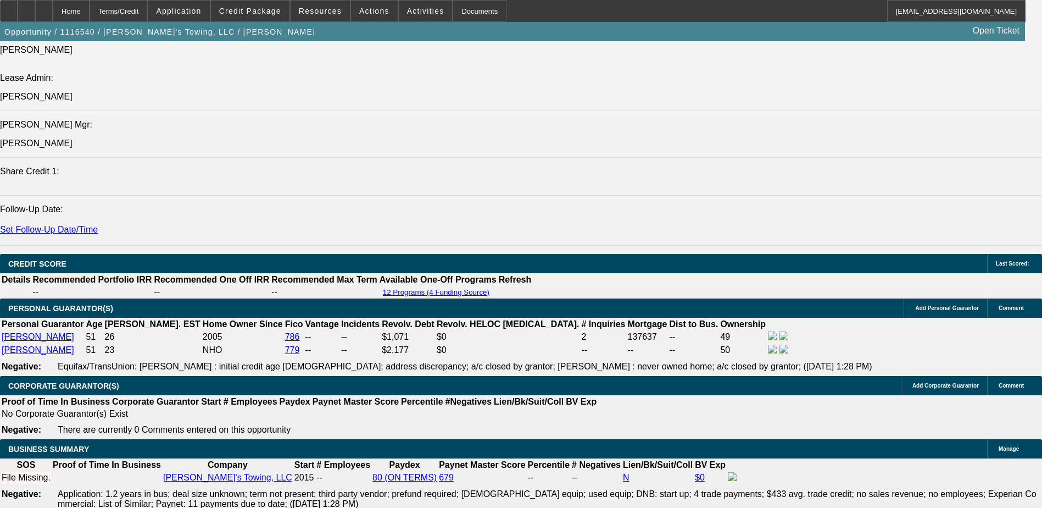
select select "0"
select select "2"
select select "0"
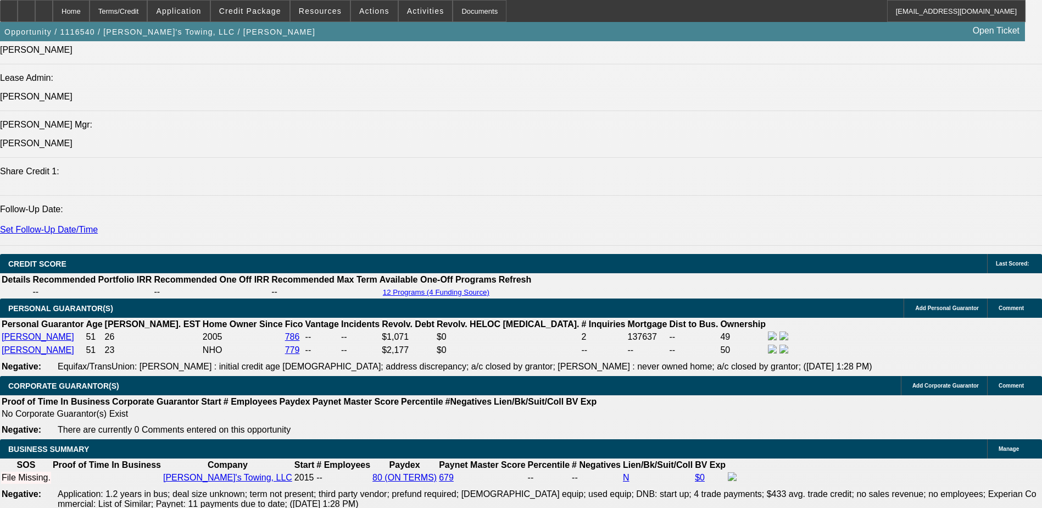
select select "6"
select select "0"
select select "2"
select select "0"
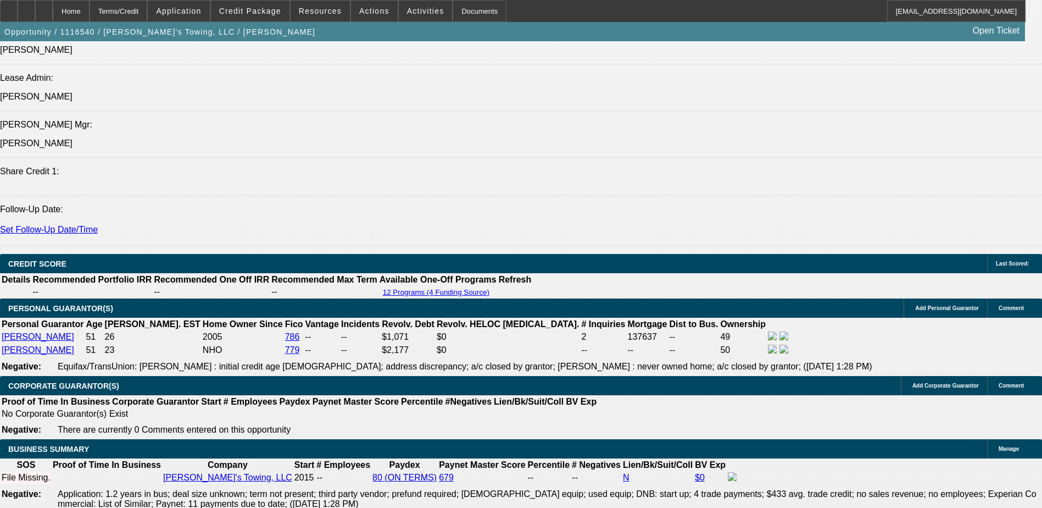
select select "6"
select select "0"
select select "2"
select select "0"
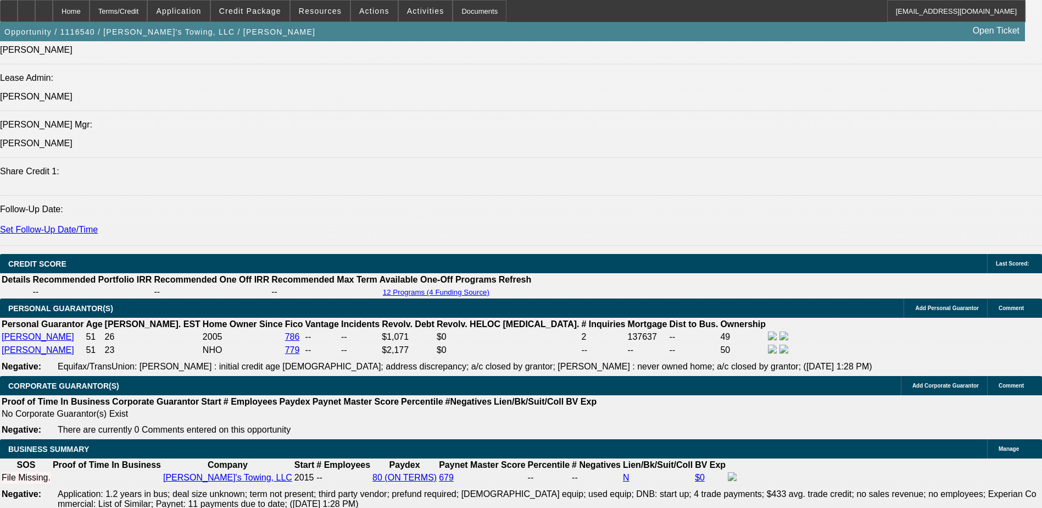
select select "6"
select select "0"
select select "6"
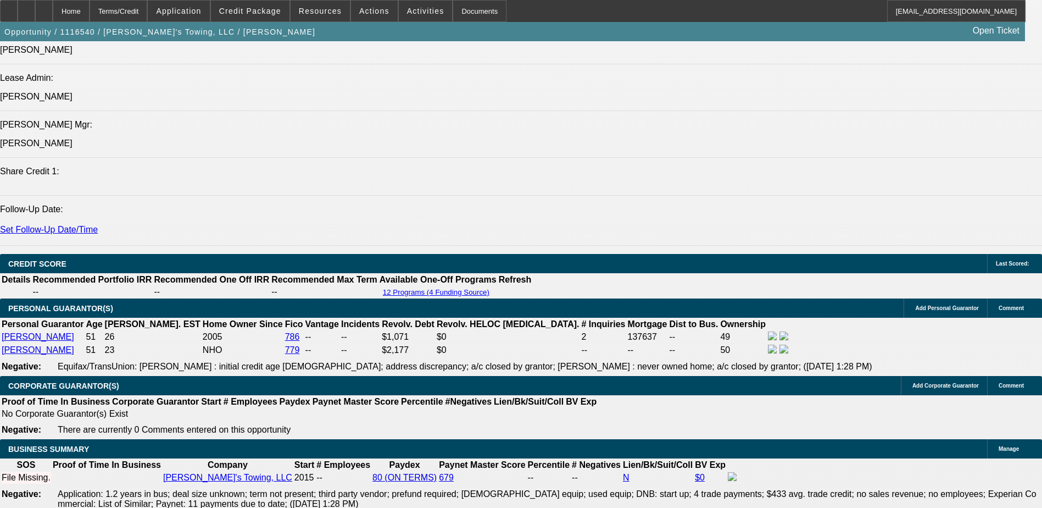
select select "0"
select select "6"
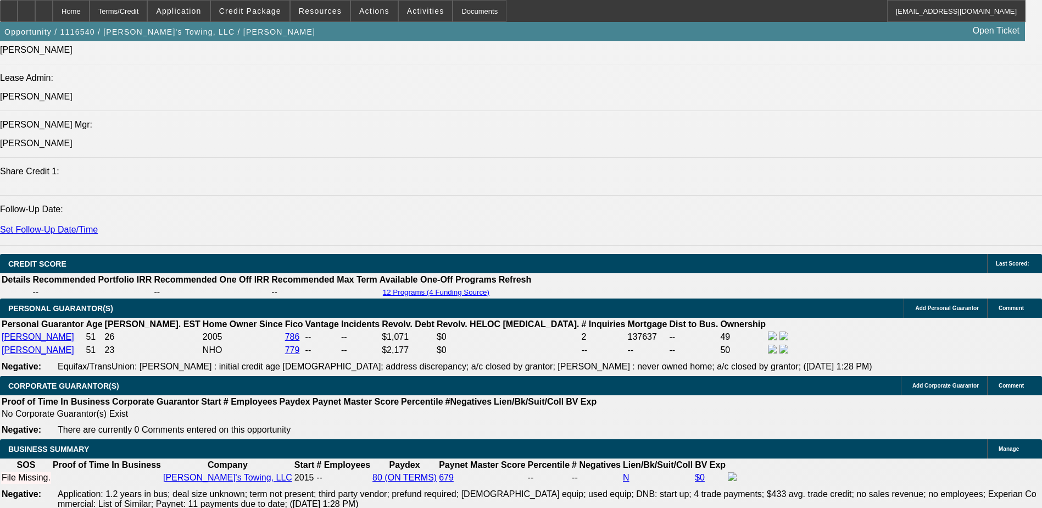
select select "0"
select select "6"
select select "0"
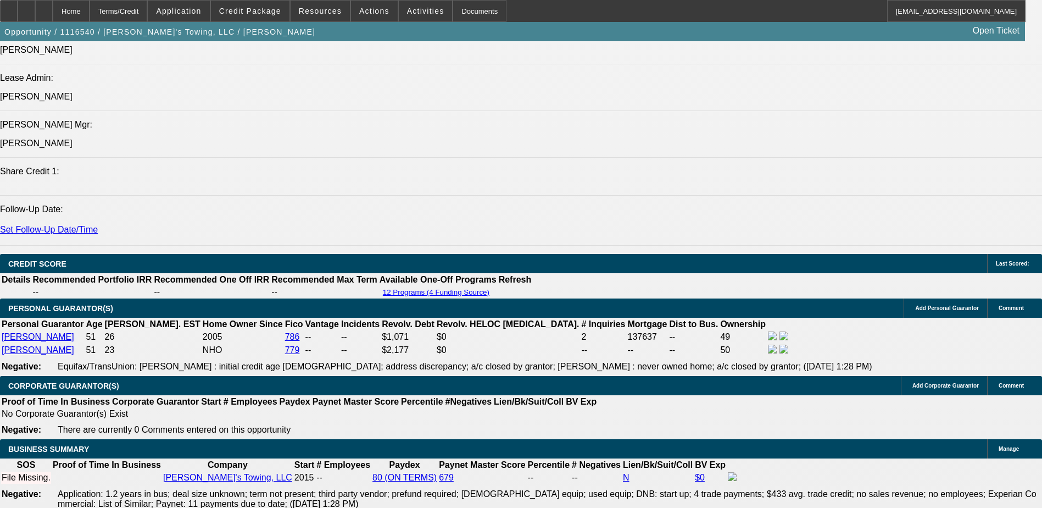
select select "0"
select select "6"
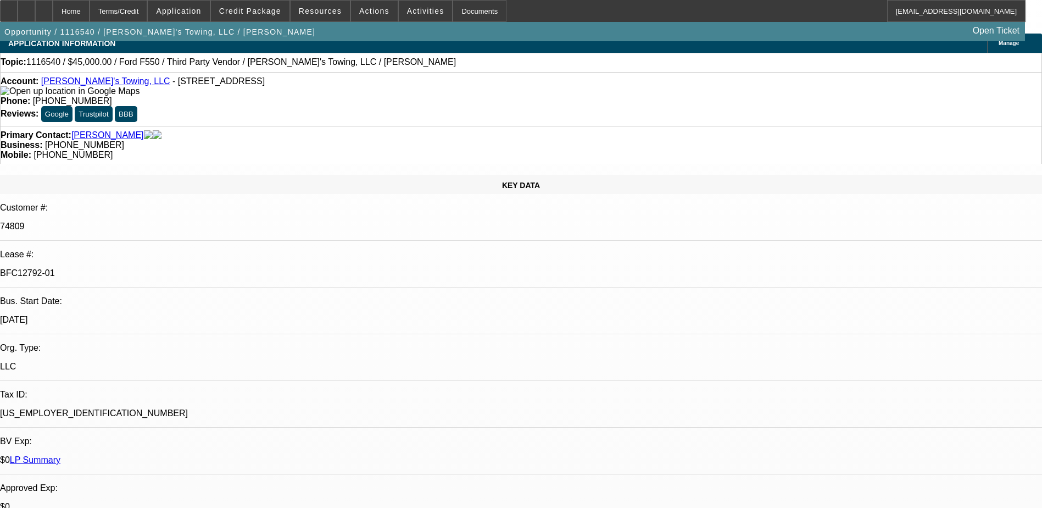
select select "0"
select select "2"
select select "0"
select select "2"
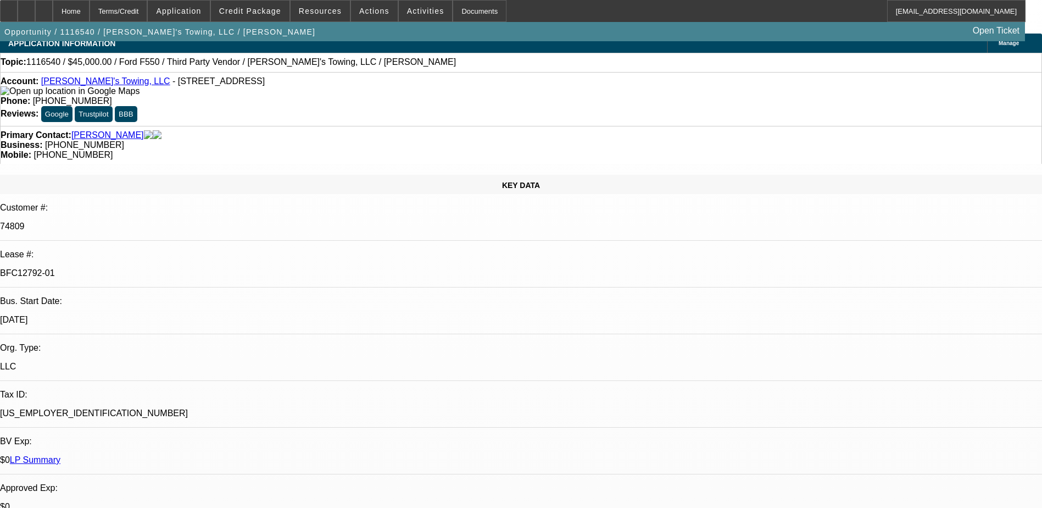
select select "0"
select select "2"
select select "0"
select select "2"
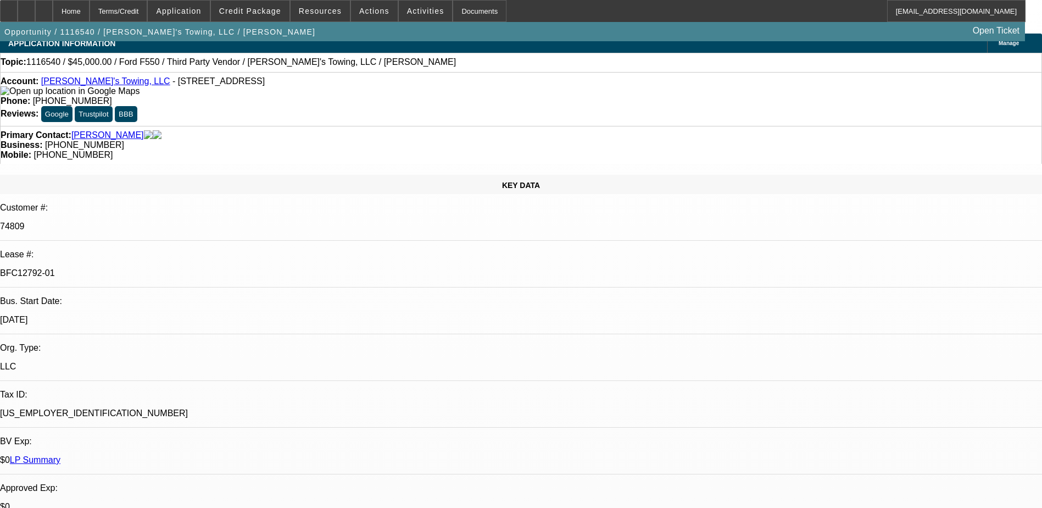
select select "0"
select select "2"
select select "0"
select select "2"
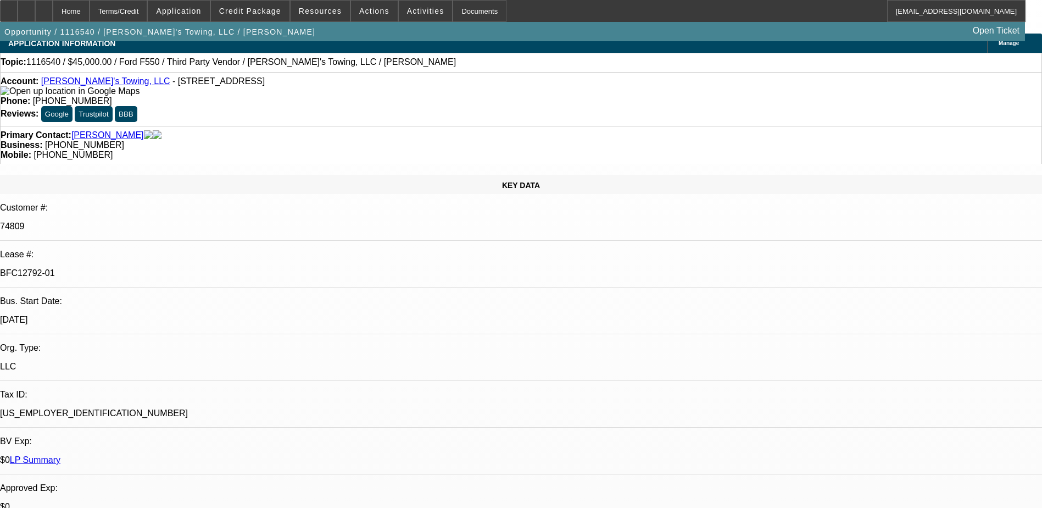
select select "0"
select select "2"
select select "0"
select select "2"
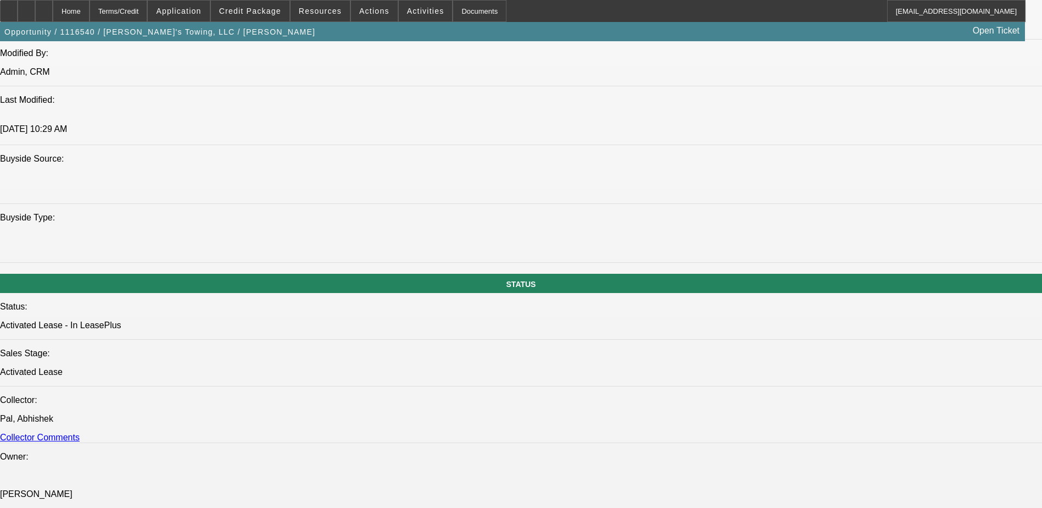
scroll to position [1044, 0]
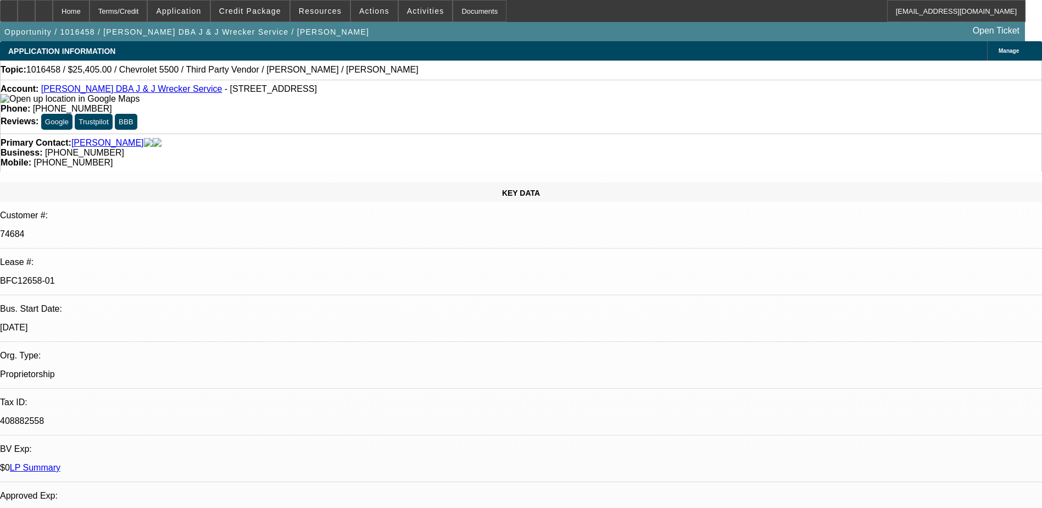
select select "0"
select select "2"
select select "0"
select select "2"
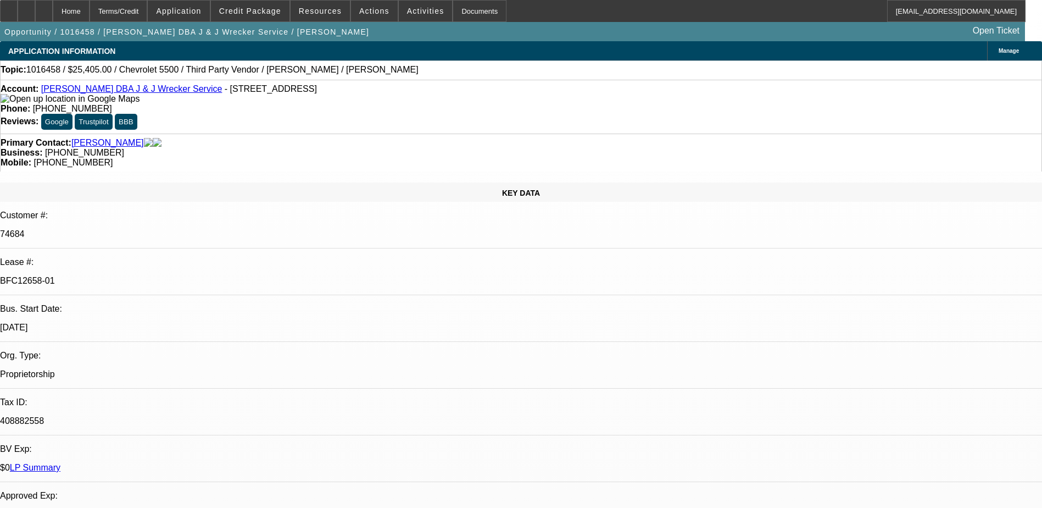
select select "0"
select select "2"
select select "0"
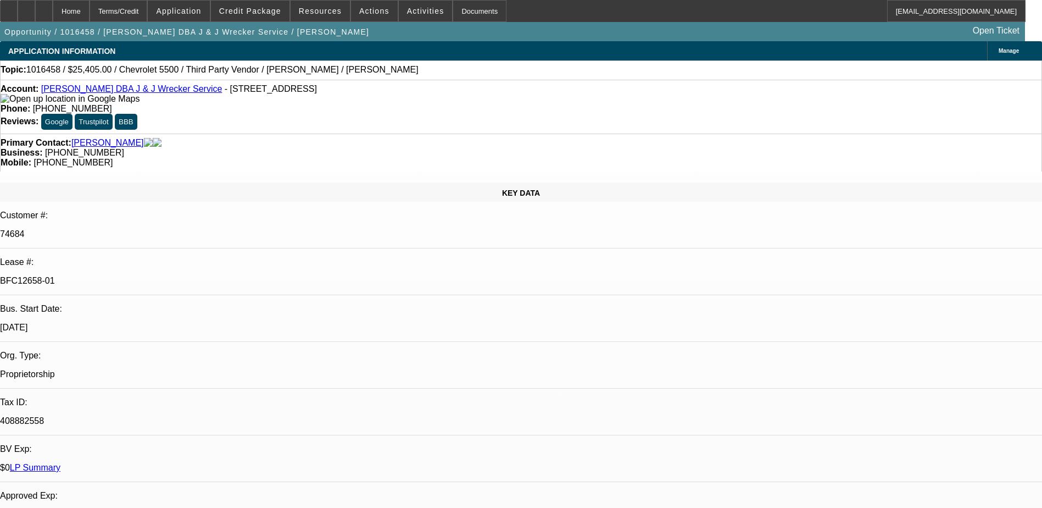
select select "2"
select select "0"
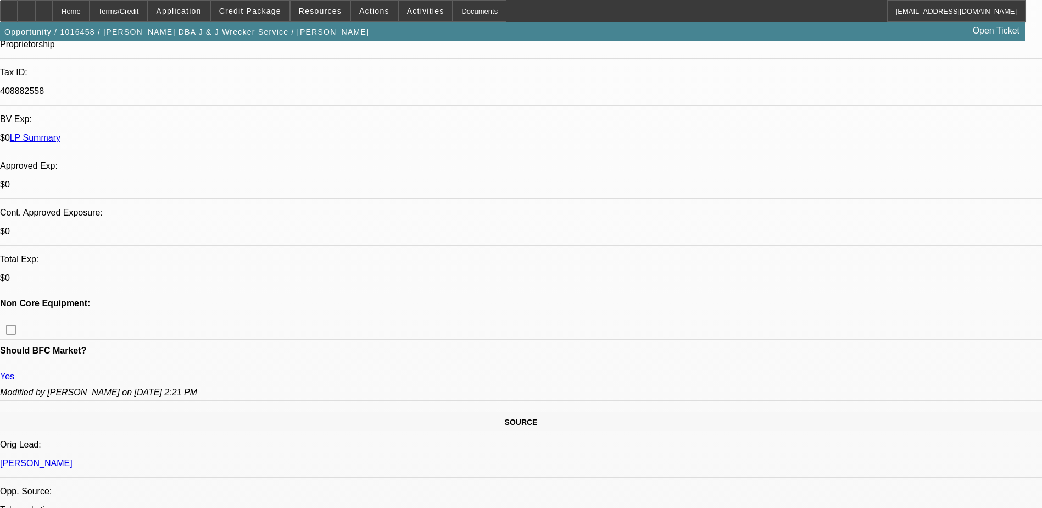
select select "1"
select select "2"
select select "1"
select select "2"
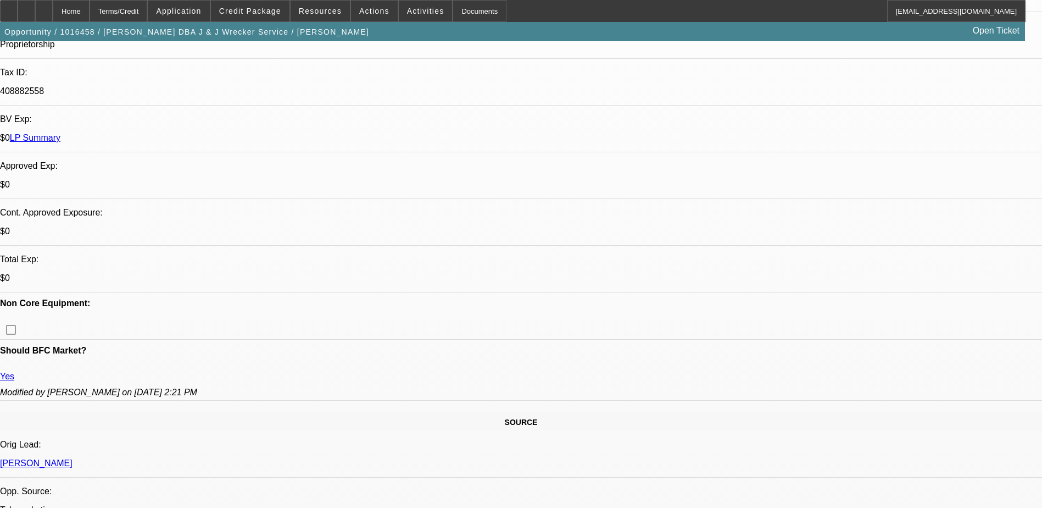
select select "2"
select select "1"
select select "2"
select select "1"
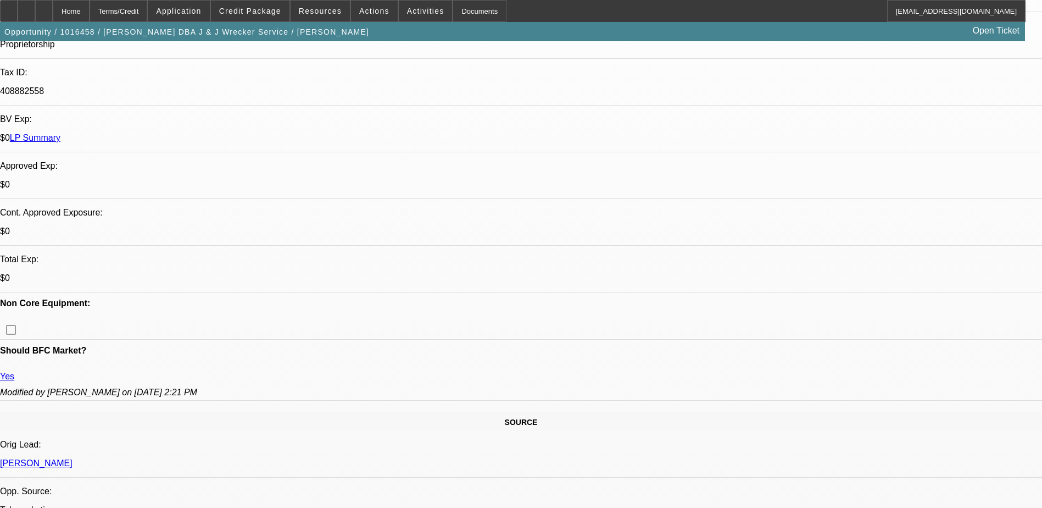
select select "2"
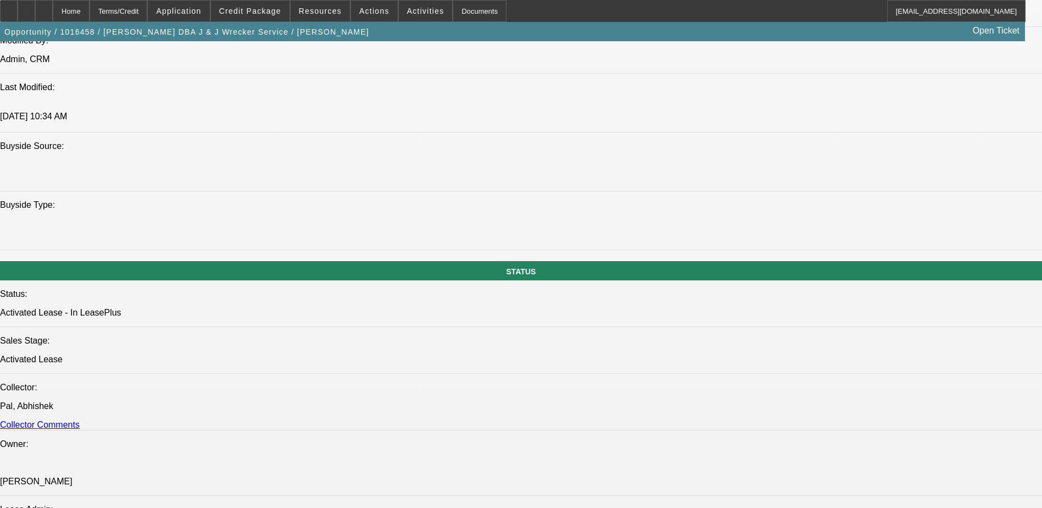
scroll to position [989, 0]
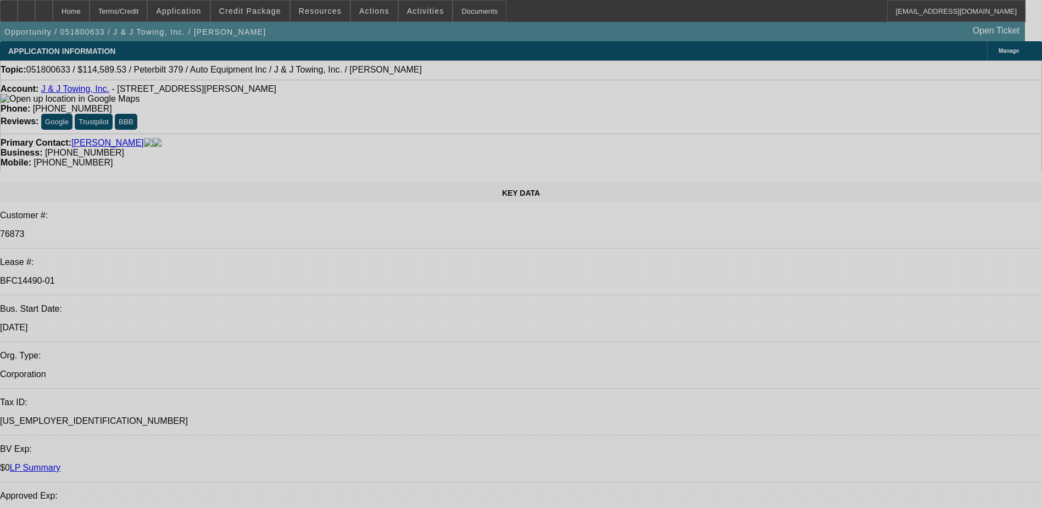
select select "0"
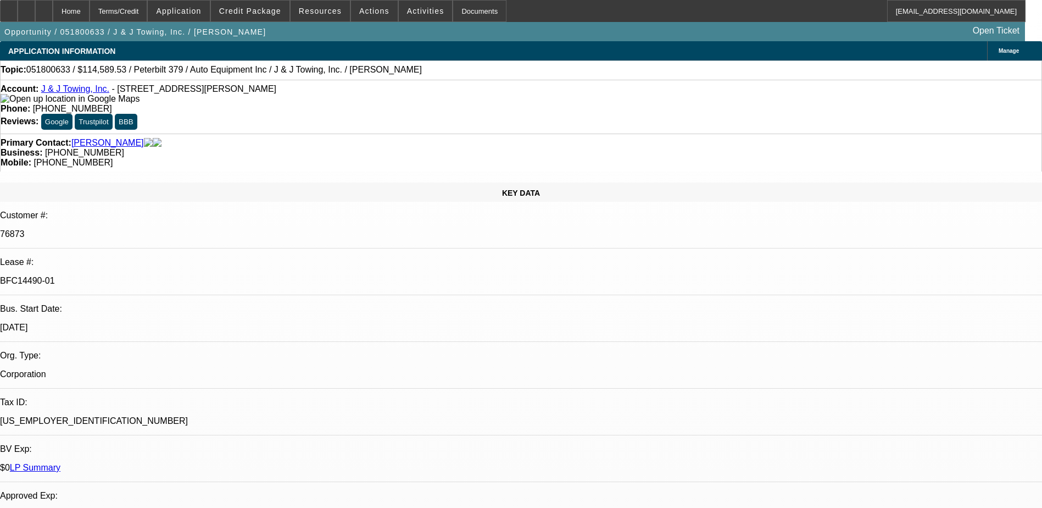
select select "2"
select select "0"
select select "2"
select select "0"
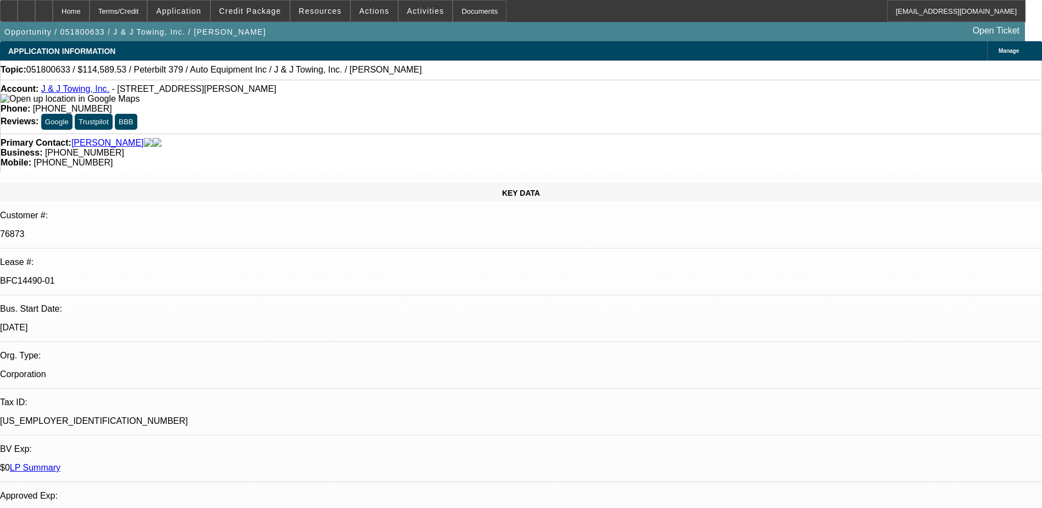
select select "0"
select select "2"
select select "0"
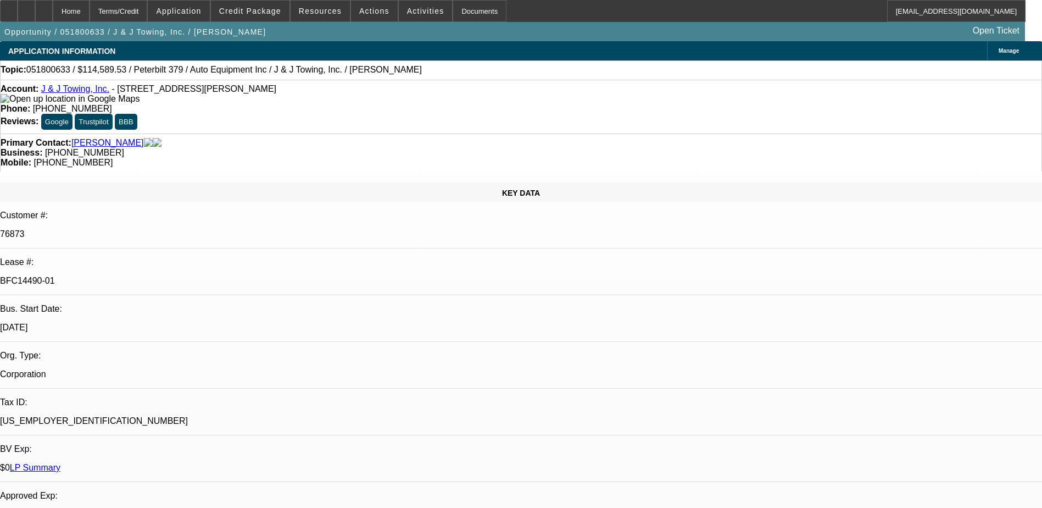
select select "0"
select select "1"
select select "2"
select select "6"
select select "1"
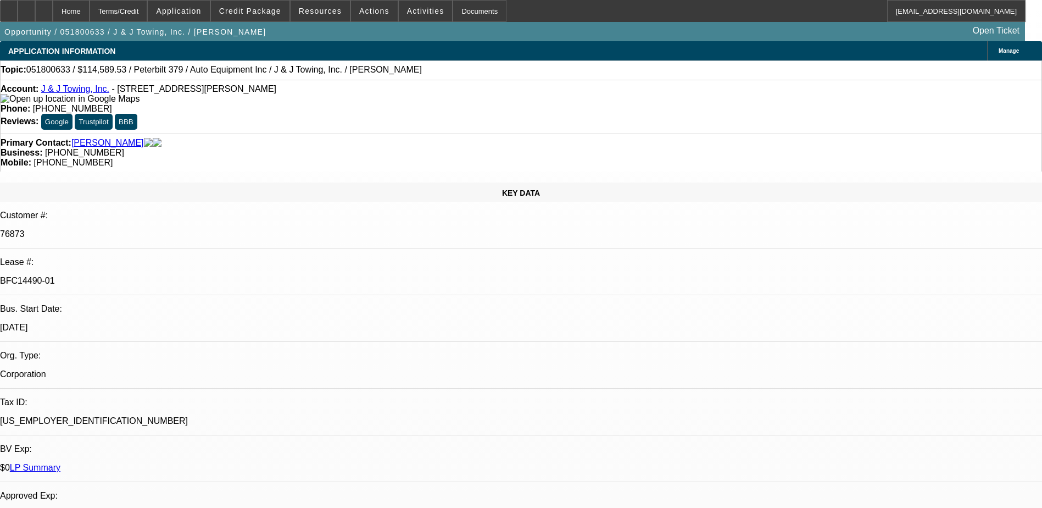
select select "2"
select select "6"
select select "1"
select select "2"
select select "6"
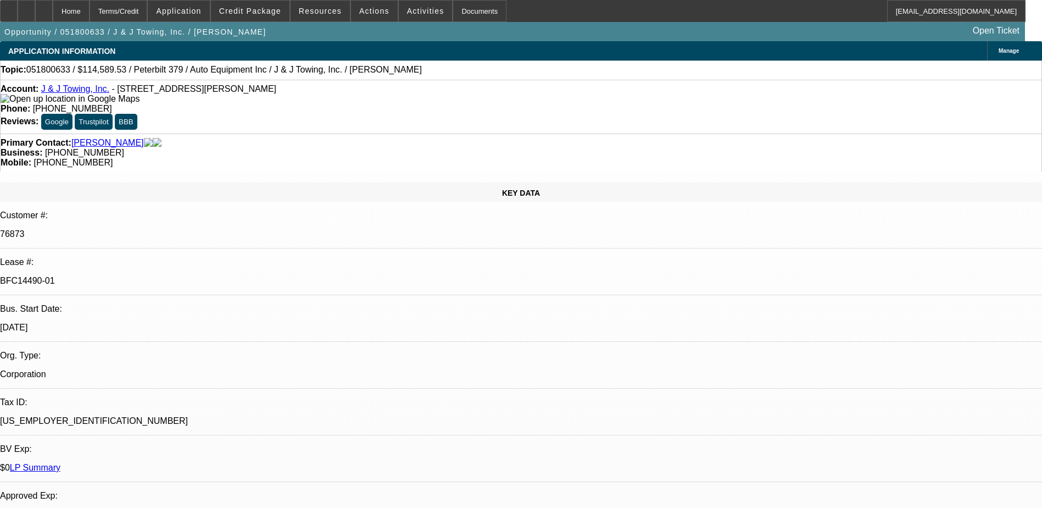
select select "1"
select select "6"
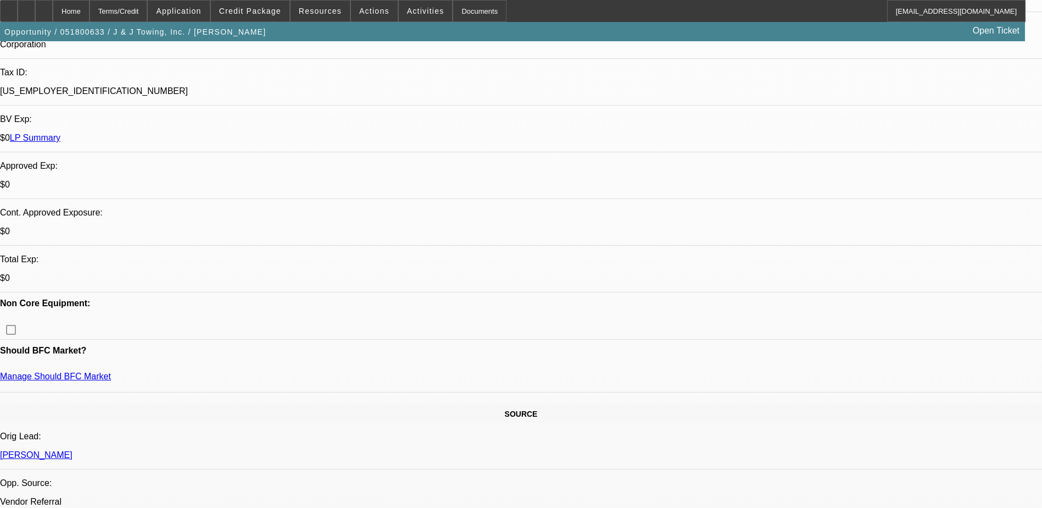
scroll to position [110, 0]
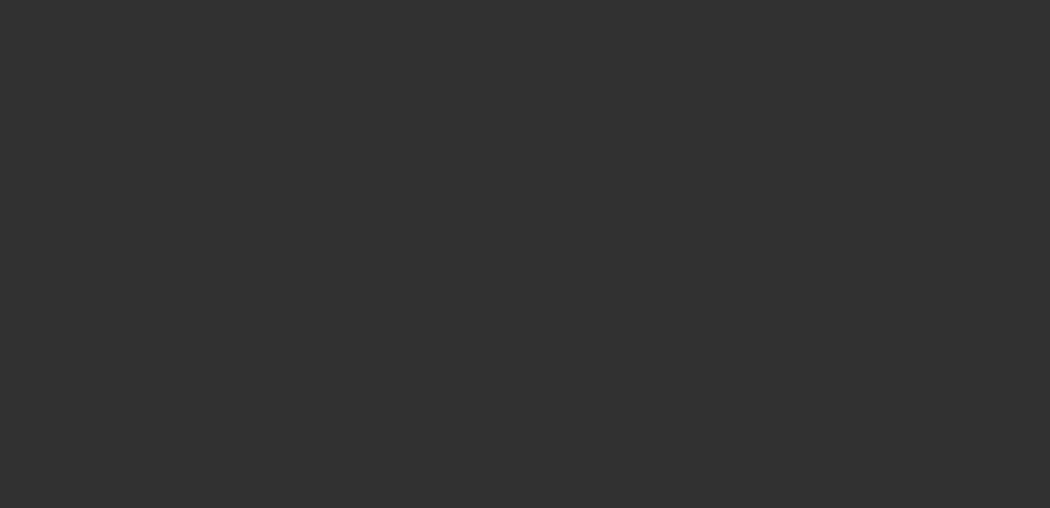
select select "0"
select select "2"
select select "0"
select select "2"
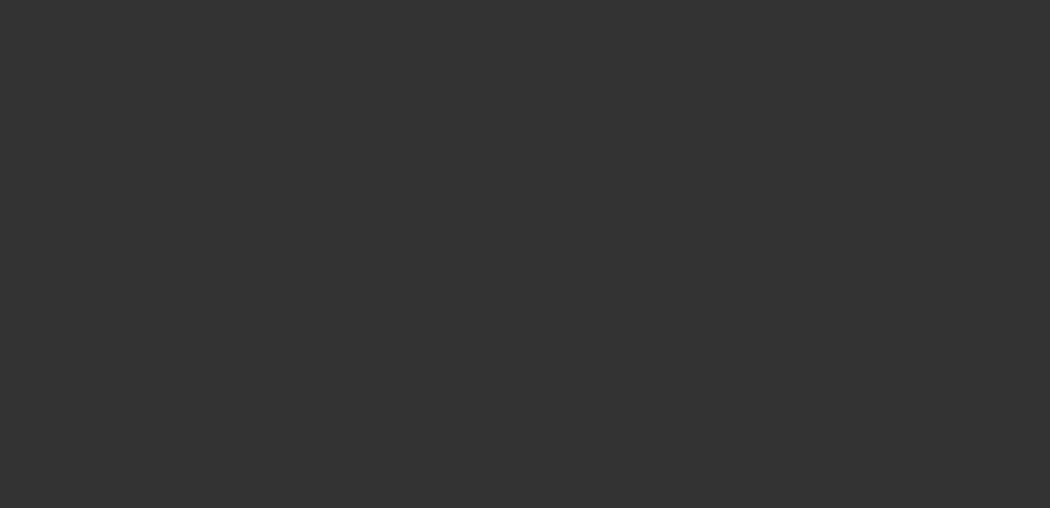
select select "0"
select select "2"
select select "0"
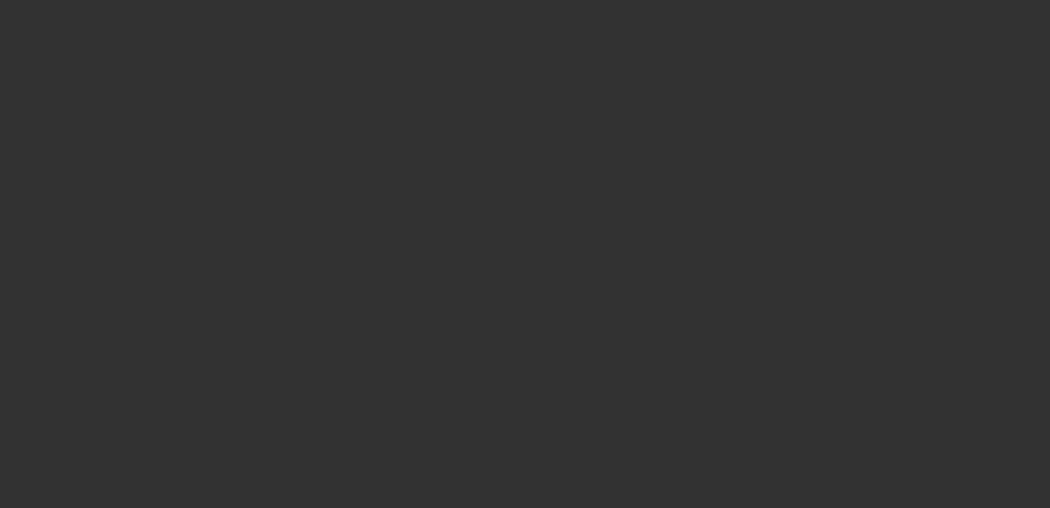
select select "2"
select select "0"
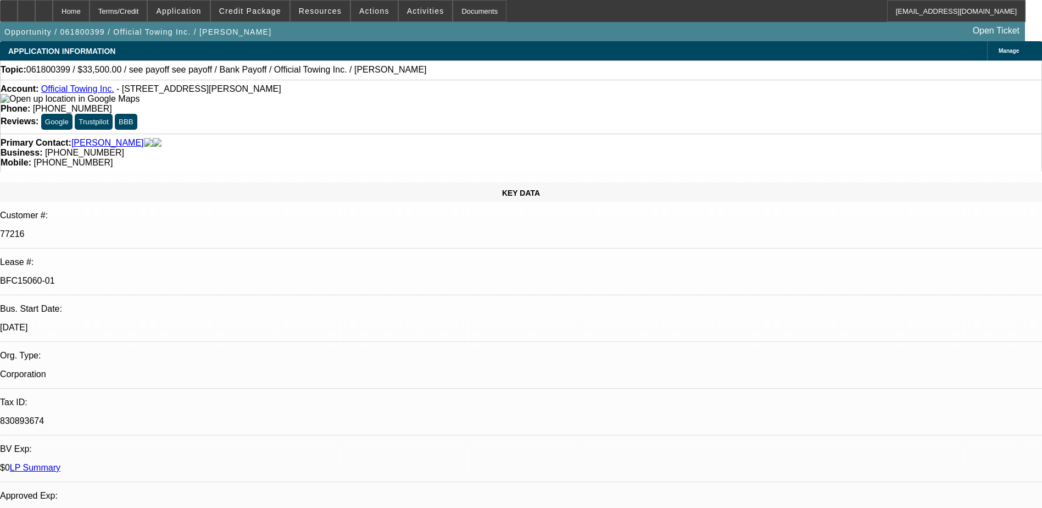
select select "1"
select select "2"
select select "6"
select select "1"
select select "2"
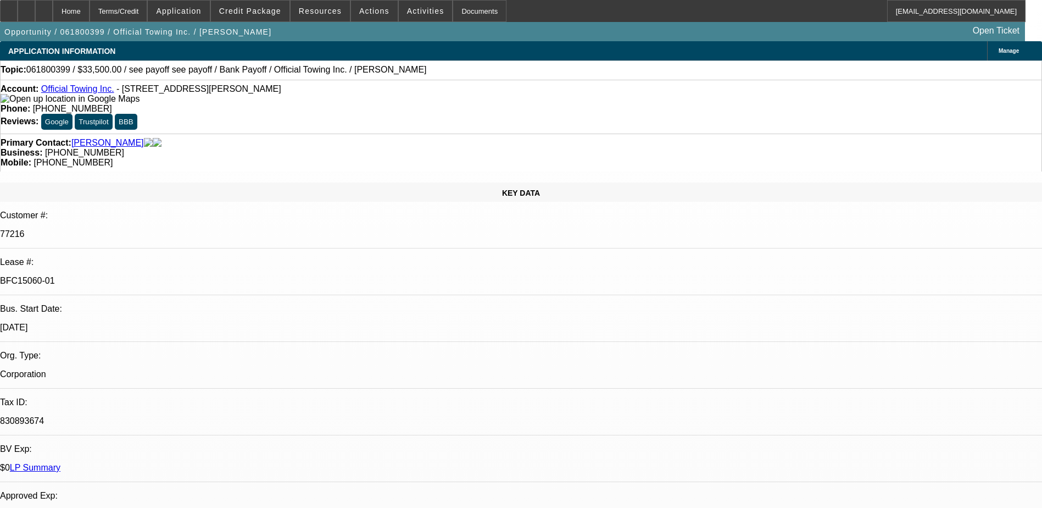
select select "6"
select select "1"
select select "2"
select select "6"
select select "1"
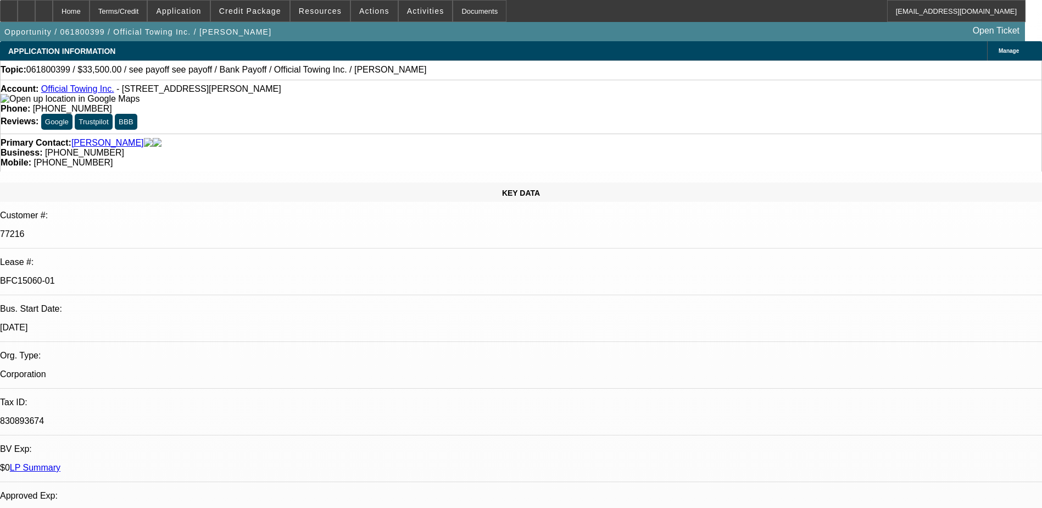
select select "2"
select select "6"
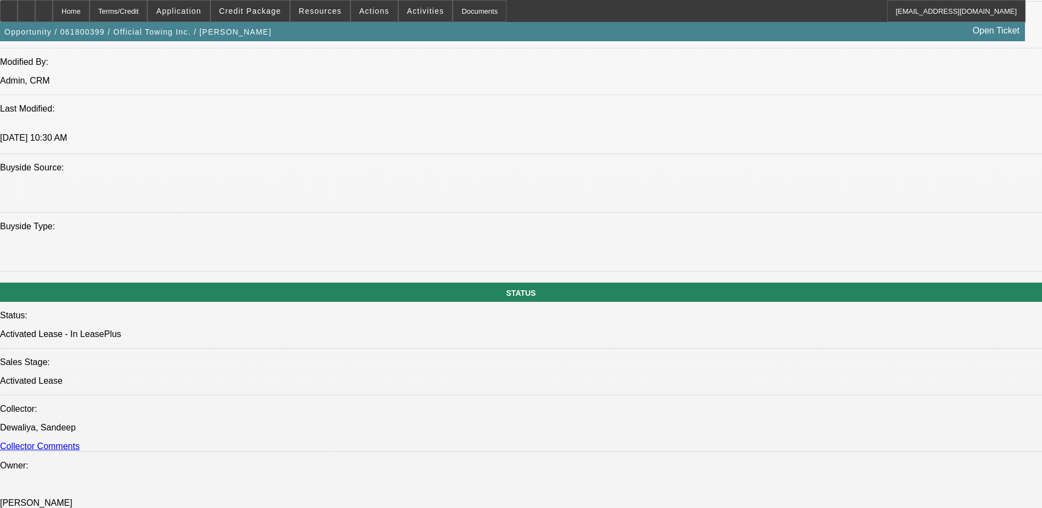
scroll to position [1044, 0]
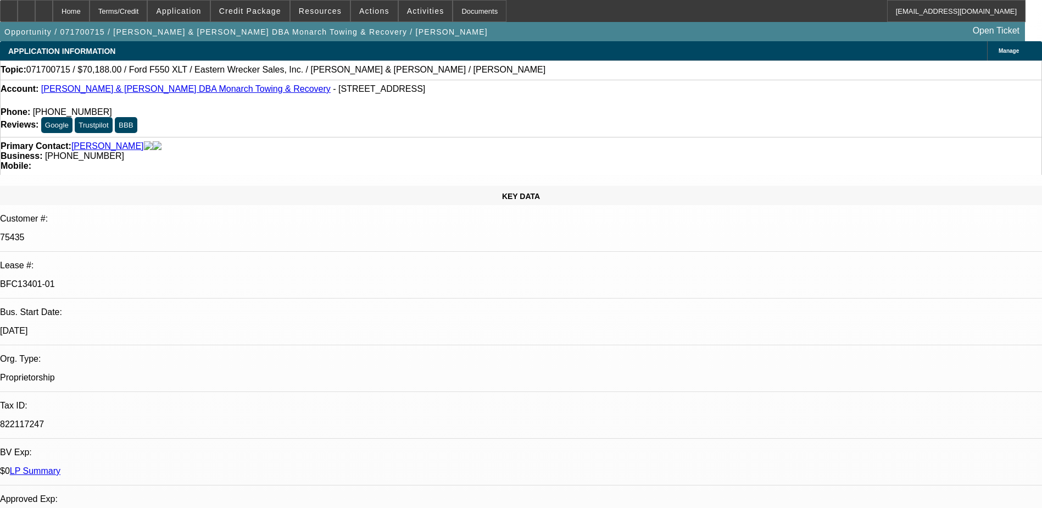
select select "0"
select select "2"
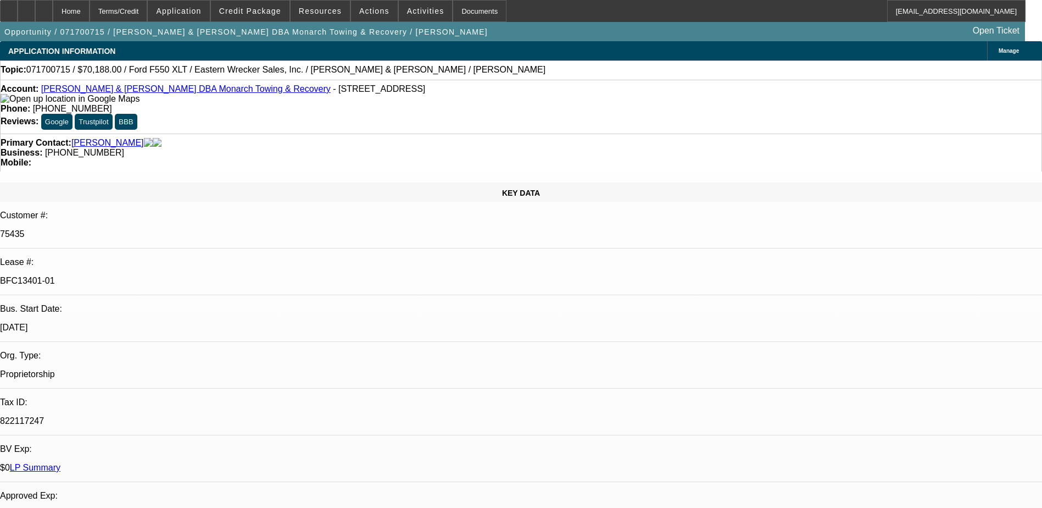
select select "0"
select select "2"
select select "0"
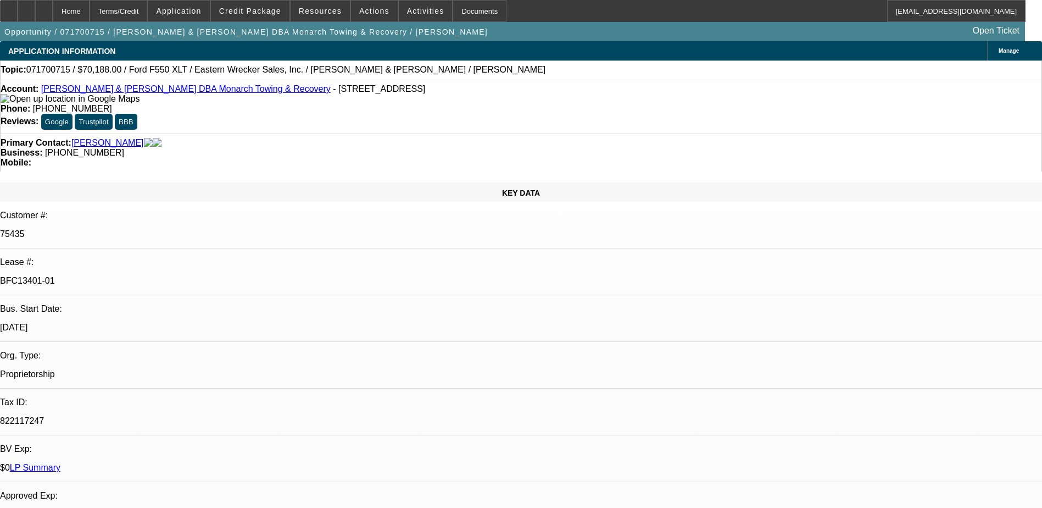
select select "2"
select select "0"
select select "2"
select select "0.1"
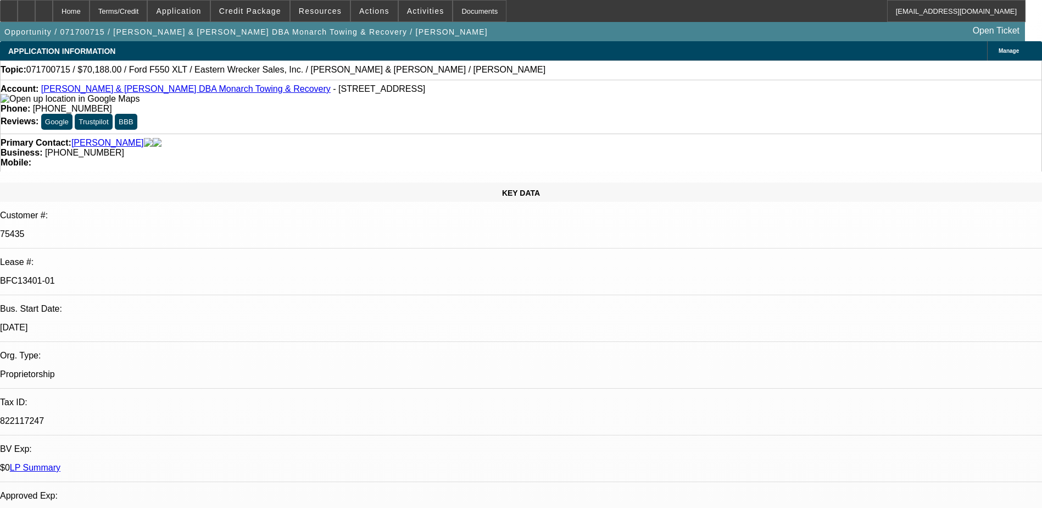
select select "1"
select select "2"
select select "4"
select select "1"
select select "2"
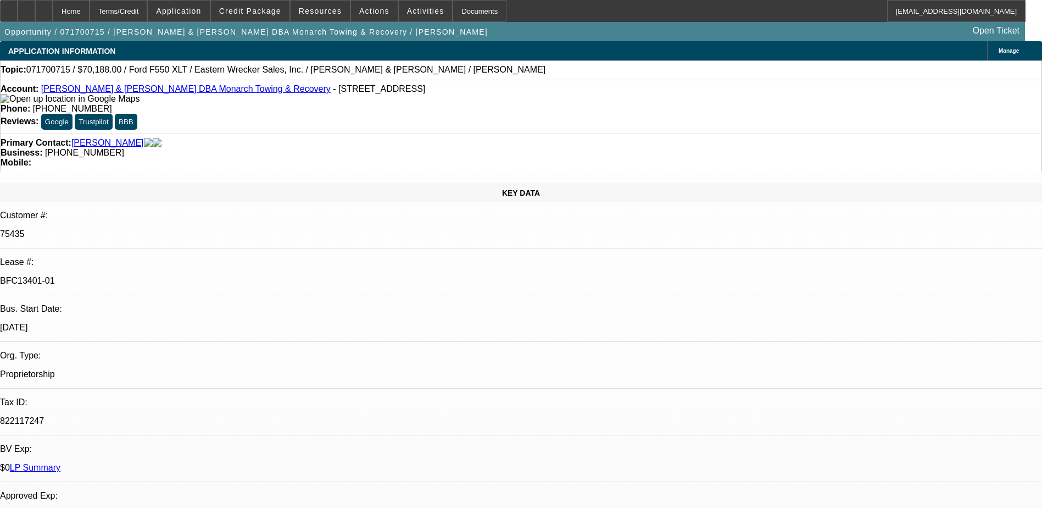
select select "4"
select select "1"
select select "2"
select select "4"
select select "1"
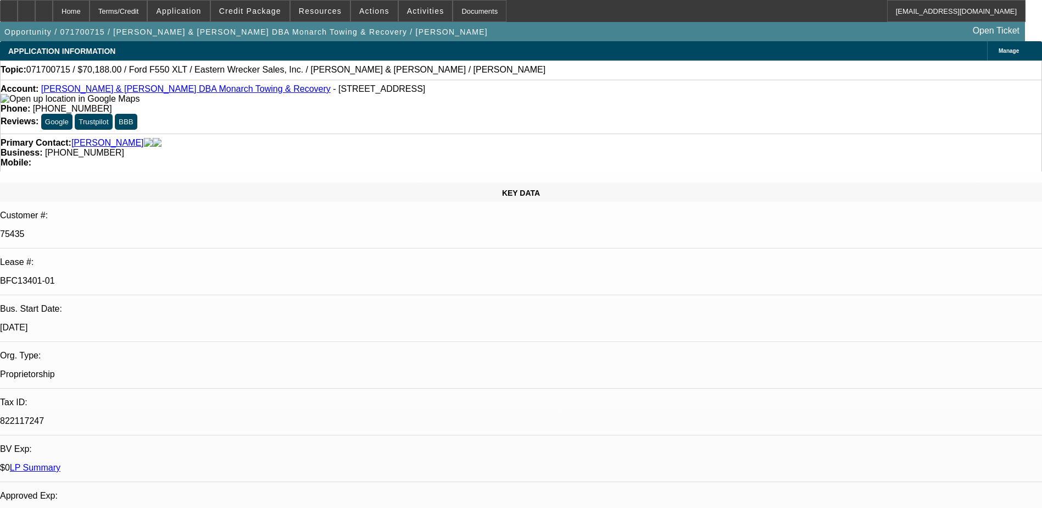
select select "2"
select select "4"
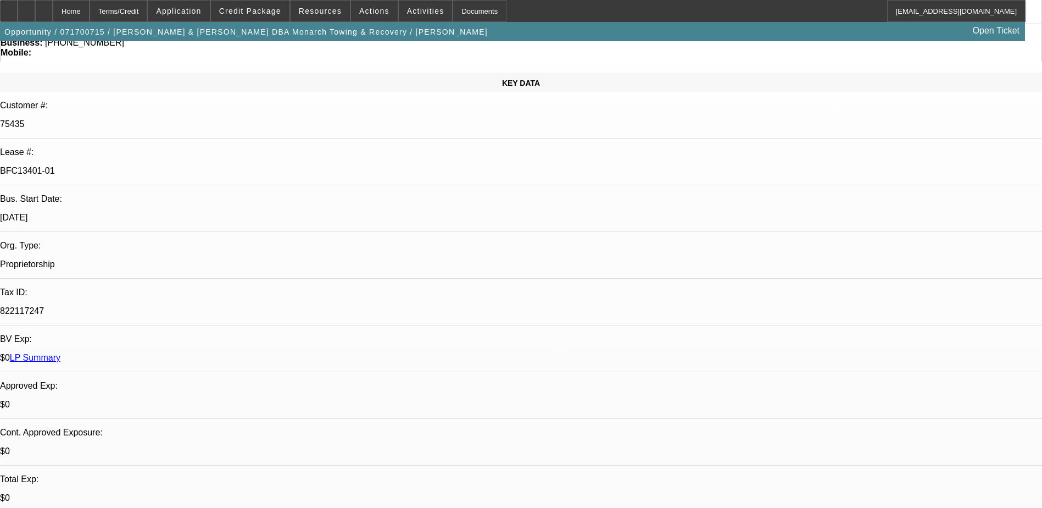
scroll to position [385, 0]
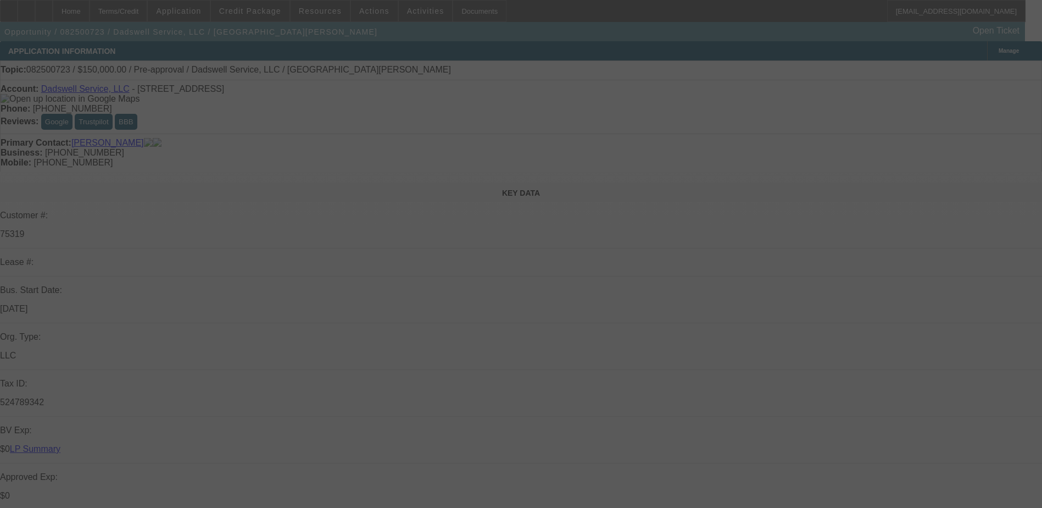
click at [485, 148] on div at bounding box center [521, 254] width 1042 height 508
select select "0"
select select "2"
select select "0.1"
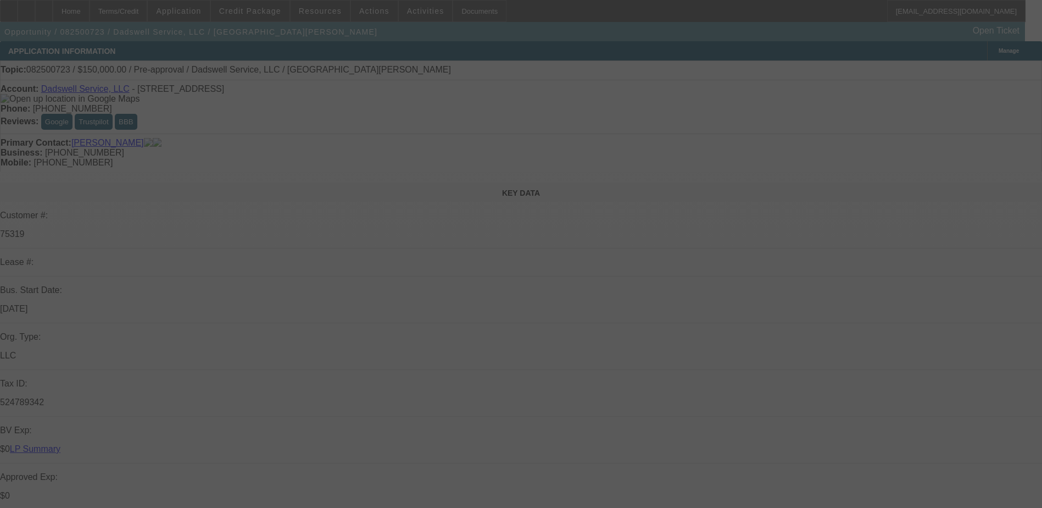
select select "4"
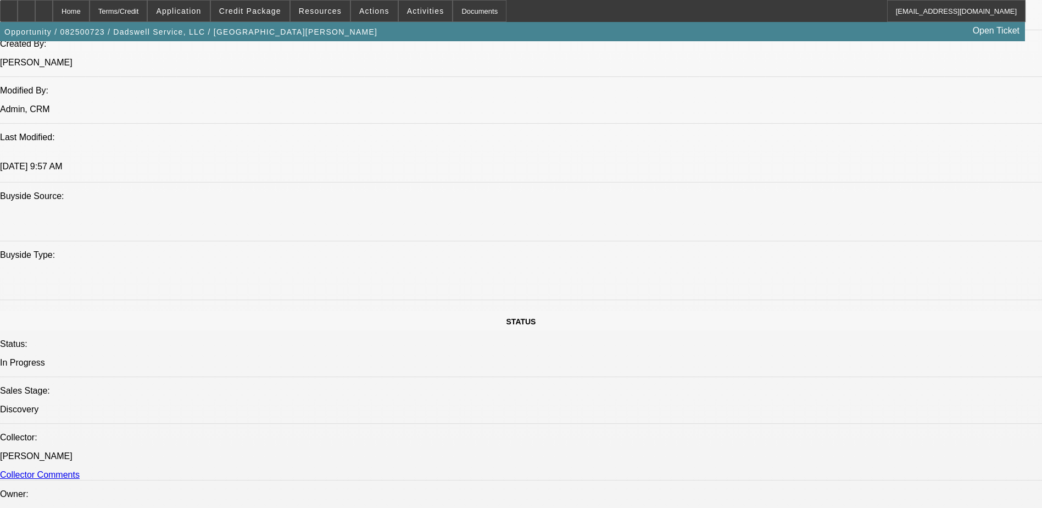
scroll to position [879, 0]
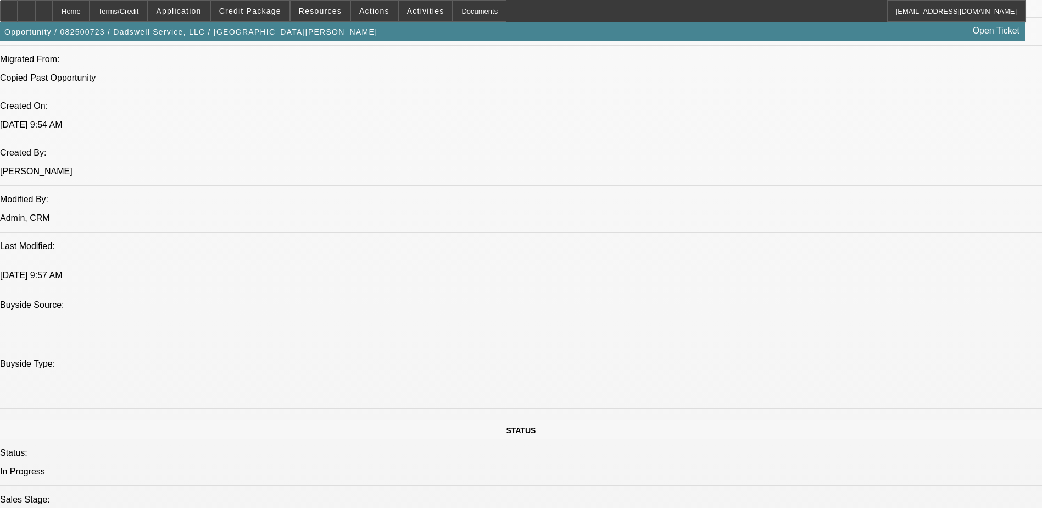
scroll to position [824, 0]
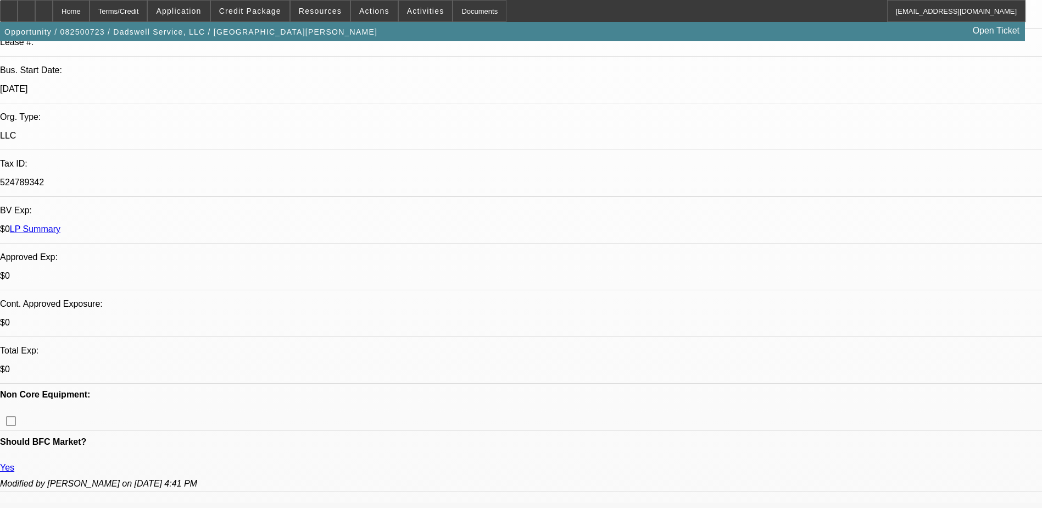
scroll to position [0, 0]
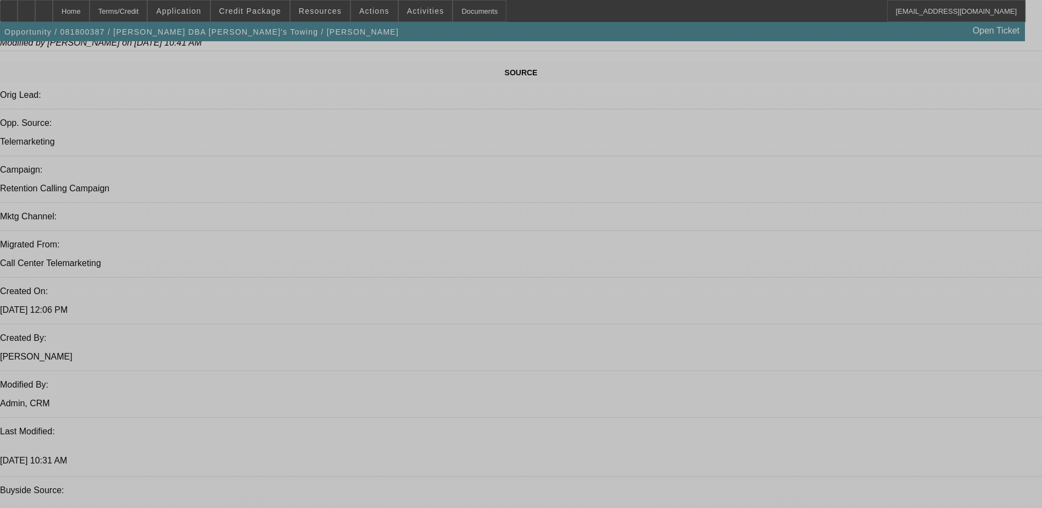
select select "0"
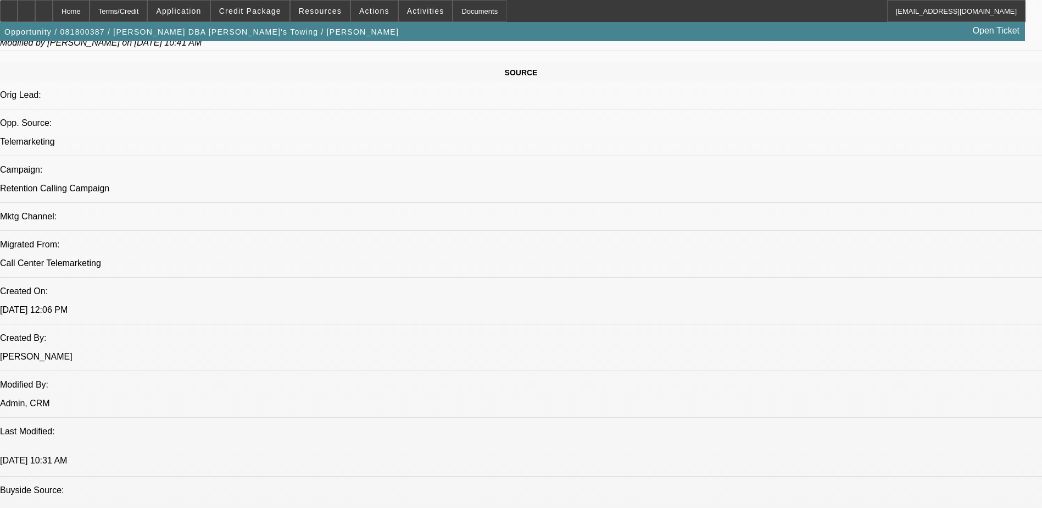
select select "0"
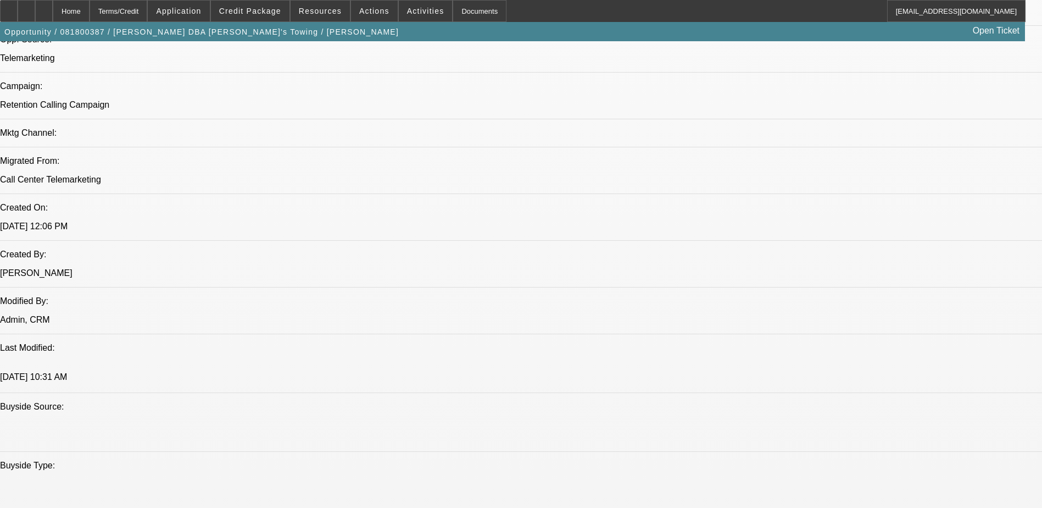
select select "1"
select select "2"
select select "6"
select select "1"
select select "2"
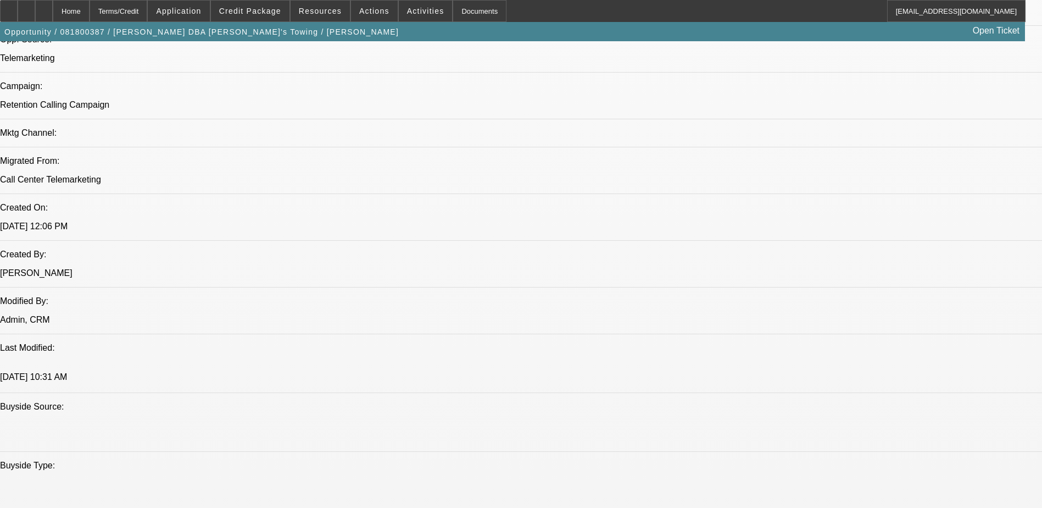
select select "6"
select select "1"
select select "2"
select select "6"
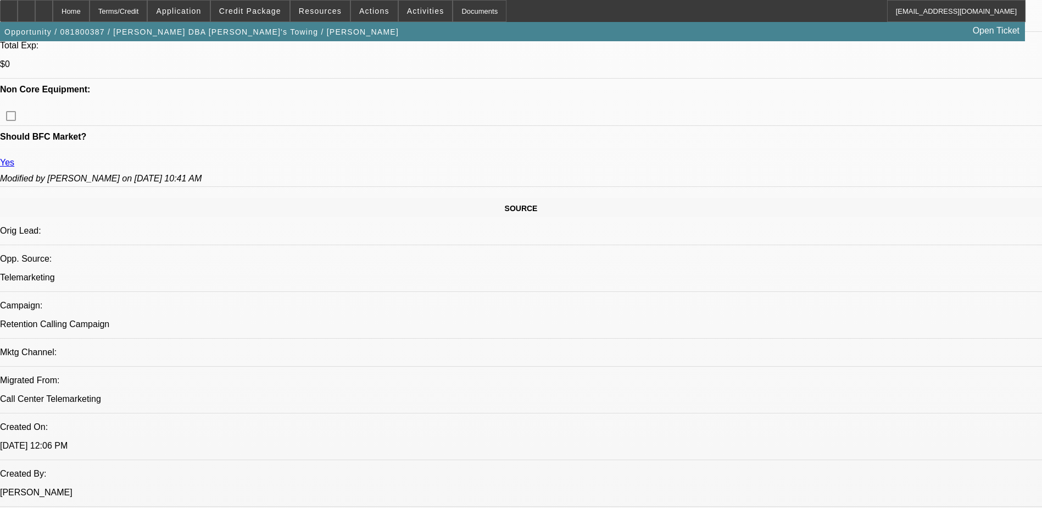
scroll to position [543, 0]
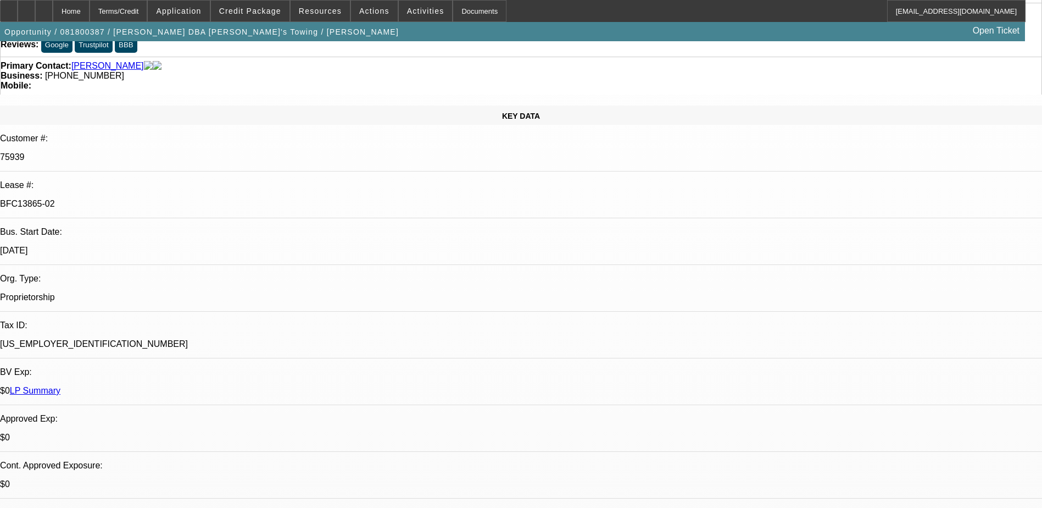
scroll to position [0, 0]
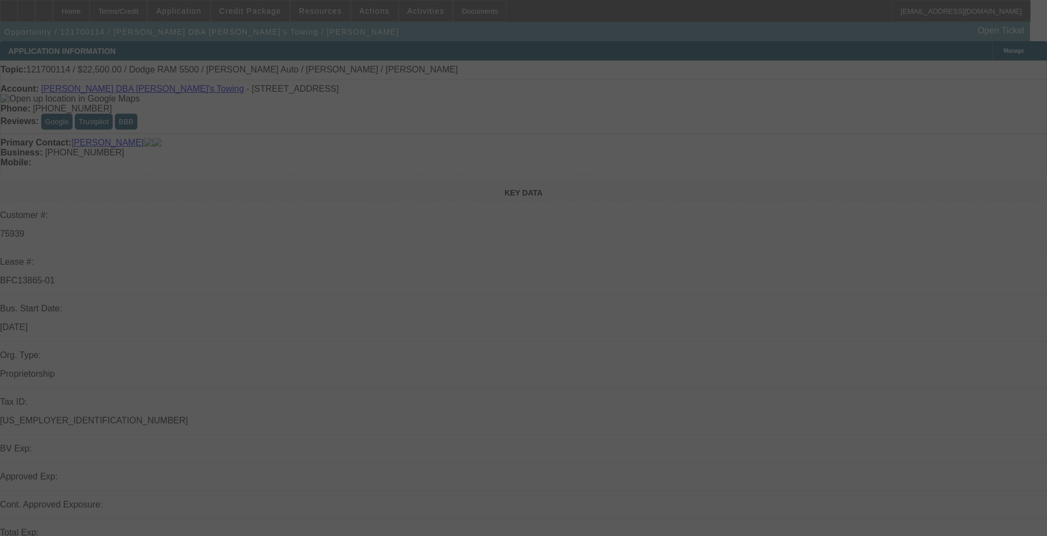
scroll to position [275, 0]
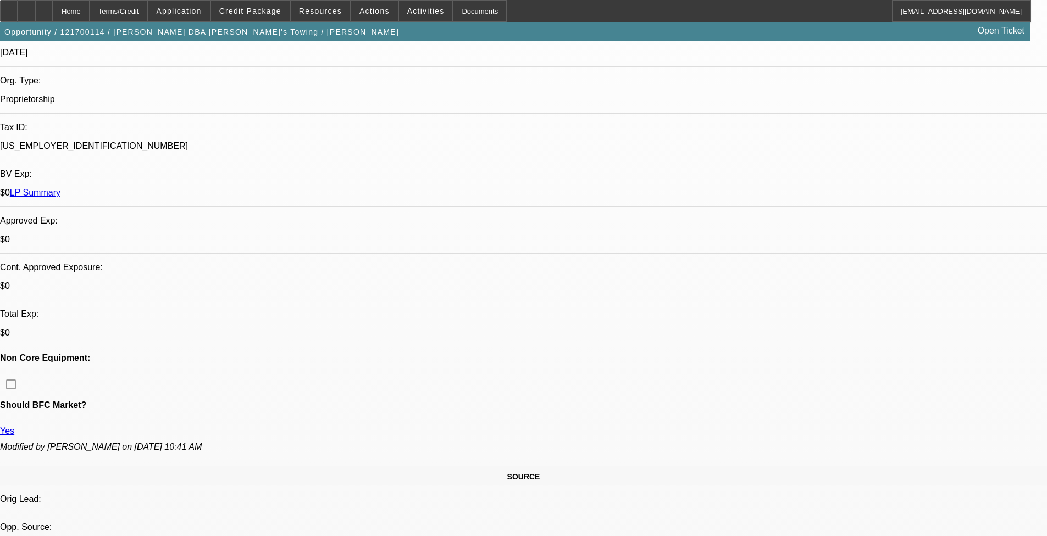
select select "0"
select select "2"
select select "0.1"
select select "0"
select select "2"
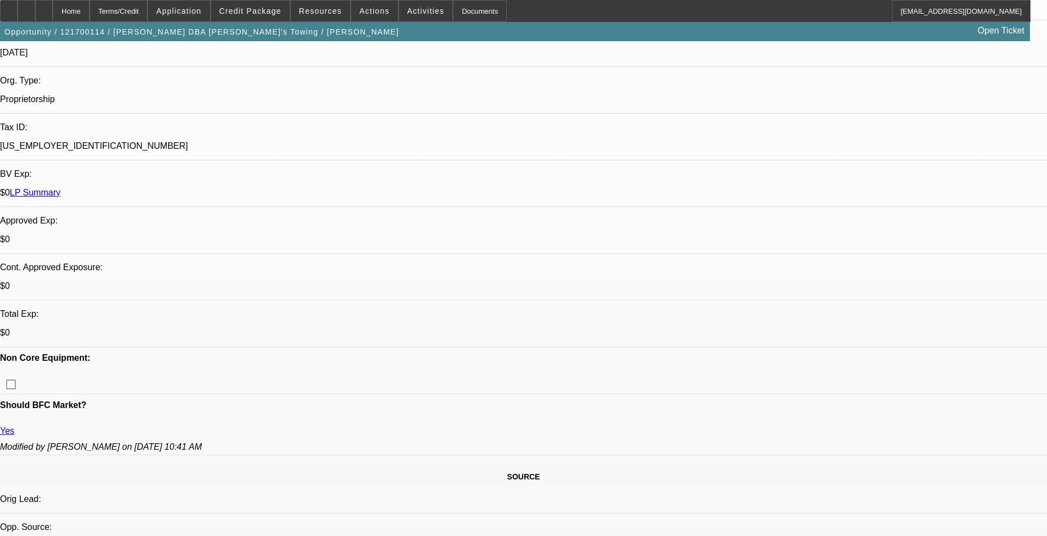
select select "0.1"
select select "0"
select select "2"
select select "0.1"
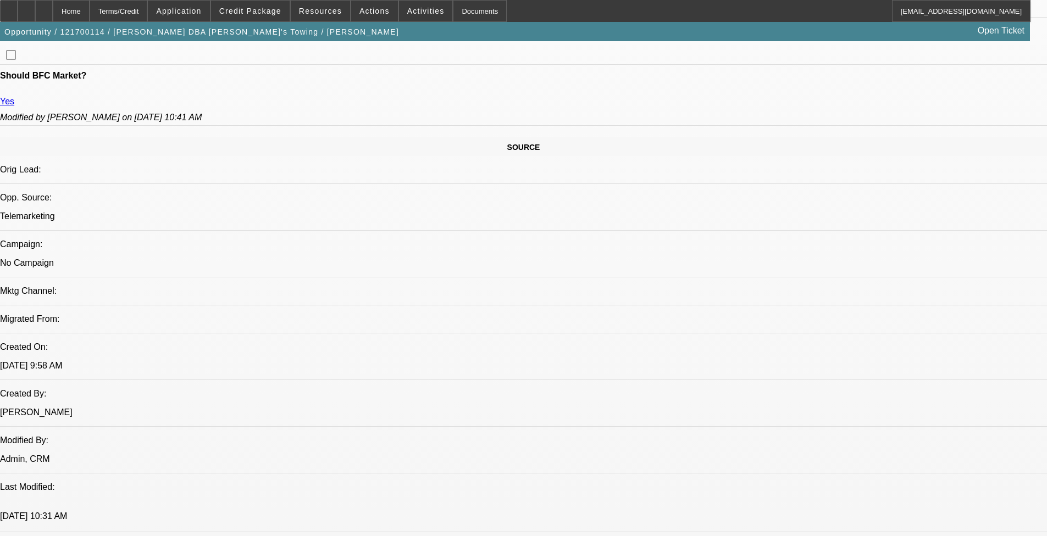
select select "1"
select select "2"
select select "4"
select select "1"
select select "2"
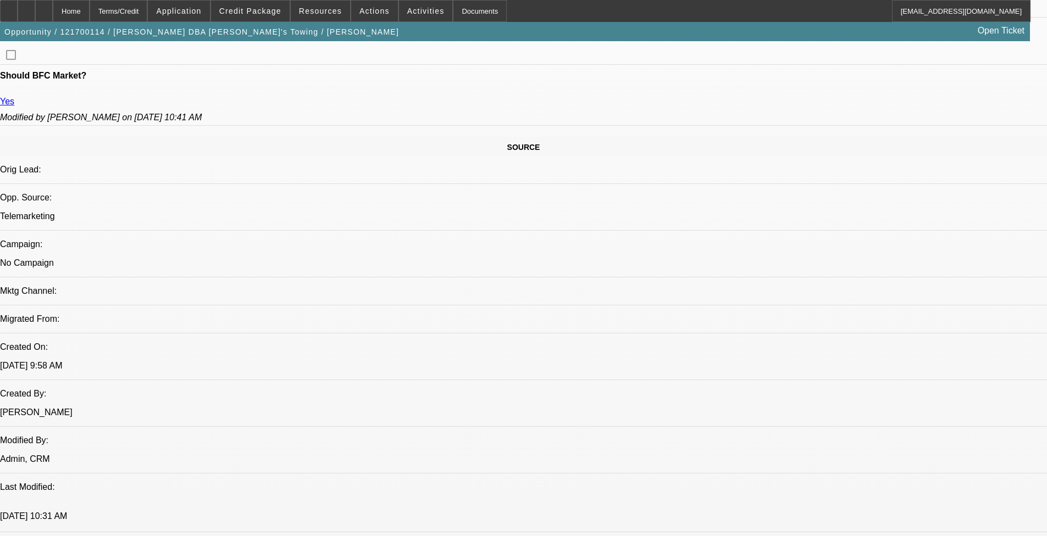
select select "4"
select select "1"
select select "2"
select select "4"
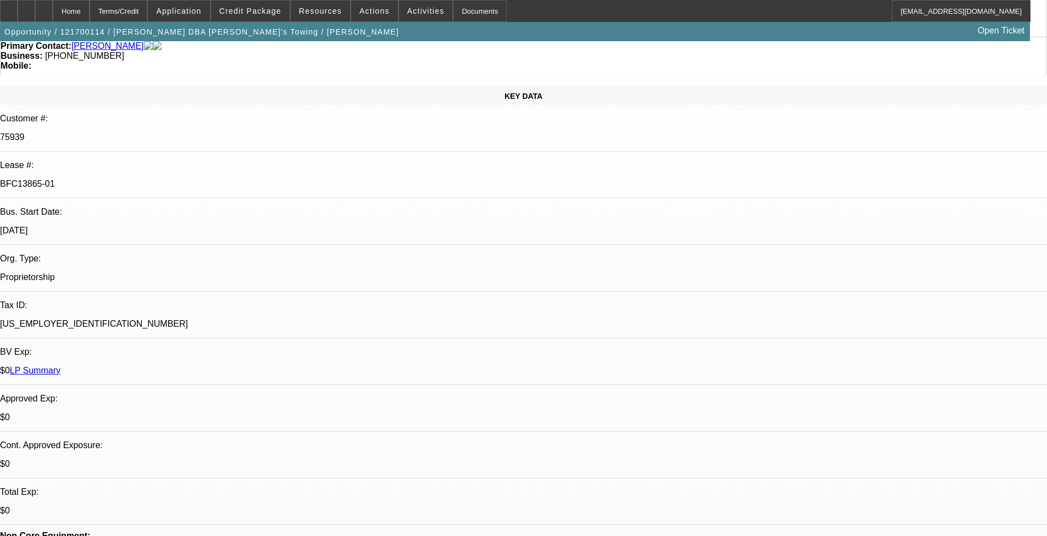
scroll to position [0, 0]
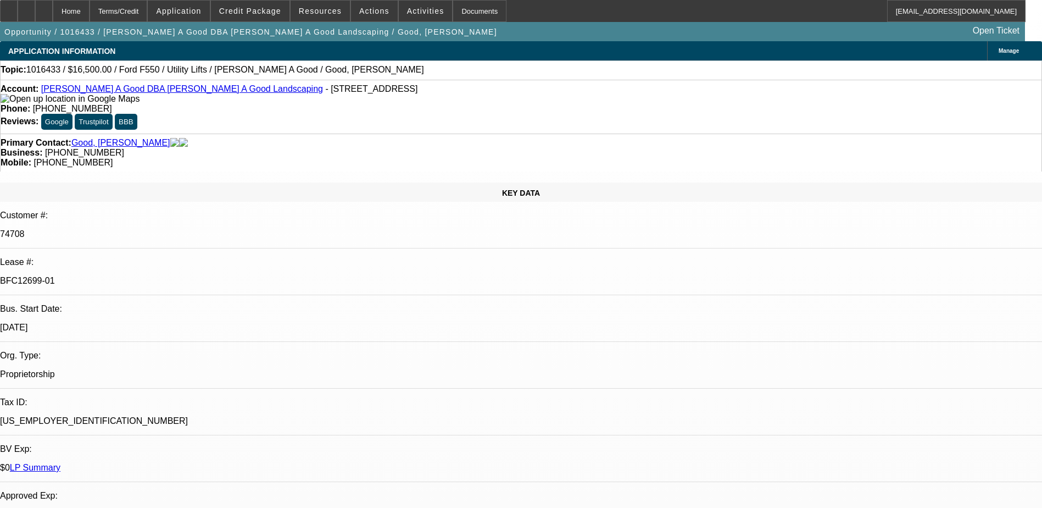
select select "0"
select select "2"
select select "0"
select select "2"
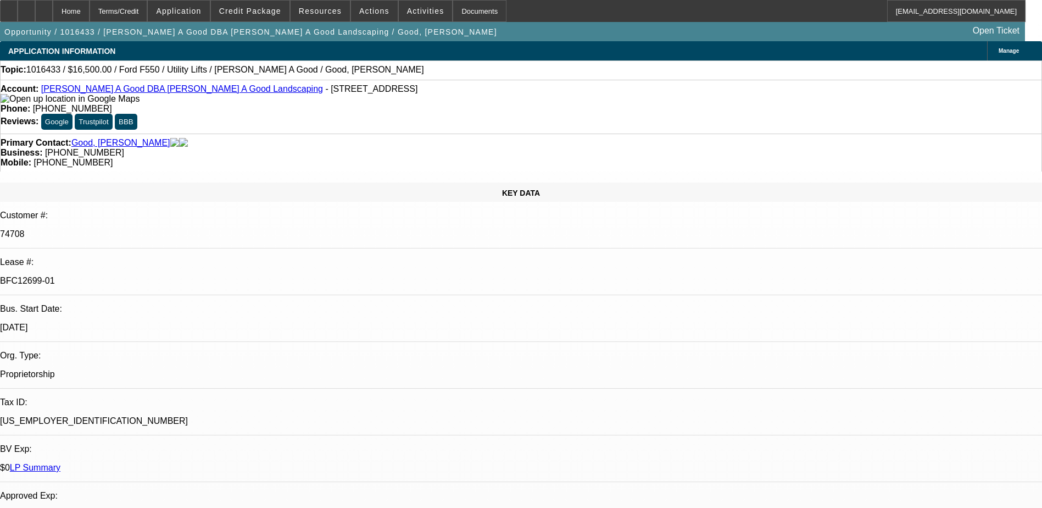
select select "0"
select select "2"
select select "0"
select select "2"
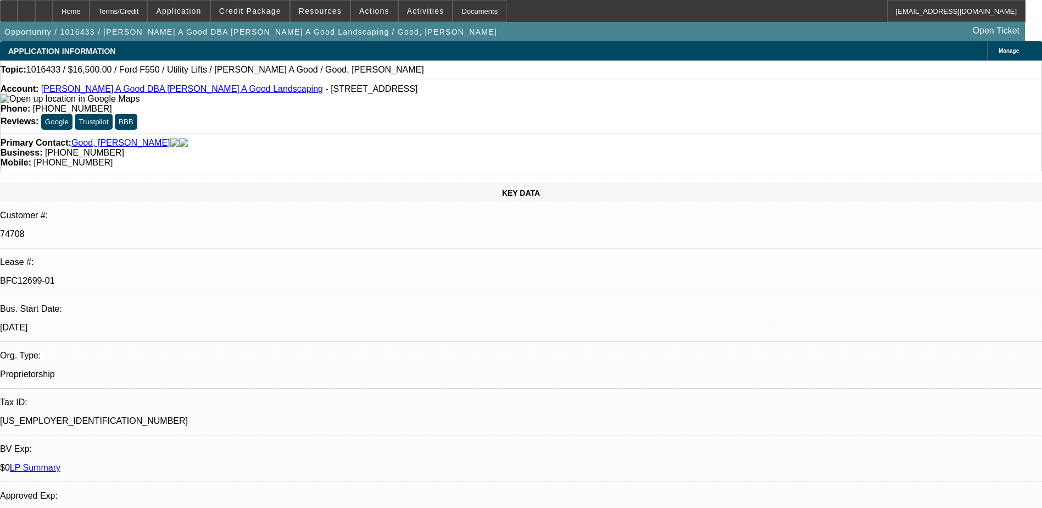
select select "0"
select select "2"
select select "0"
select select "2"
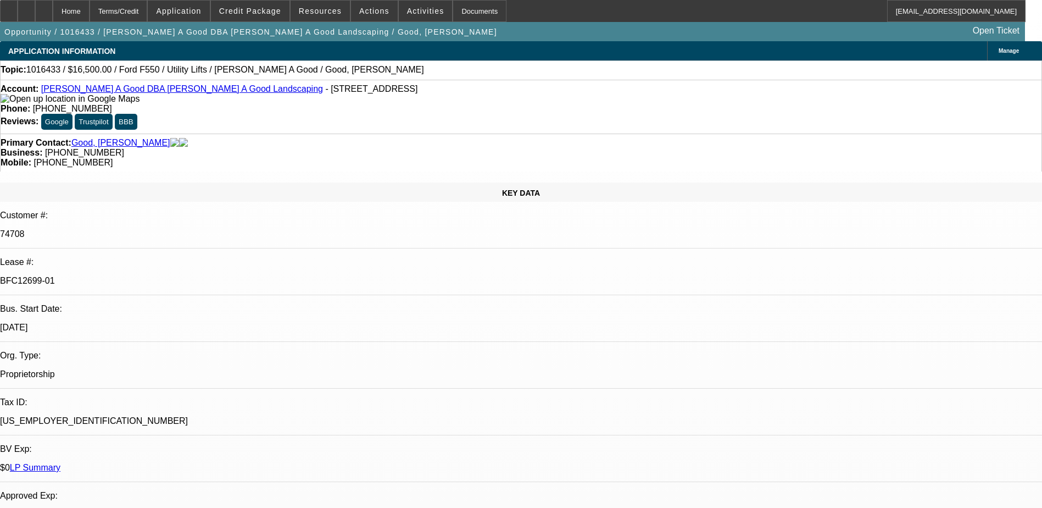
select select "0"
select select "2"
select select "0"
select select "2"
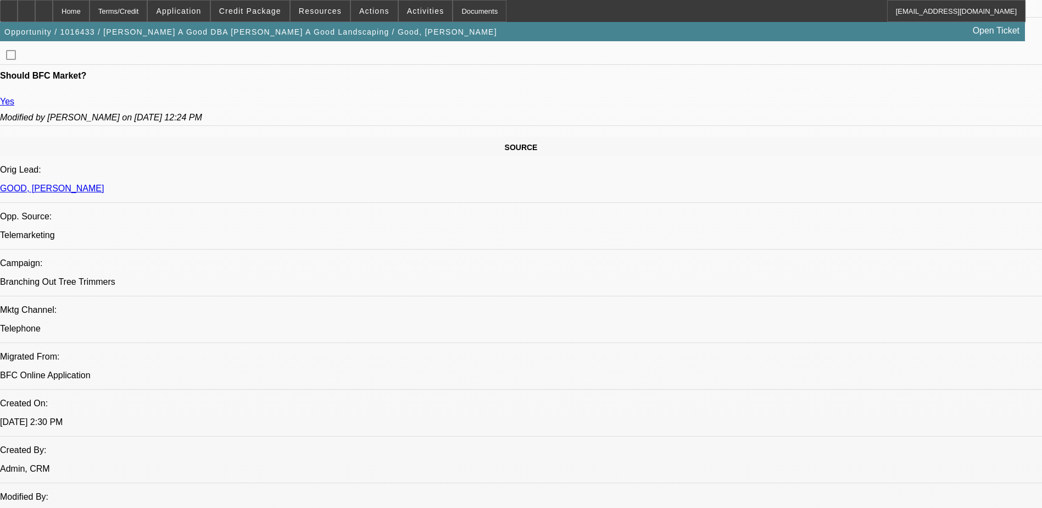
scroll to position [330, 0]
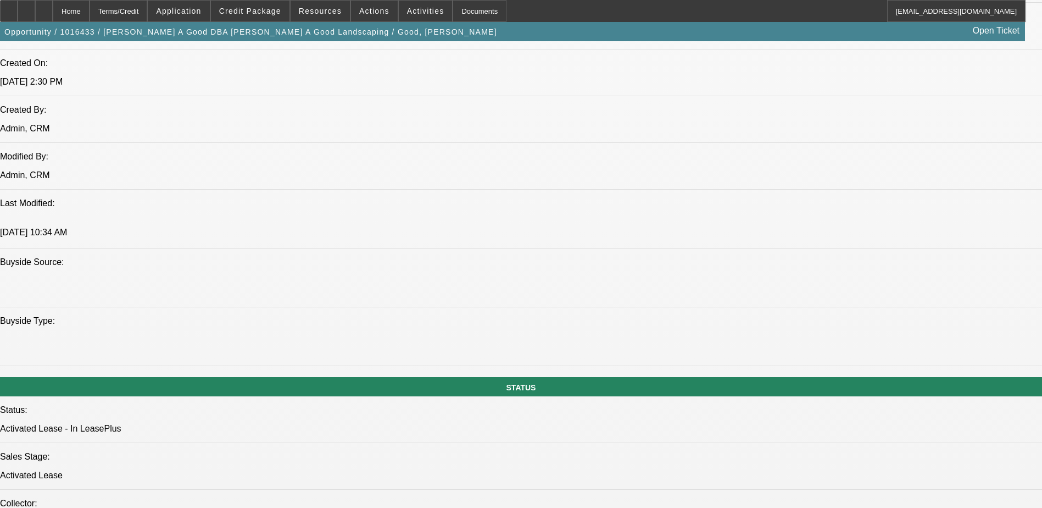
scroll to position [1154, 0]
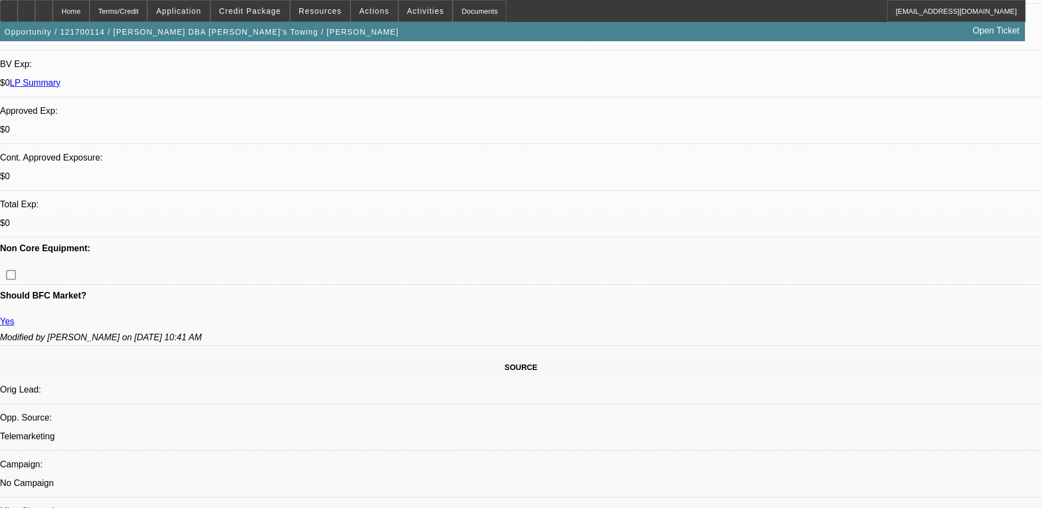
select select "0"
select select "2"
select select "0.1"
select select "0"
select select "2"
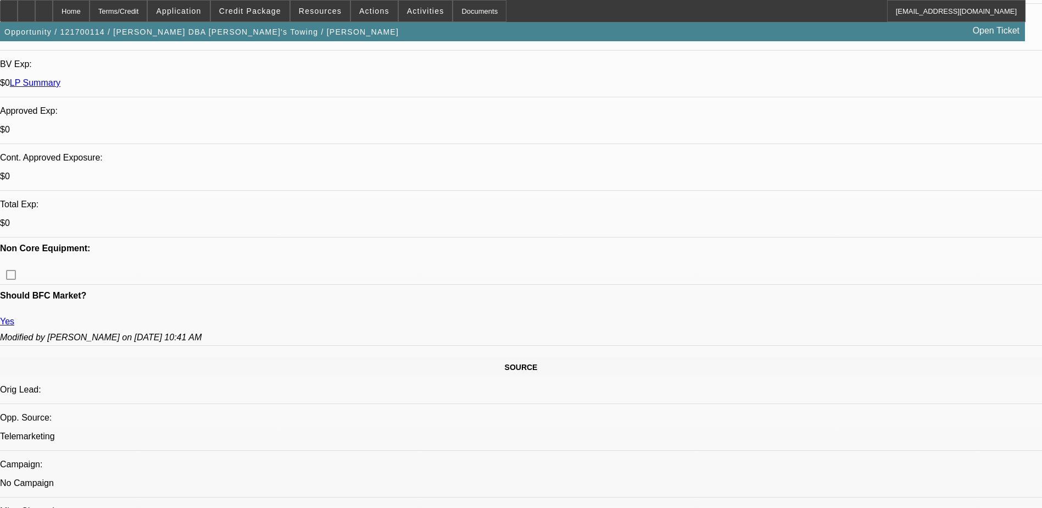
select select "0.1"
select select "0"
select select "2"
select select "0.1"
select select "1"
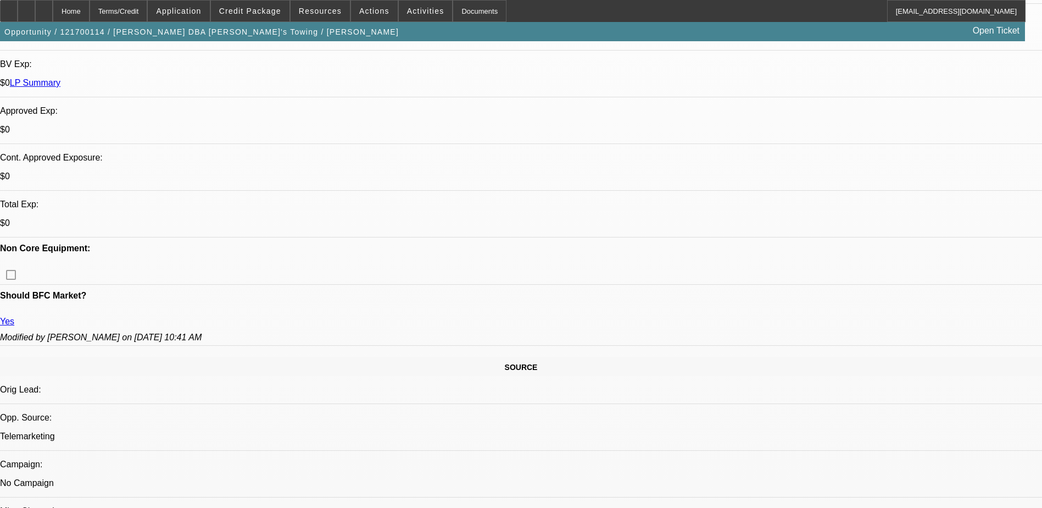
select select "2"
select select "4"
select select "1"
select select "2"
select select "4"
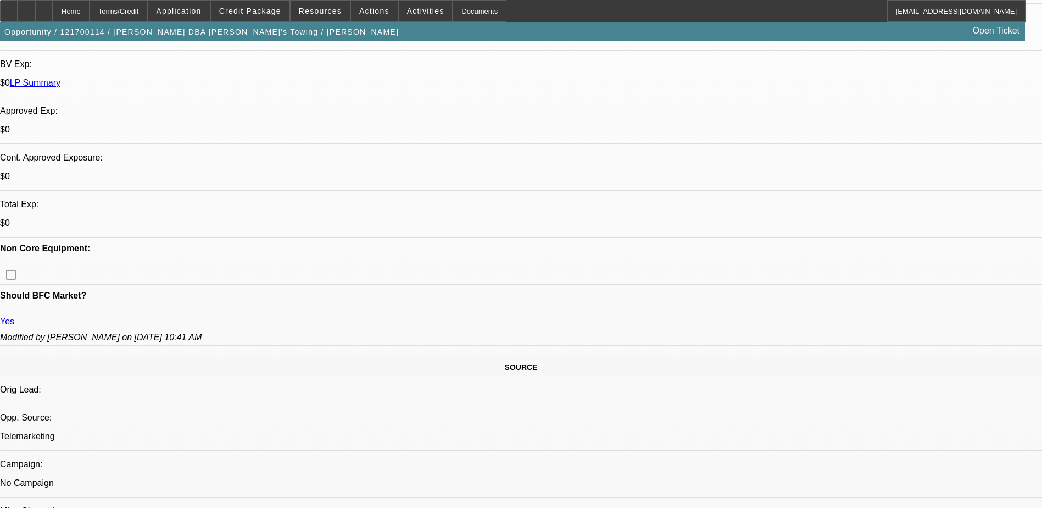
select select "1"
select select "2"
select select "4"
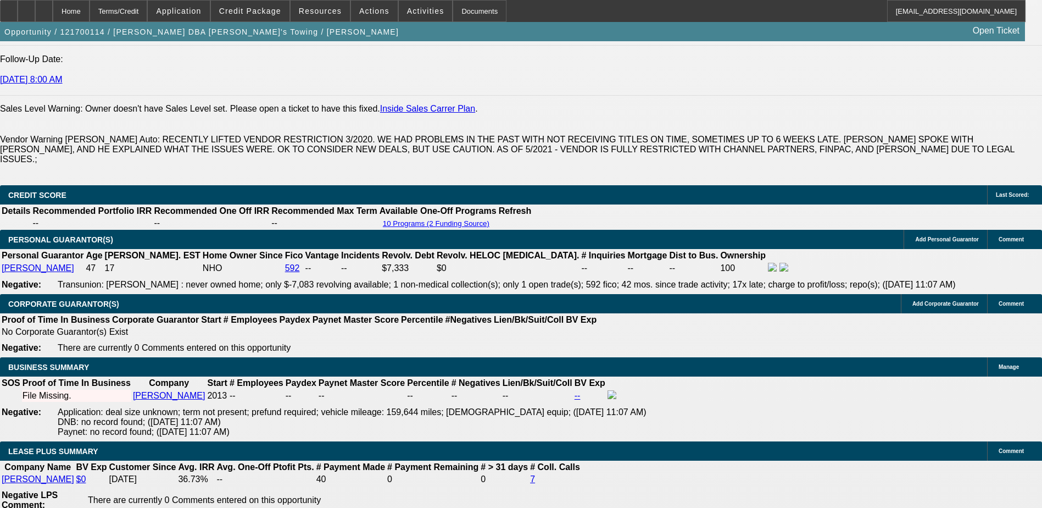
scroll to position [1593, 0]
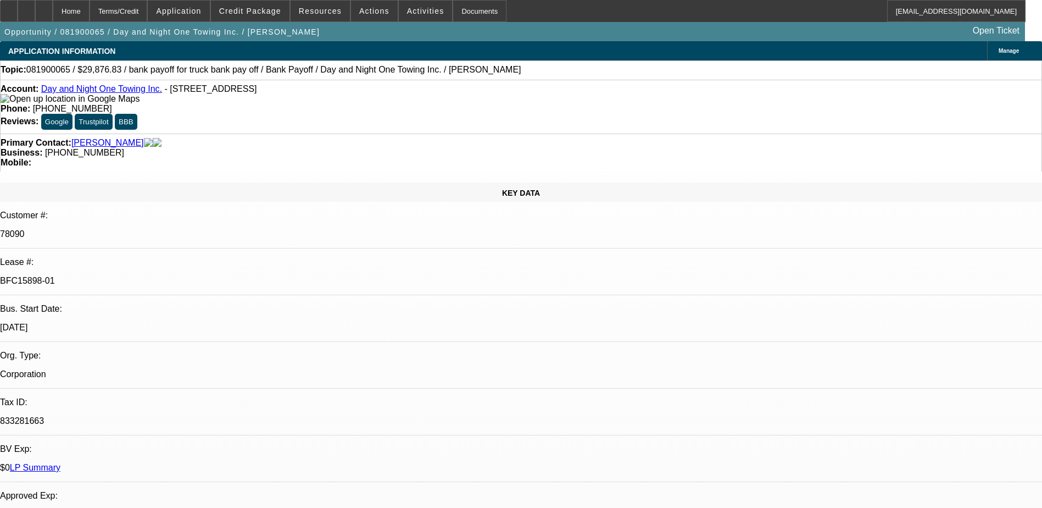
select select "0"
select select "2"
select select "0"
select select "2"
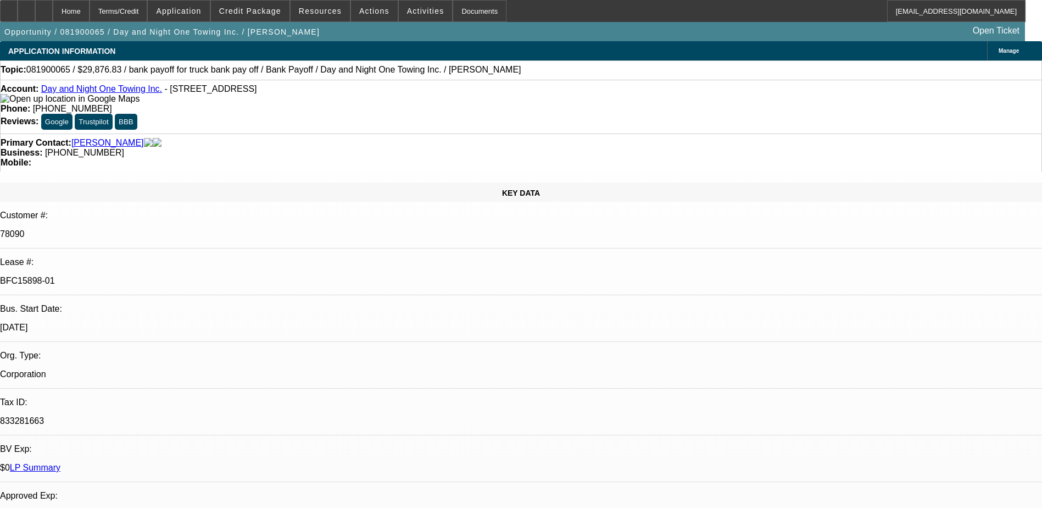
select select "0"
select select "2"
select select "0"
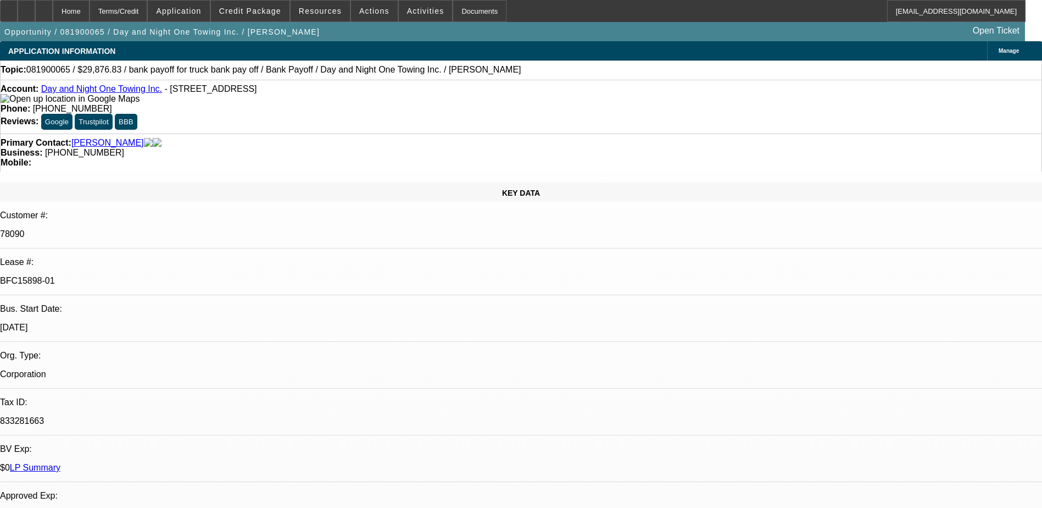
select select "2"
select select "0"
select select "1"
select select "2"
select select "6"
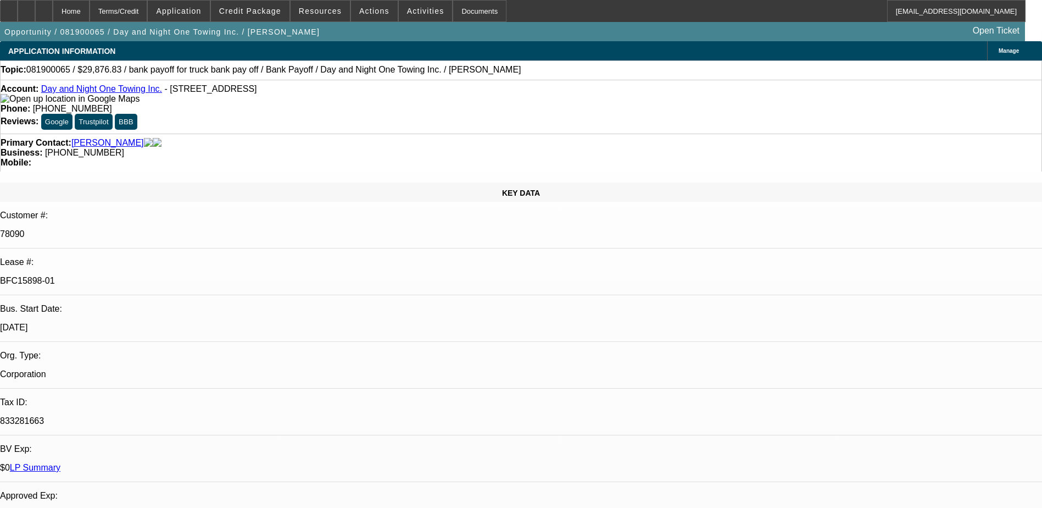
select select "1"
select select "2"
select select "6"
select select "1"
select select "2"
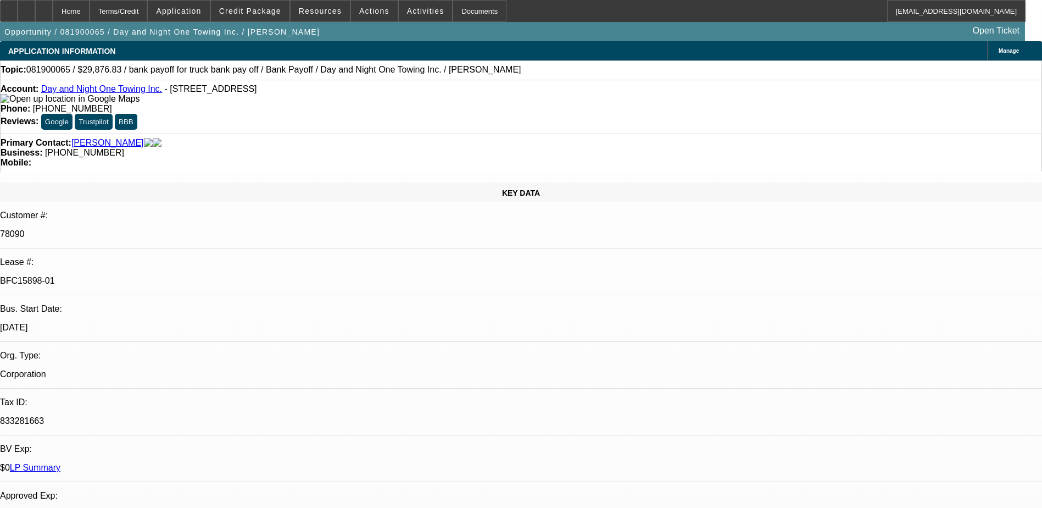
select select "6"
select select "1"
select select "2"
select select "6"
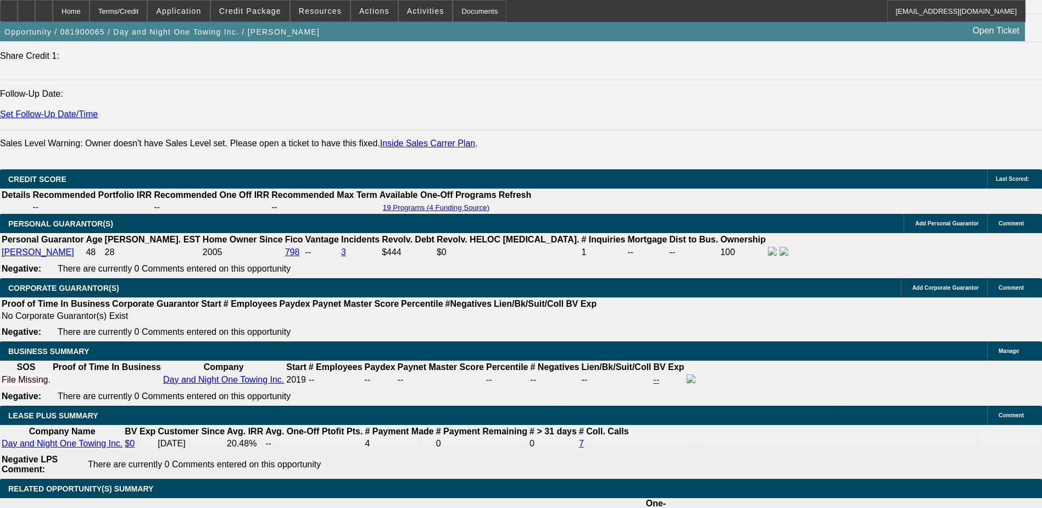
scroll to position [1538, 0]
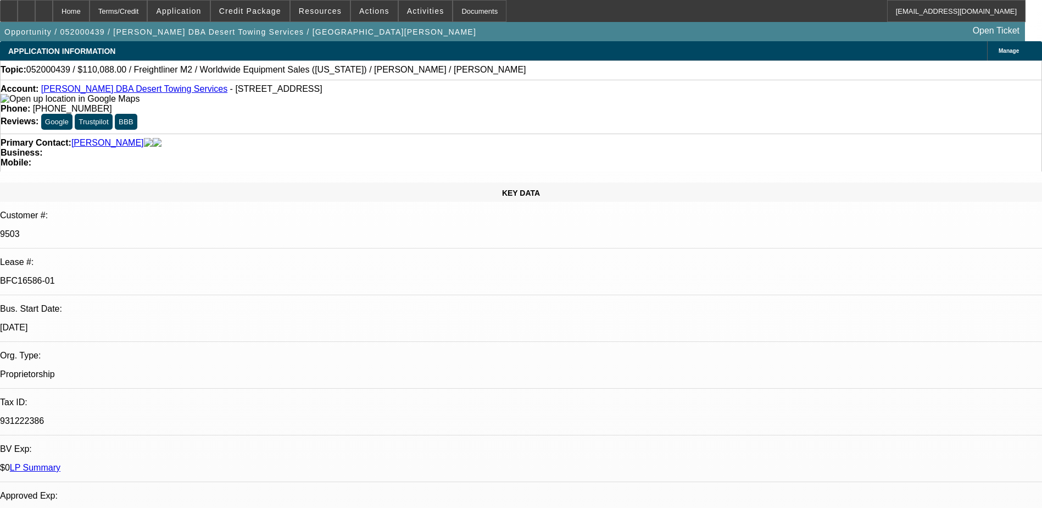
select select "0"
select select "0.1"
select select "0"
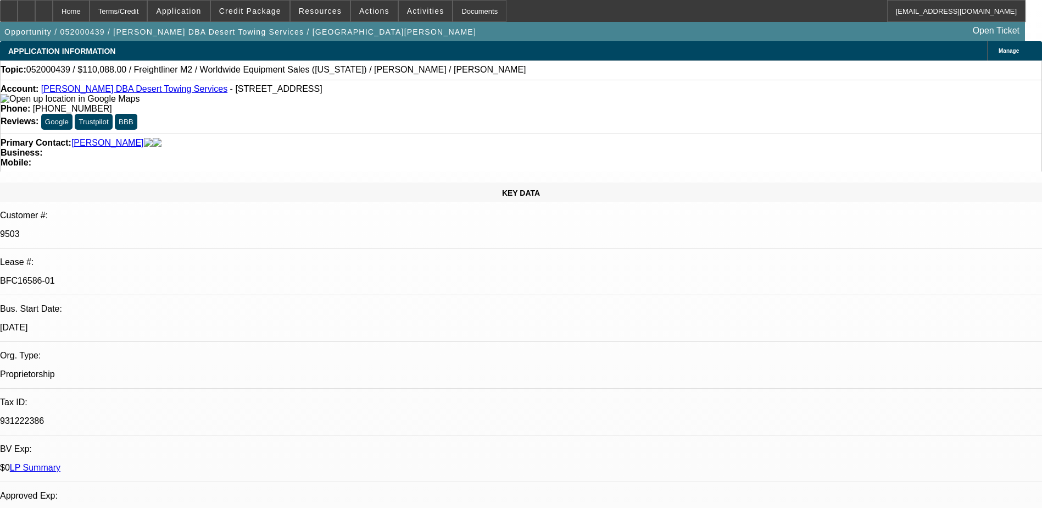
select select "0.1"
select select "0"
select select "2"
select select "0.1"
select select "0"
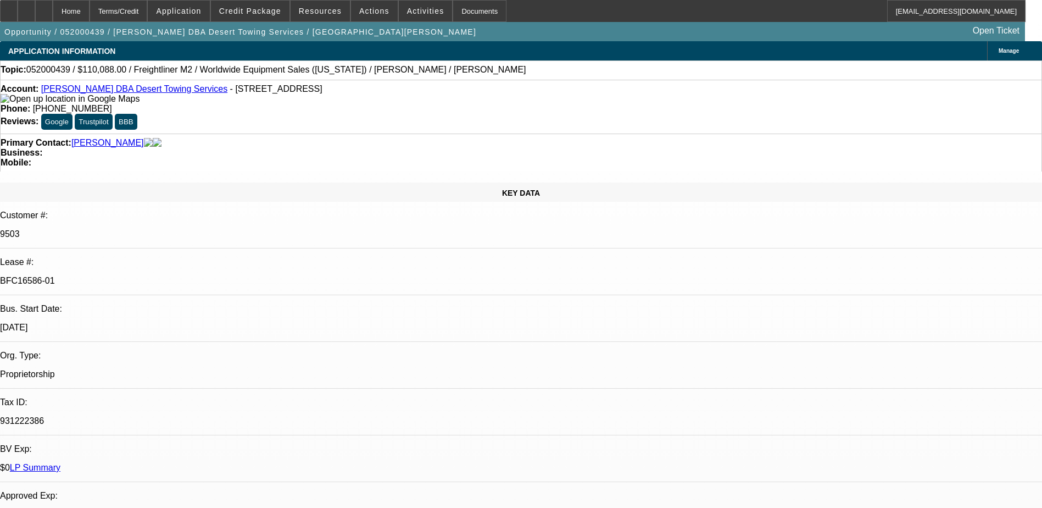
select select "0"
select select "0.1"
select select "1"
select select "4"
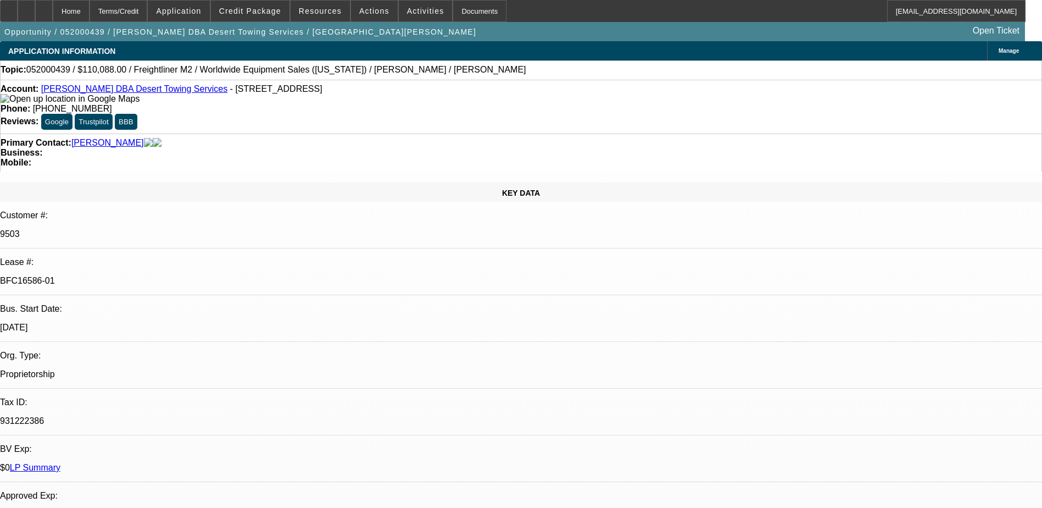
select select "1"
select select "4"
select select "1"
select select "2"
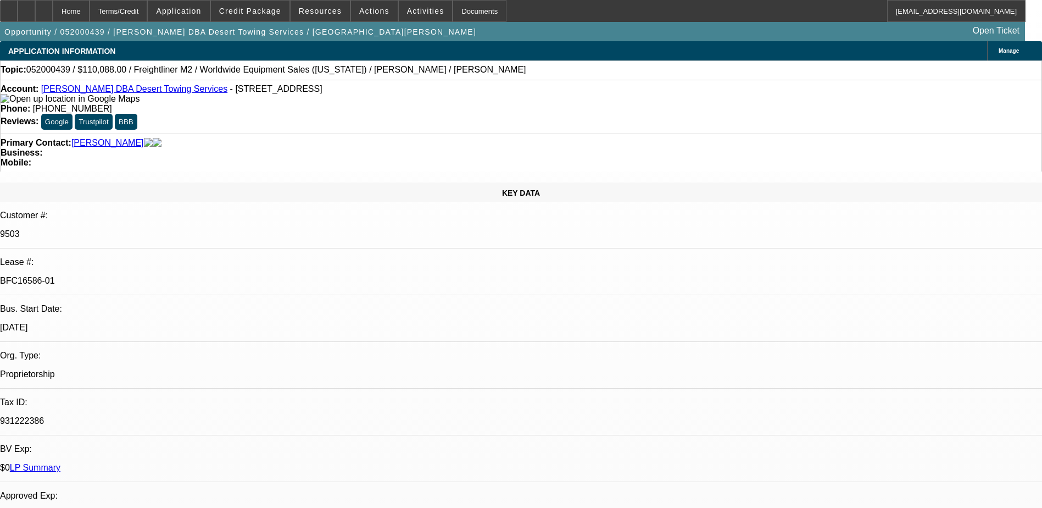
select select "4"
select select "1"
select select "4"
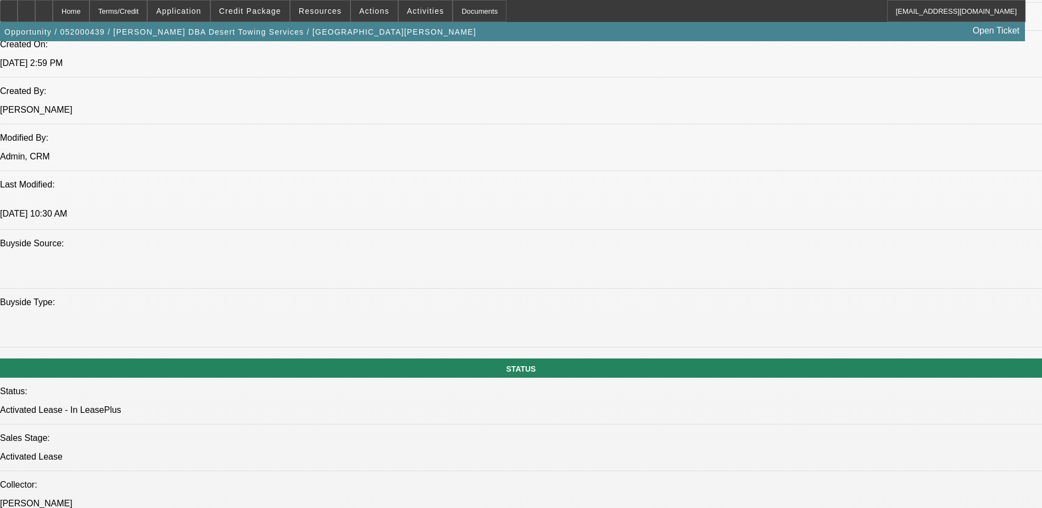
scroll to position [989, 0]
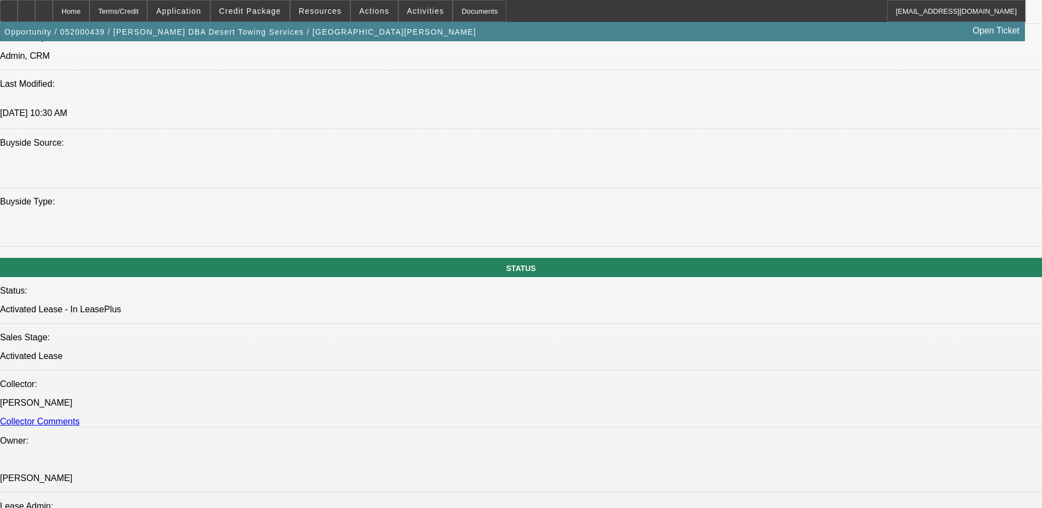
drag, startPoint x: 853, startPoint y: 123, endPoint x: 850, endPoint y: 101, distance: 22.2
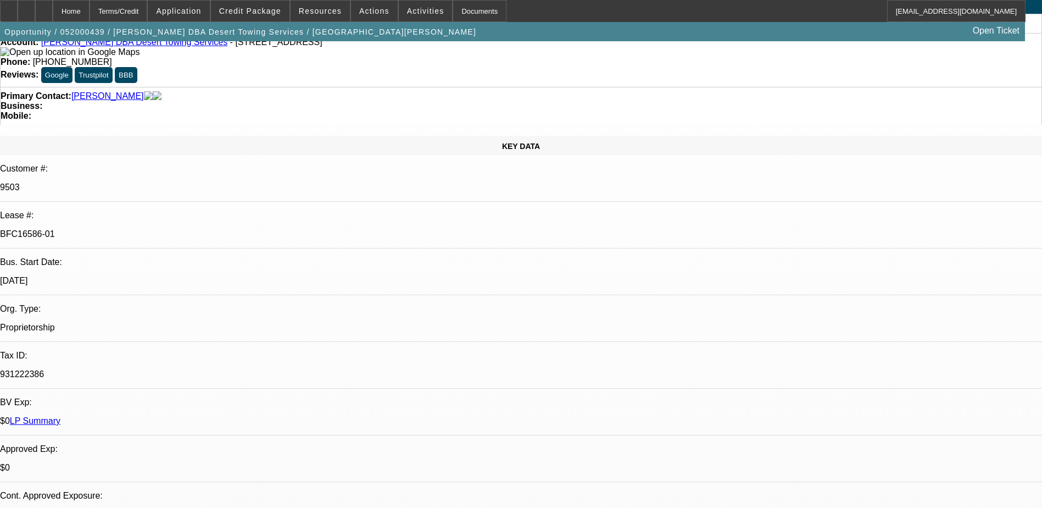
scroll to position [0, 0]
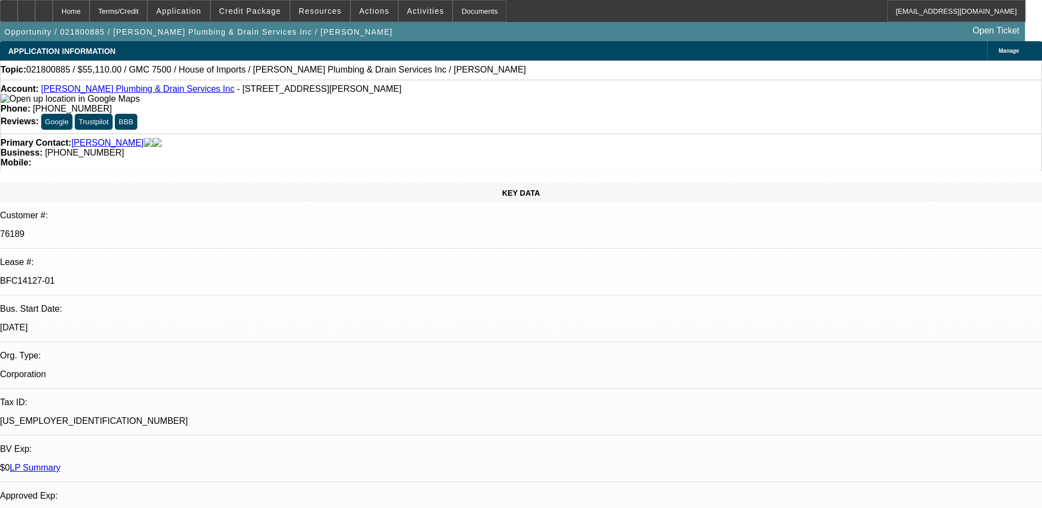
select select "0"
select select "2"
select select "0"
select select "2"
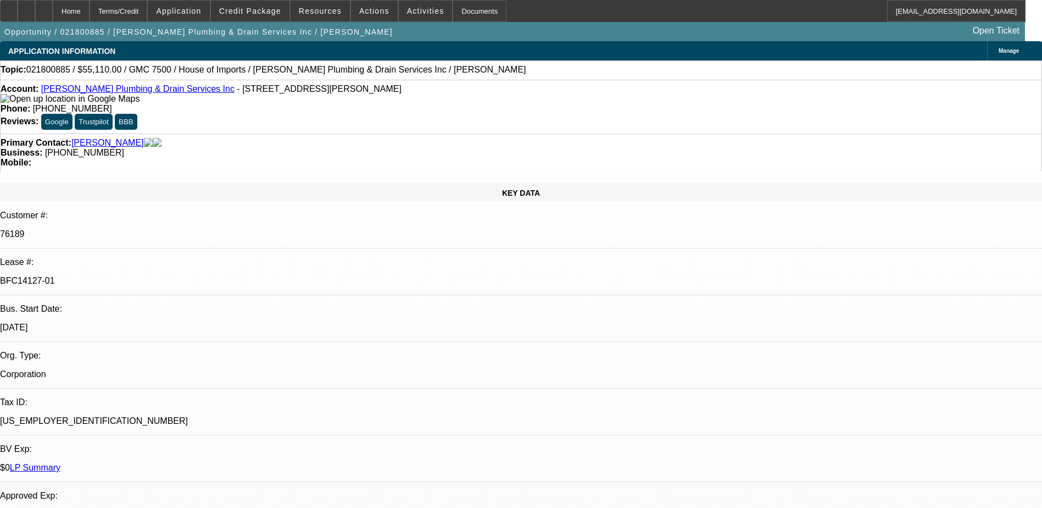
select select "0"
select select "1"
select select "2"
select select "6"
select select "1"
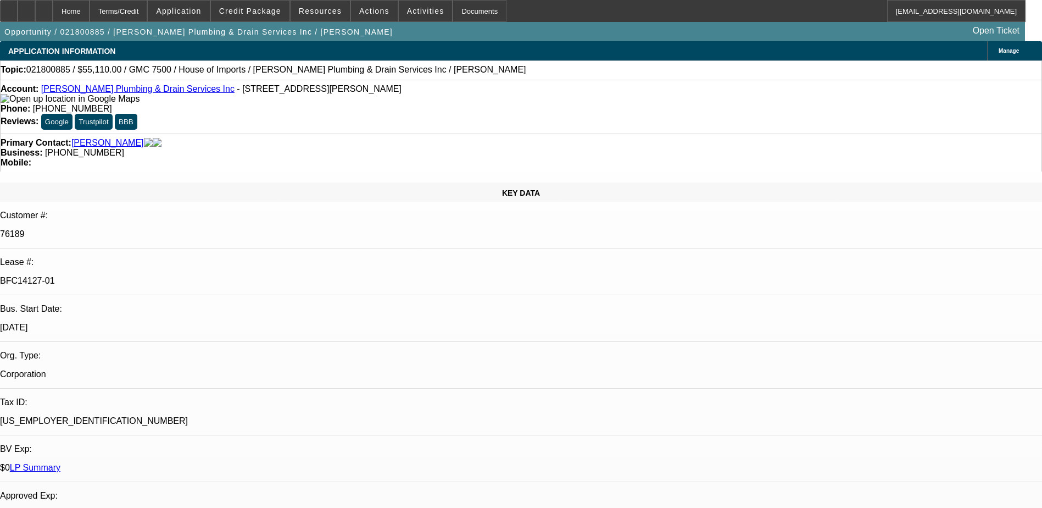
select select "2"
select select "6"
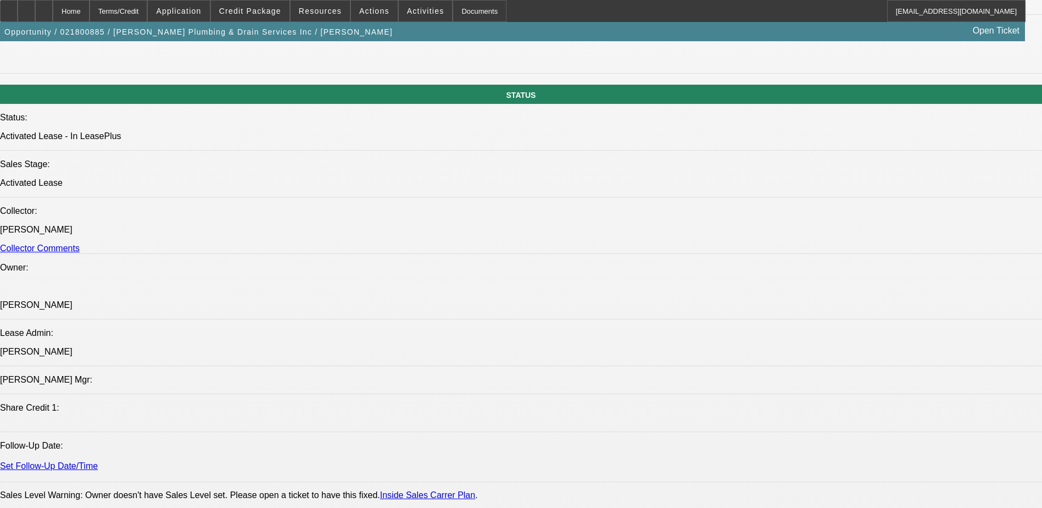
scroll to position [839, 0]
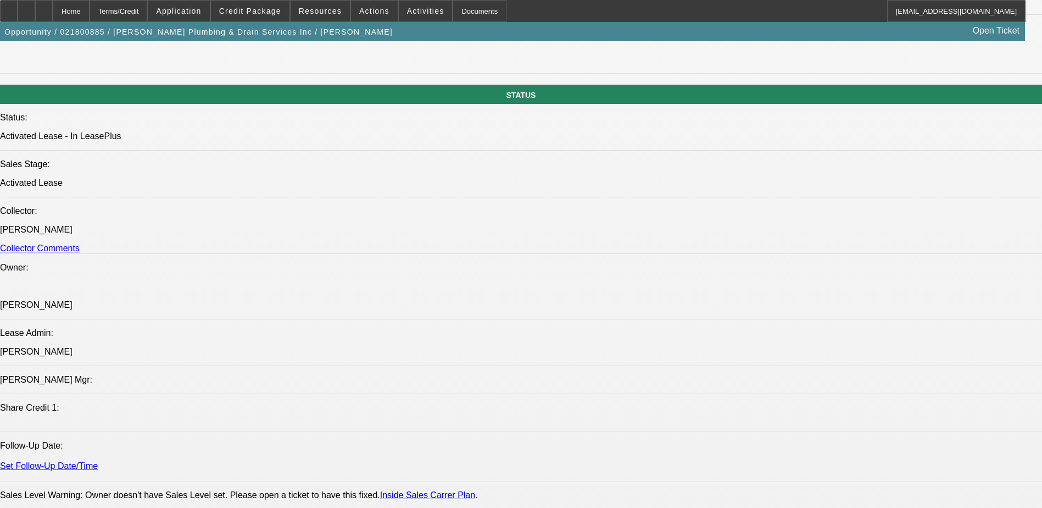
scroll to position [674, 0]
drag, startPoint x: 980, startPoint y: 407, endPoint x: 1020, endPoint y: 410, distance: 40.3
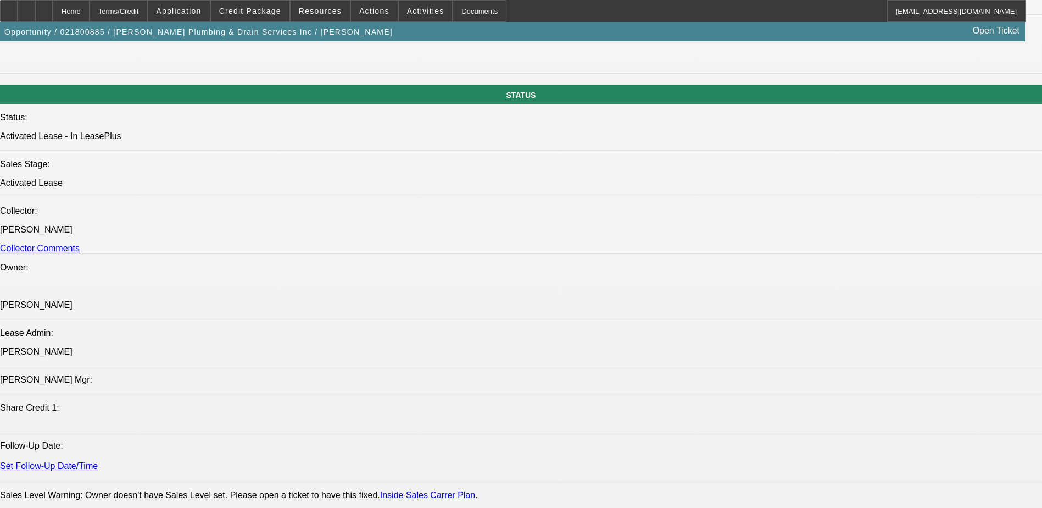
drag, startPoint x: 1020, startPoint y: 410, endPoint x: 998, endPoint y: 422, distance: 25.6
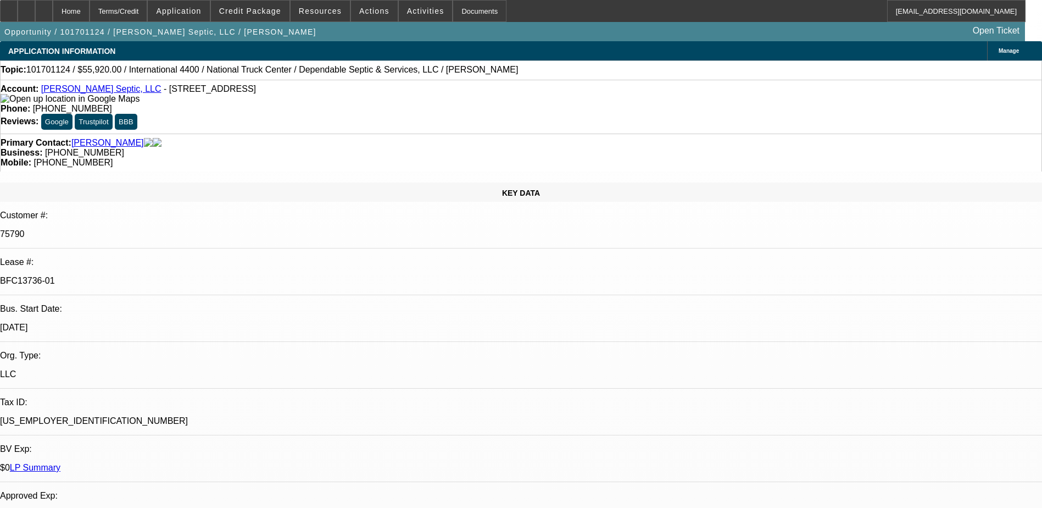
select select "0"
select select "2"
select select "0"
select select "2"
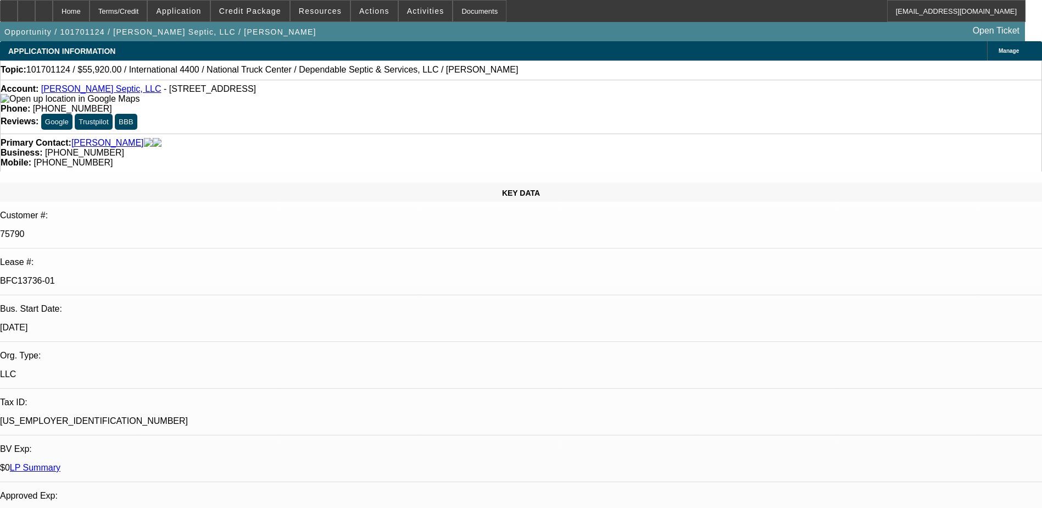
select select "0"
select select "2"
select select "0"
select select "1"
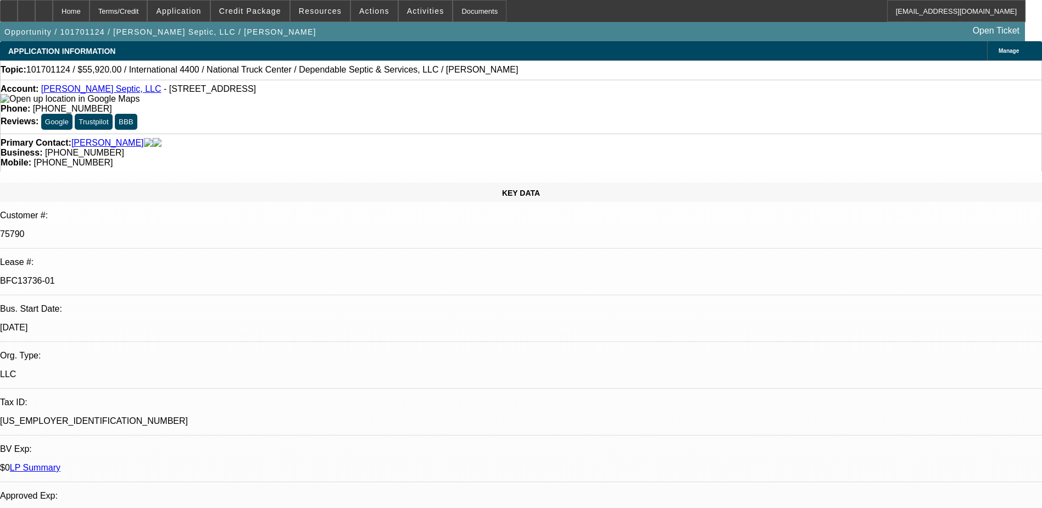
select select "2"
select select "6"
select select "1"
select select "2"
select select "6"
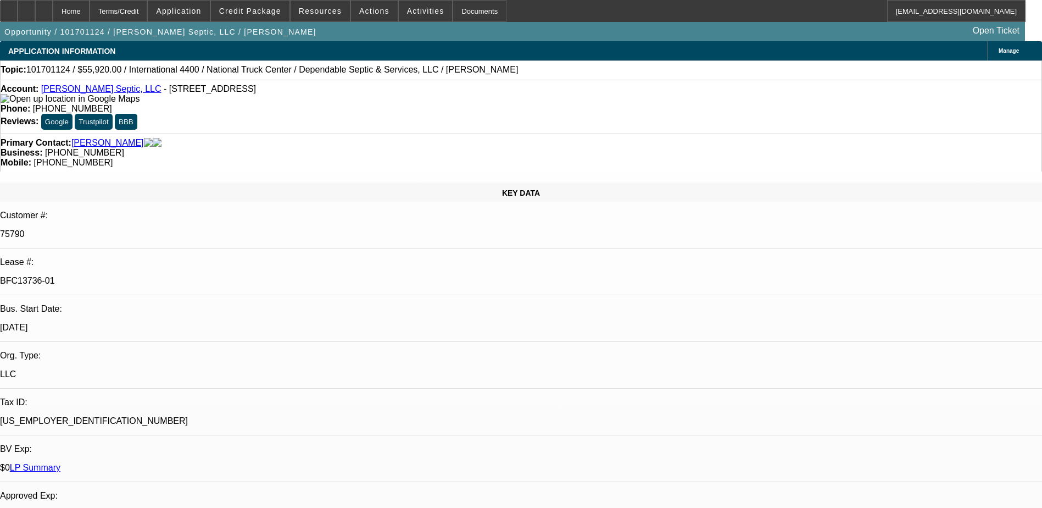
select select "1"
select select "2"
select select "6"
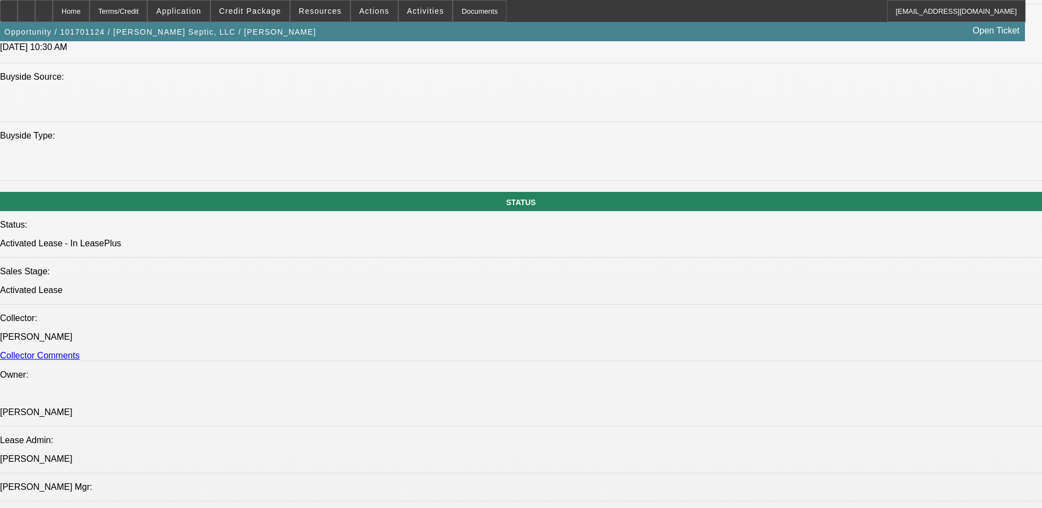
scroll to position [1154, 0]
